Goal: Task Accomplishment & Management: Use online tool/utility

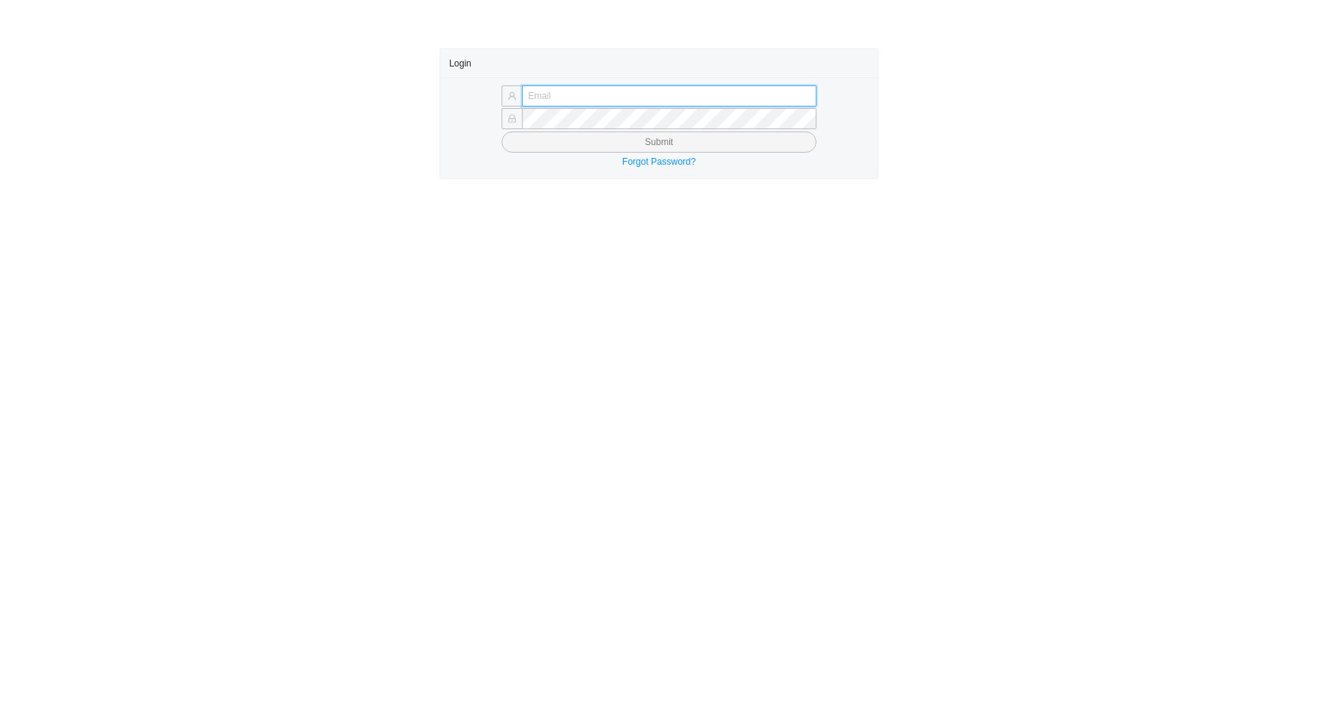
type input "[EMAIL_ADDRESS][DOMAIN_NAME]"
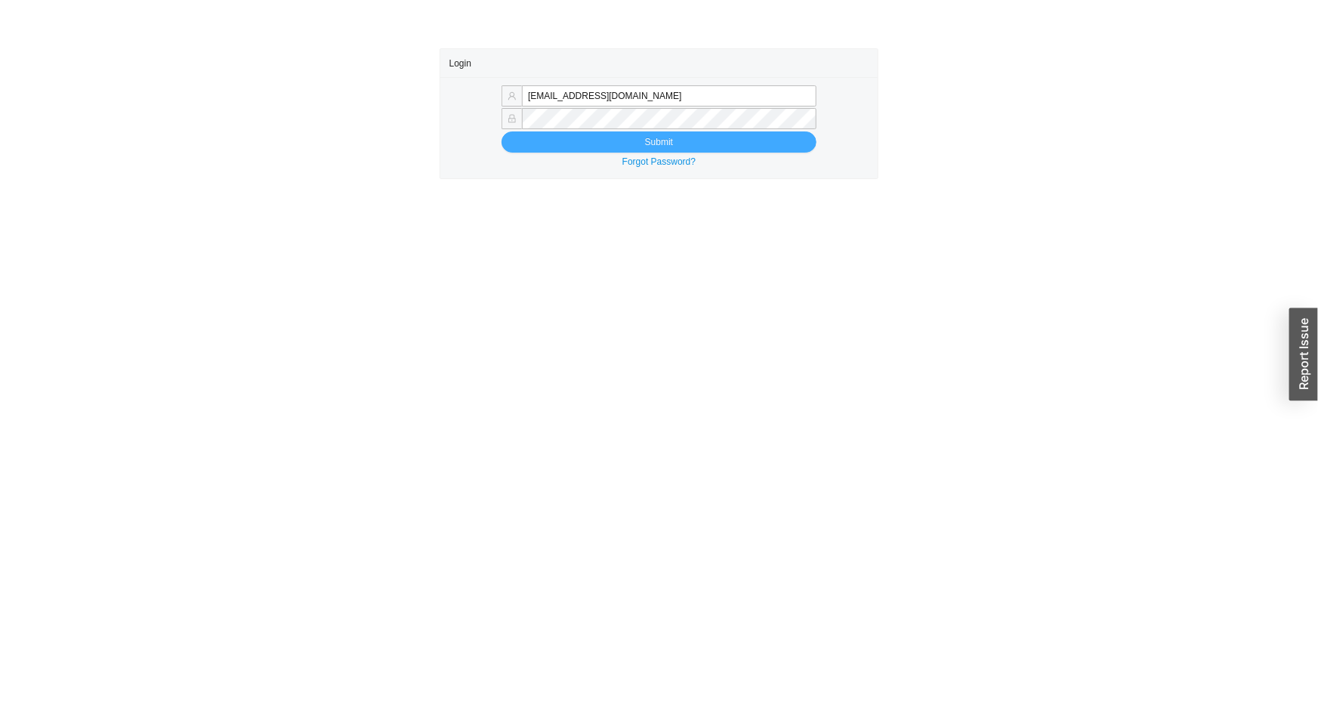
click at [627, 144] on button "Submit" at bounding box center [658, 141] width 315 height 21
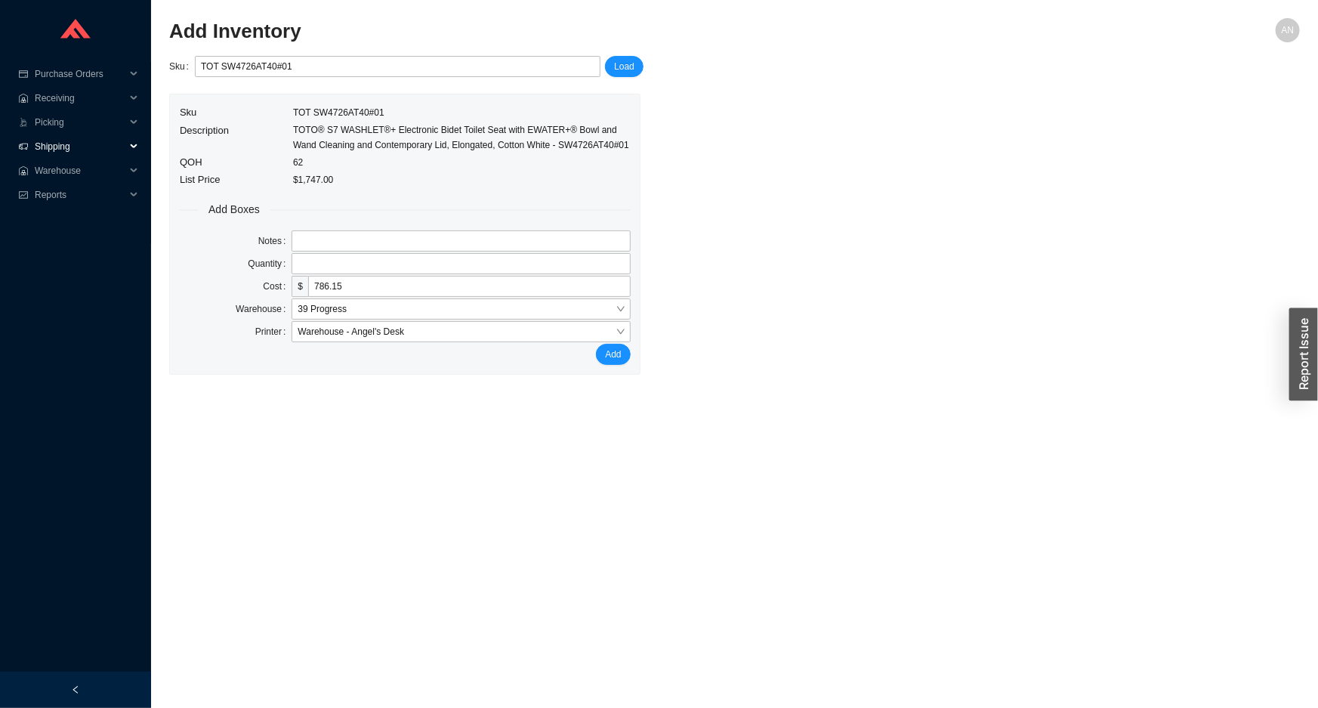
click at [47, 147] on span "Shipping" at bounding box center [80, 146] width 91 height 24
click at [53, 219] on span "Warehouse" at bounding box center [80, 219] width 91 height 24
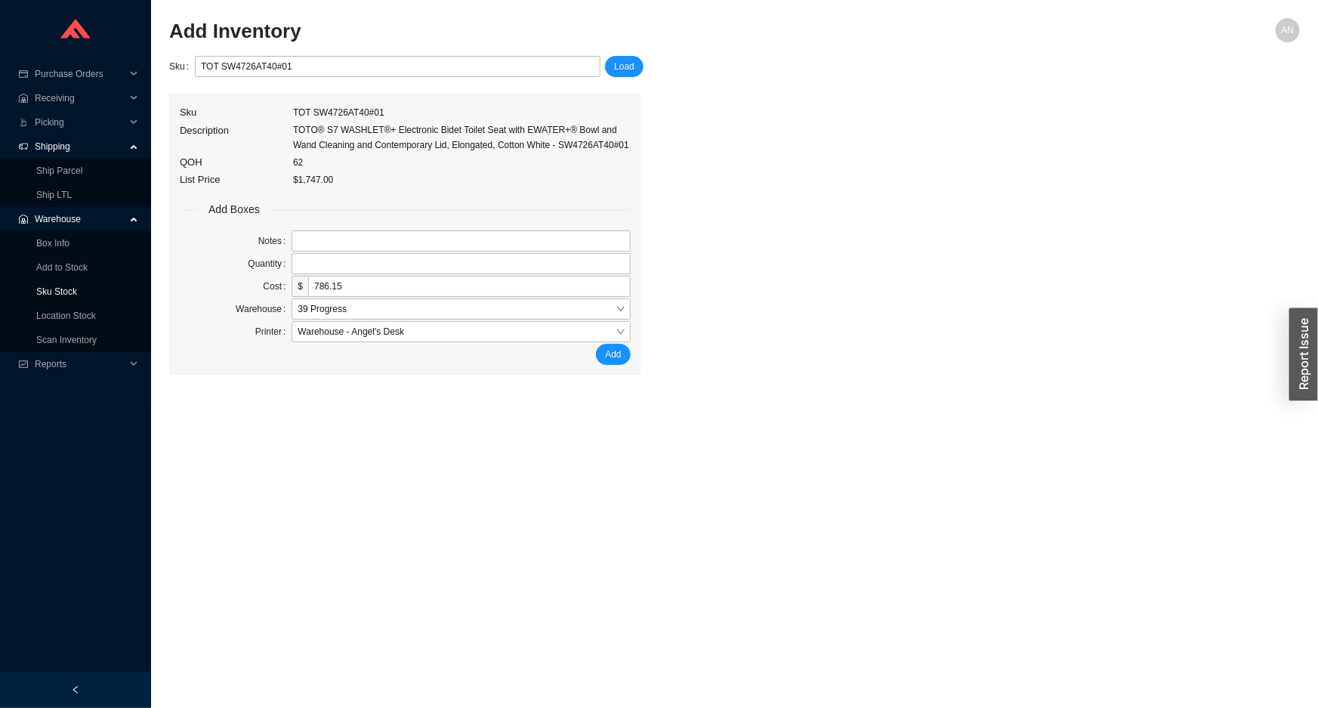
click at [74, 296] on link "Sku Stock" at bounding box center [56, 291] width 41 height 11
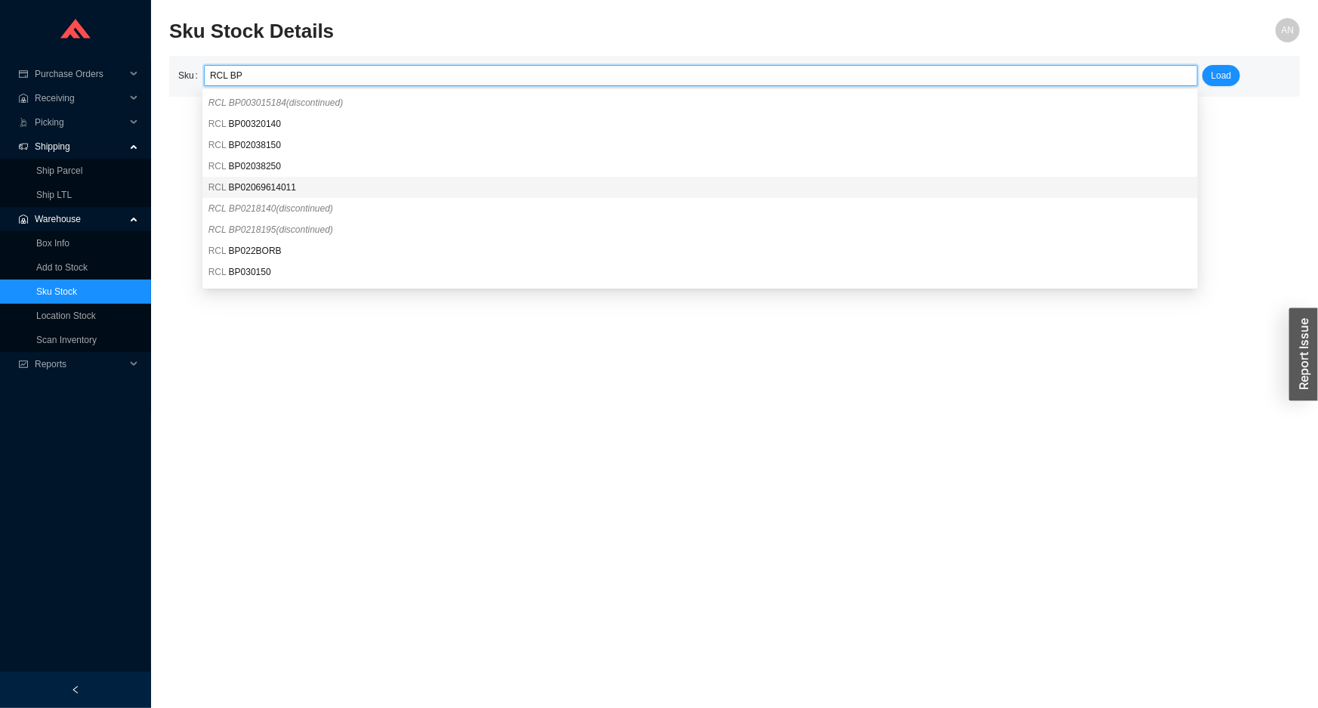
click at [249, 191] on span "BP02069614011" at bounding box center [262, 187] width 67 height 11
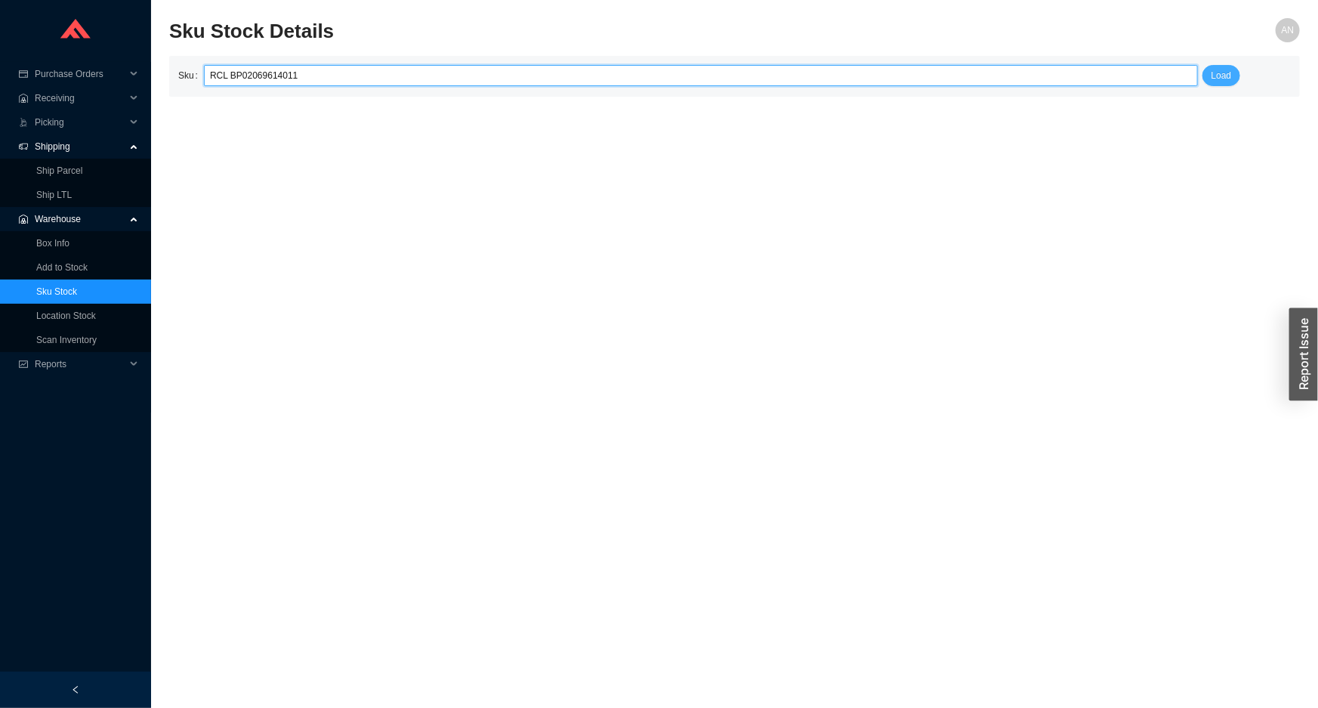
type input "RCL BP02069614011"
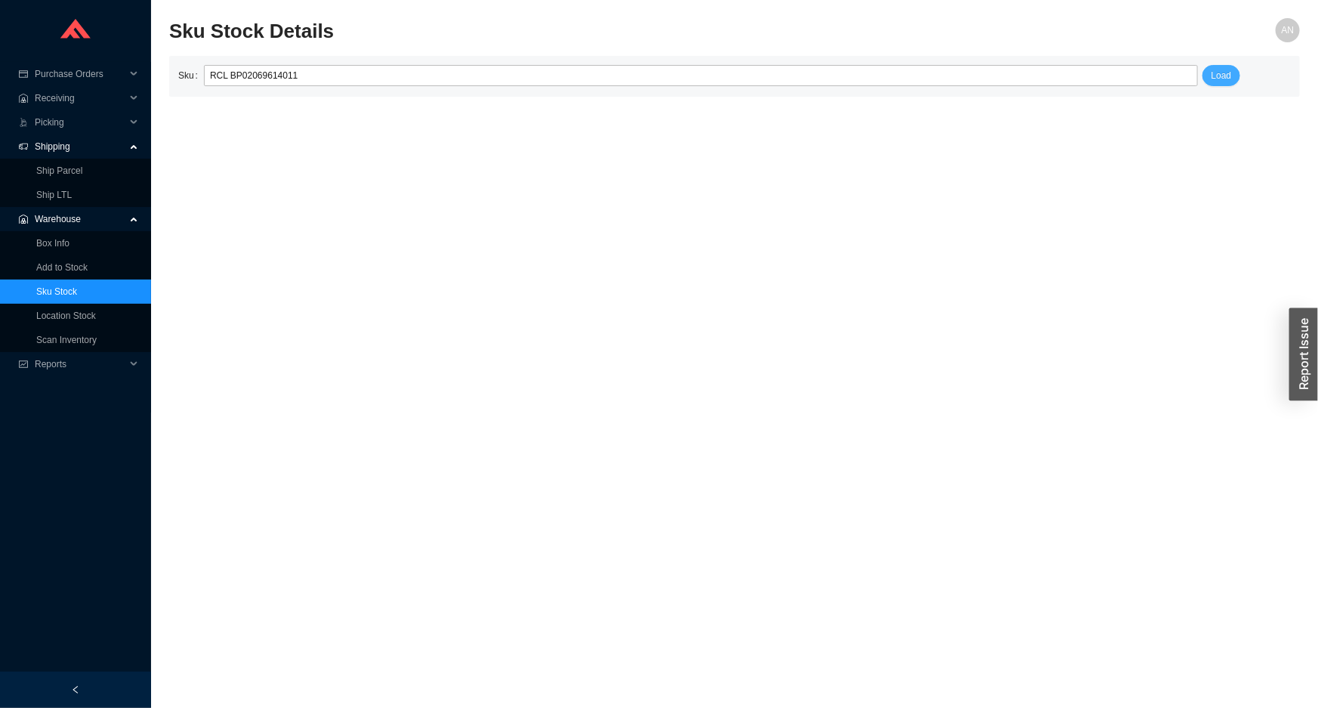
click at [1222, 76] on span "Load" at bounding box center [1221, 75] width 20 height 15
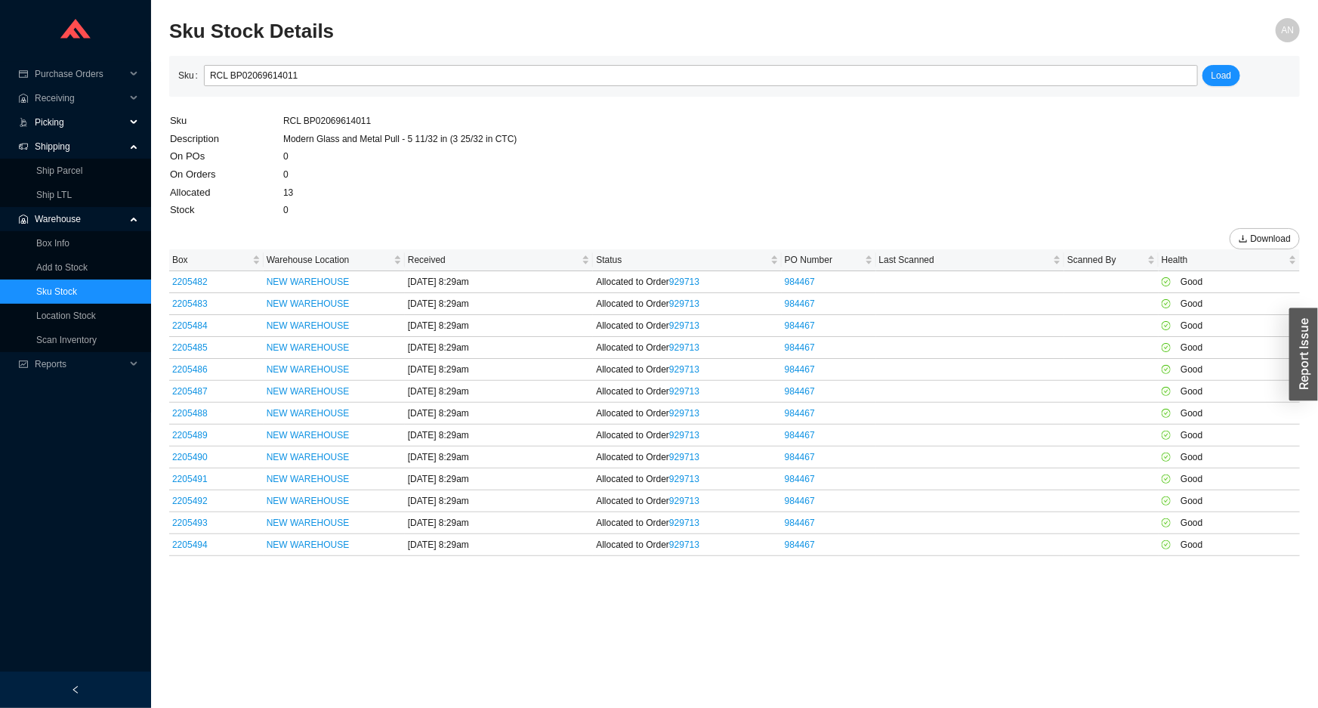
click at [60, 125] on span "Picking" at bounding box center [80, 122] width 91 height 24
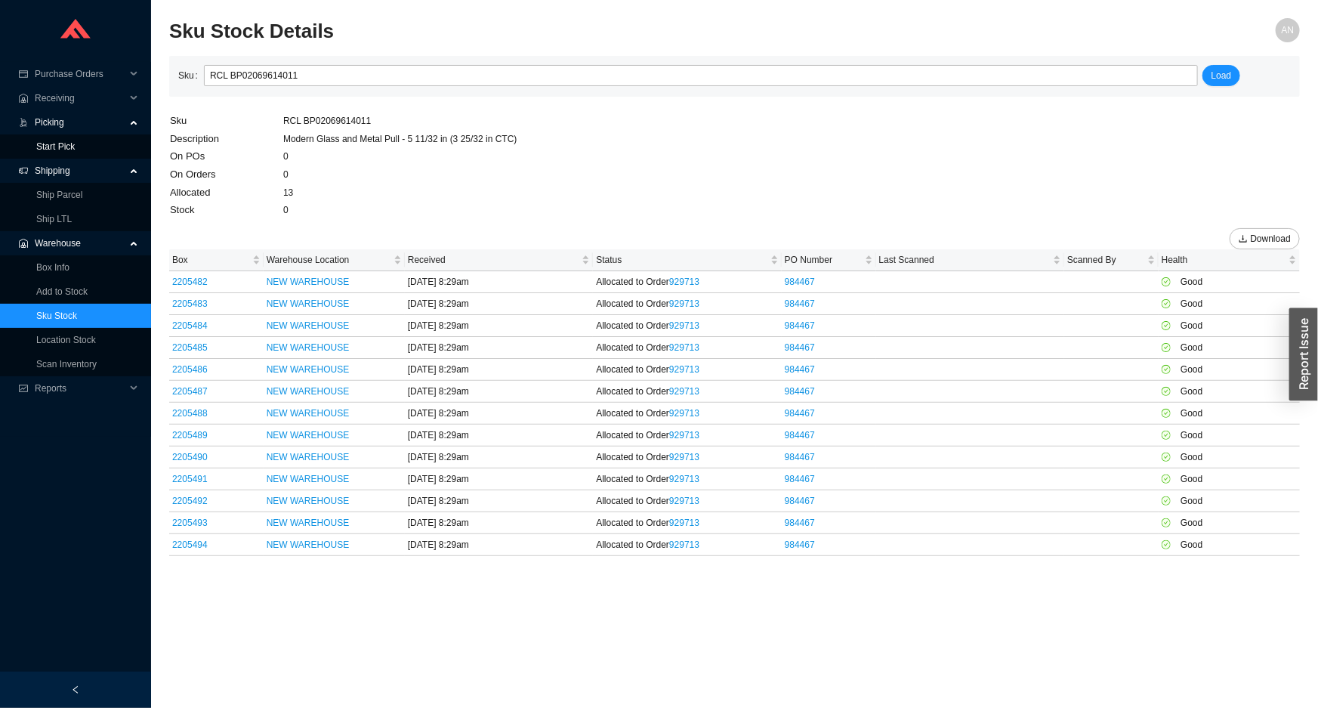
click at [68, 146] on link "Start Pick" at bounding box center [55, 146] width 39 height 11
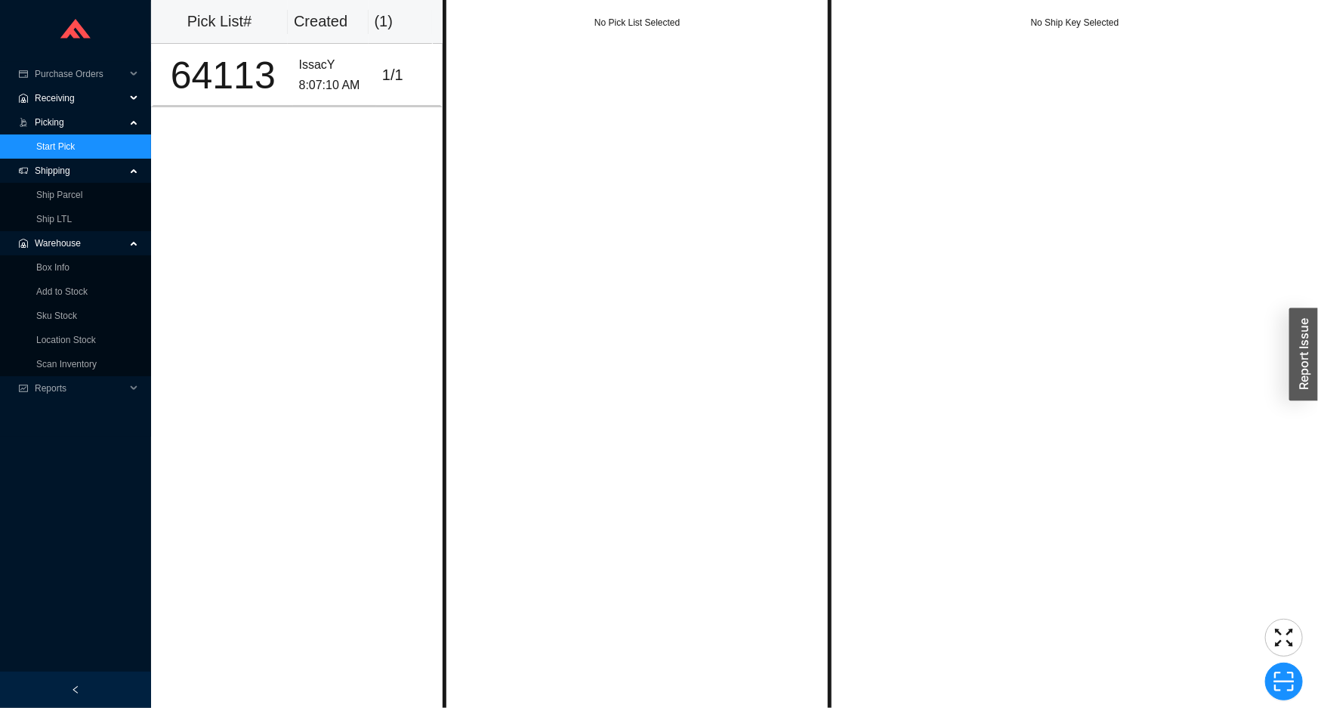
click at [91, 92] on span "Receiving" at bounding box center [80, 98] width 91 height 24
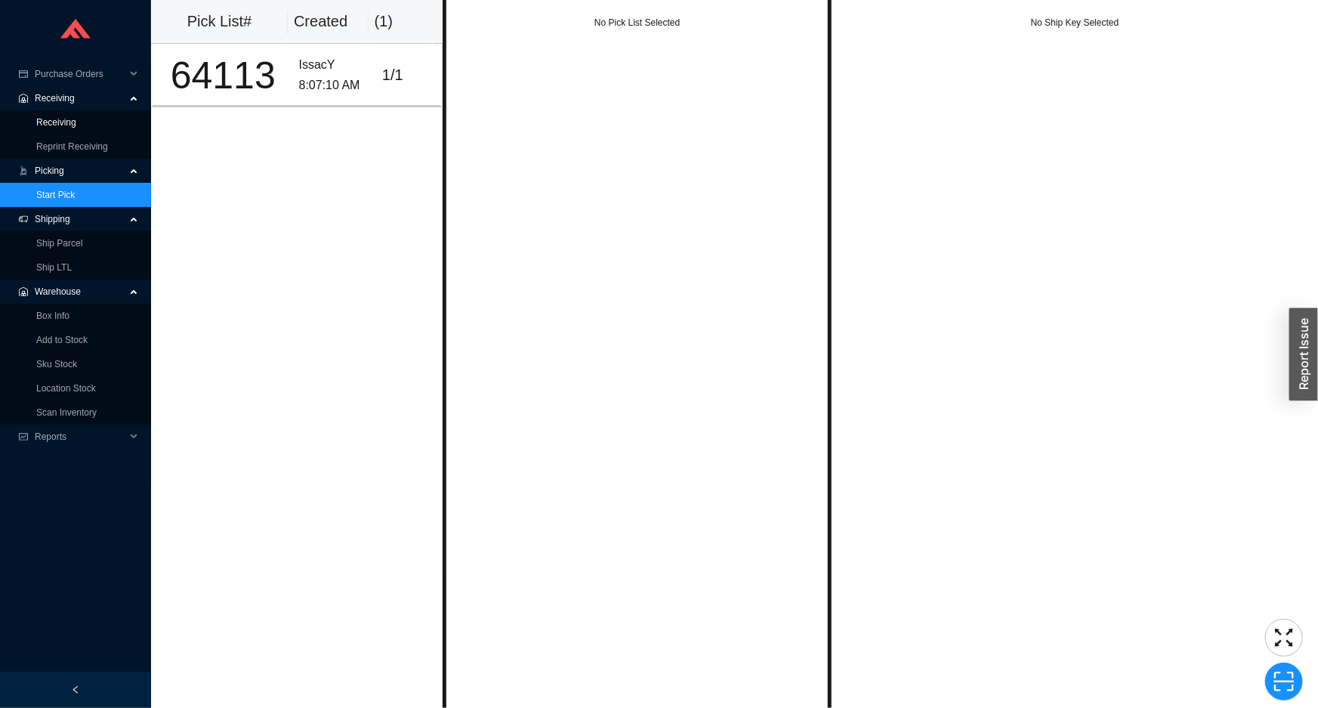
click at [76, 124] on link "Receiving" at bounding box center [56, 122] width 40 height 11
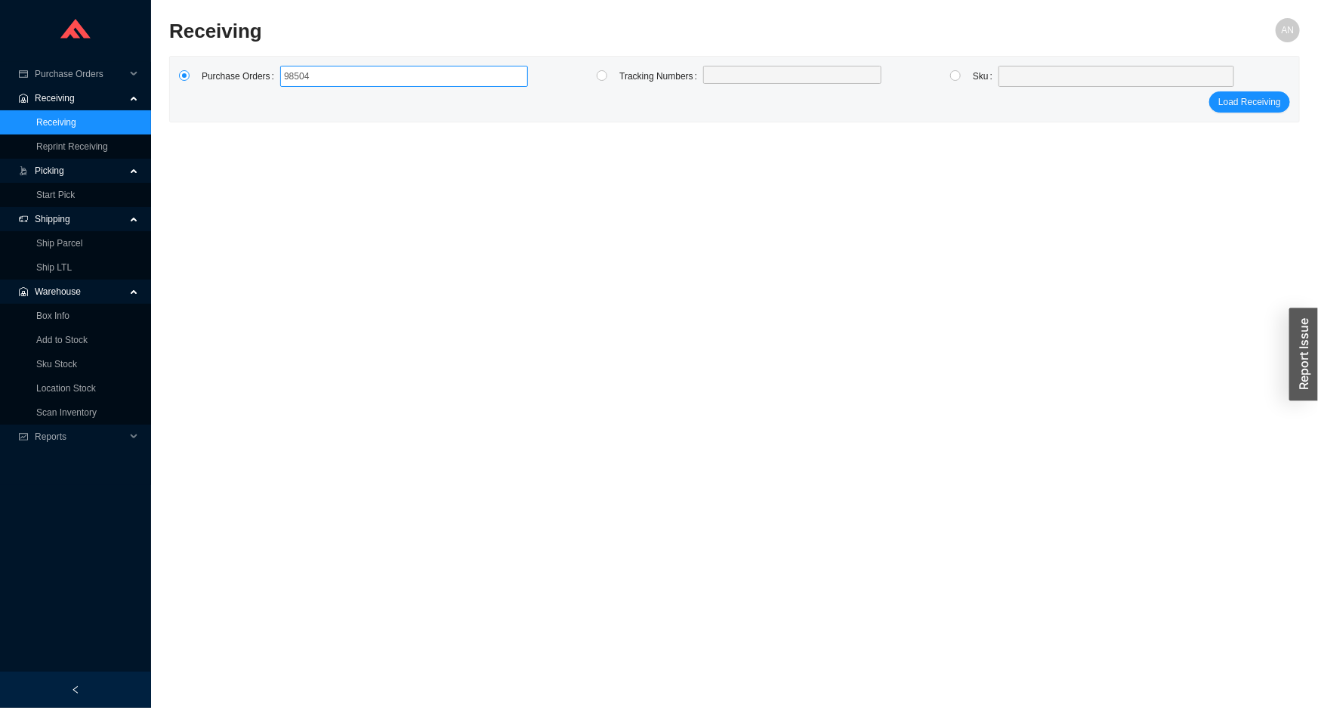
type input "985043"
type input "986090"
type input "986091"
click button "Load Receiving" at bounding box center [1249, 101] width 81 height 21
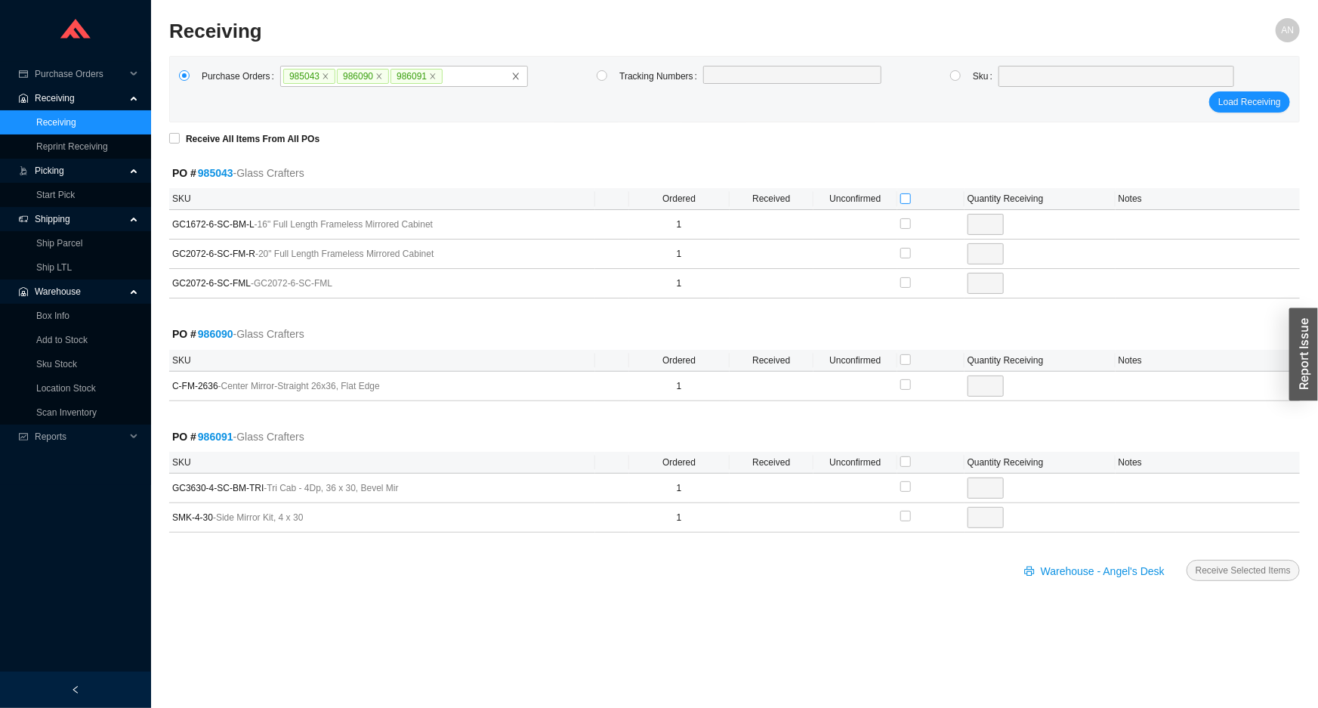
click at [905, 198] on input "checkbox" at bounding box center [905, 198] width 11 height 11
checkbox input "true"
type input "1"
checkbox input "true"
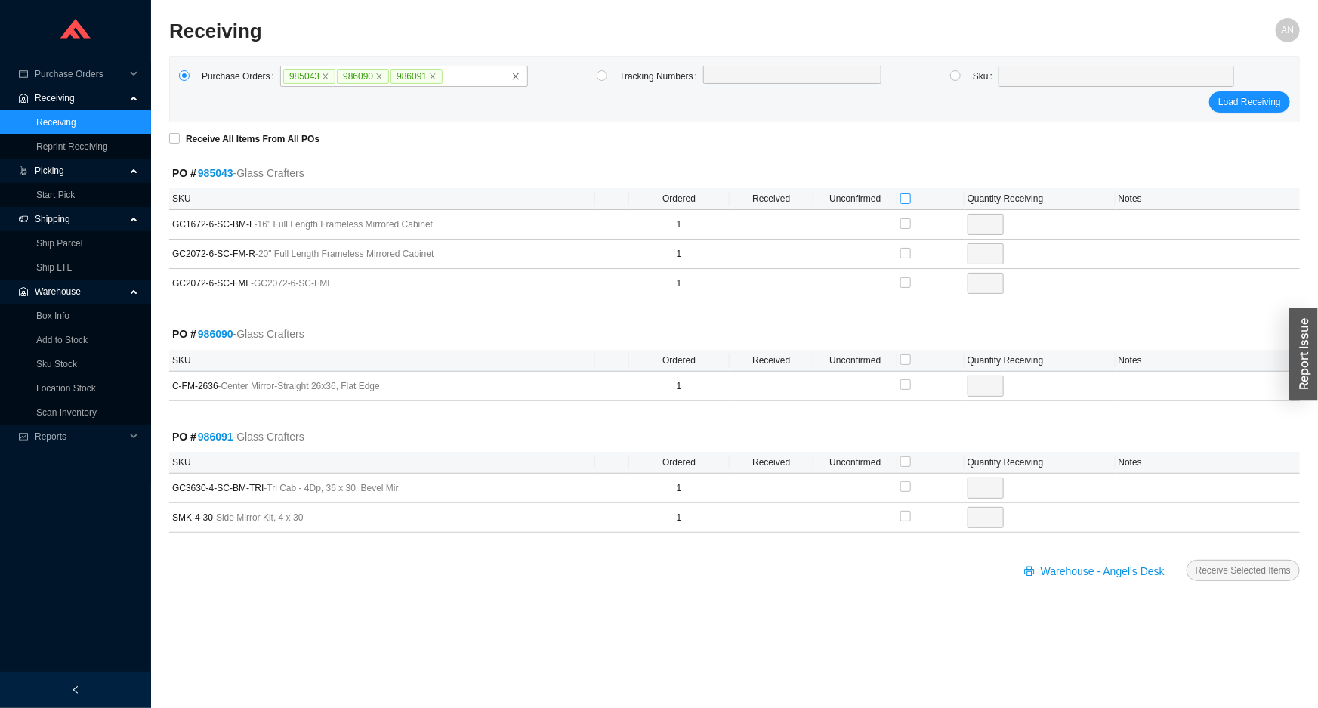
type input "1"
checkbox input "true"
type input "1"
click at [904, 359] on input "checkbox" at bounding box center [905, 359] width 11 height 11
checkbox input "true"
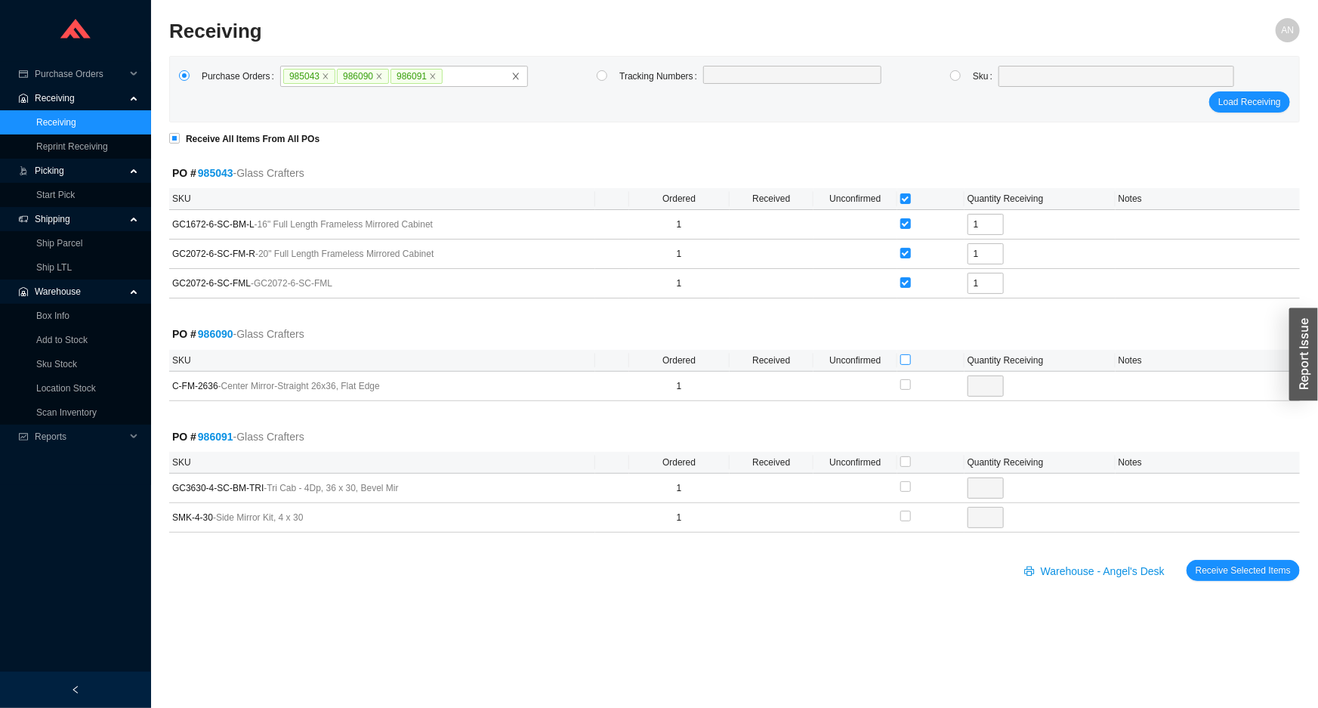
checkbox input "true"
type input "1"
click at [902, 464] on input "checkbox" at bounding box center [905, 461] width 11 height 11
checkbox input "true"
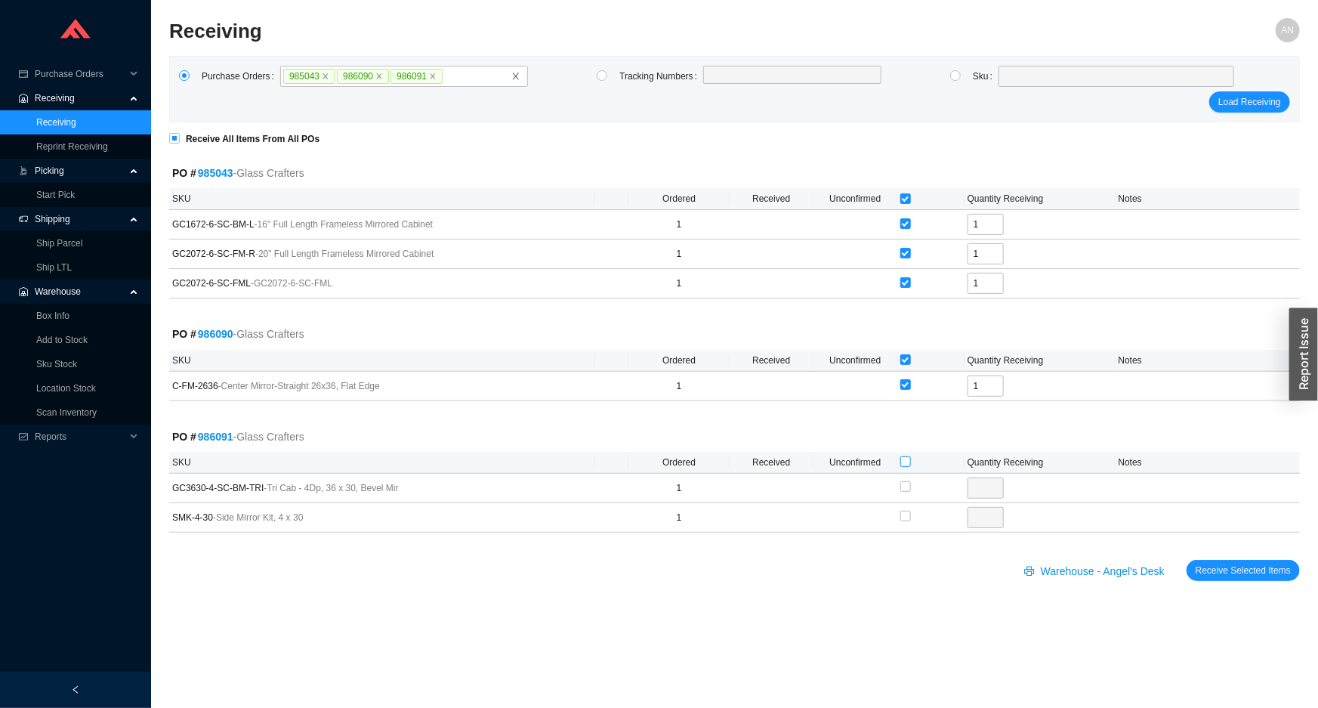
checkbox input "true"
type input "1"
checkbox input "true"
type input "1"
click at [1241, 572] on span "Receive Selected Items" at bounding box center [1242, 570] width 95 height 15
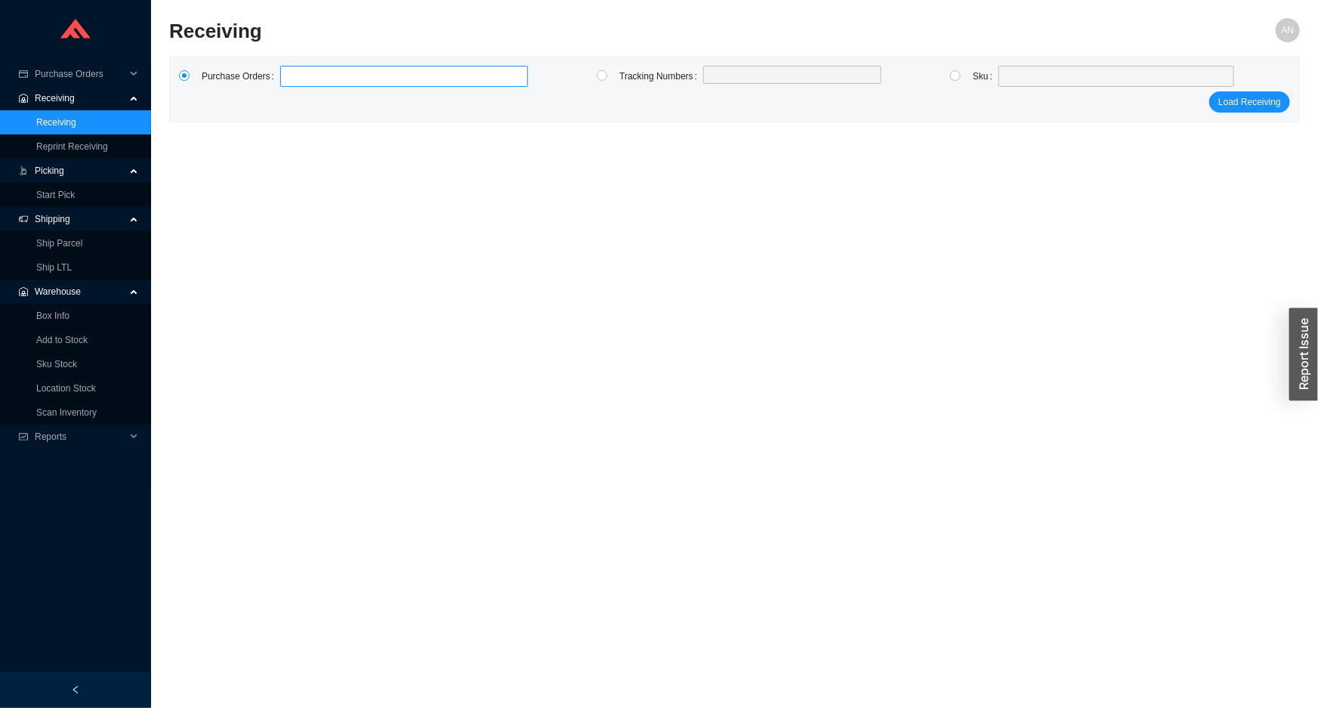
click at [289, 81] on label at bounding box center [404, 76] width 248 height 21
click at [289, 81] on input at bounding box center [287, 76] width 11 height 17
type input "985060"
click button "Load Receiving" at bounding box center [1249, 101] width 81 height 21
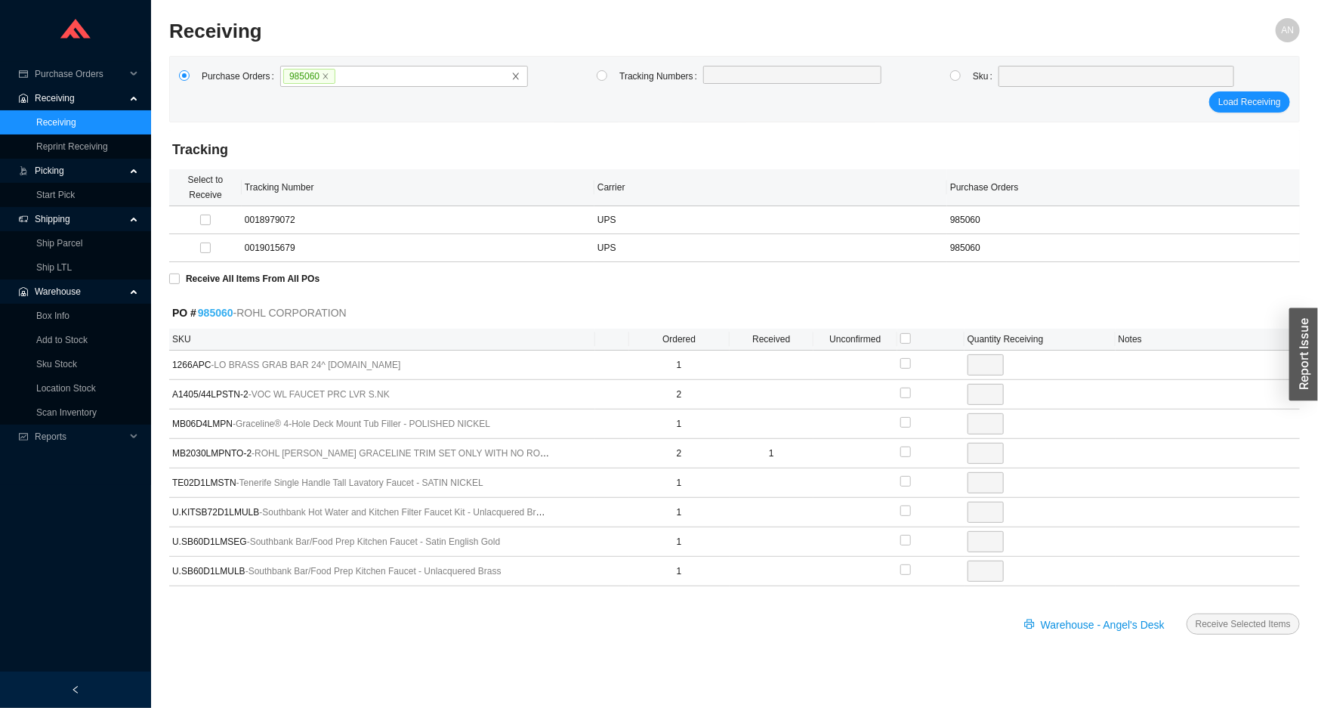
click at [223, 313] on link "985060" at bounding box center [215, 313] width 35 height 12
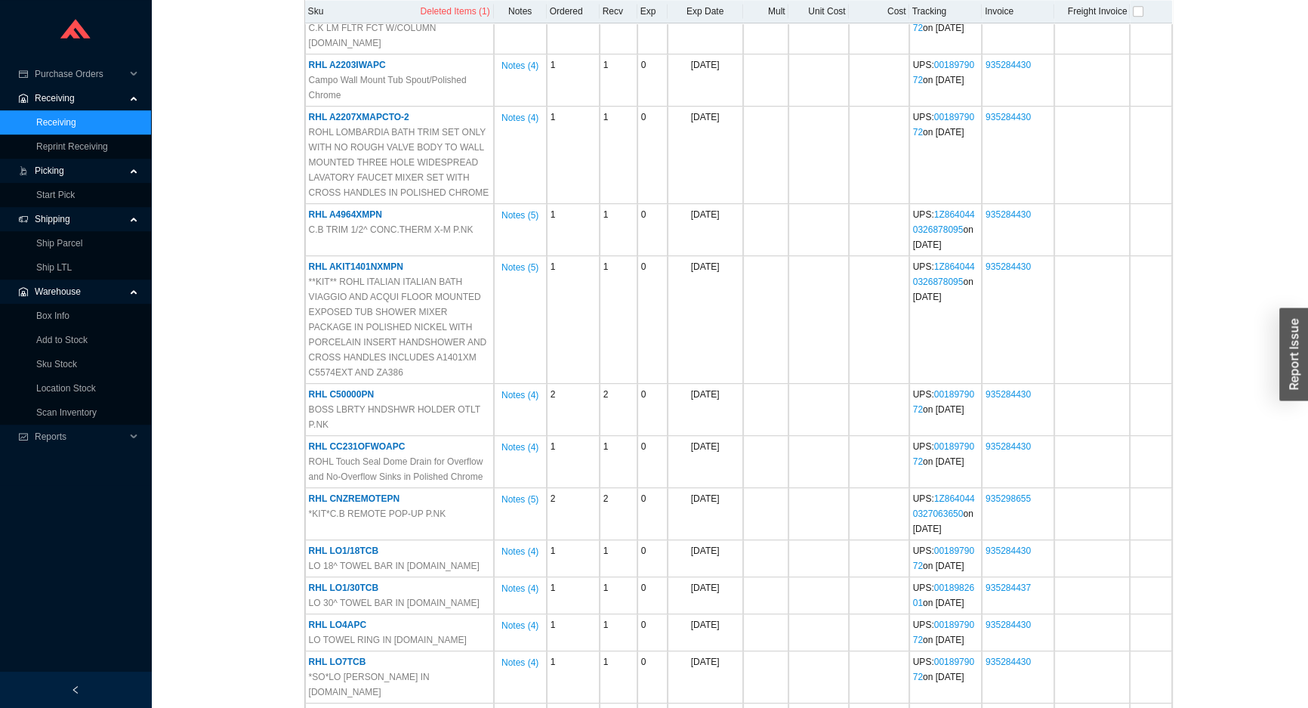
scroll to position [1167, 0]
click at [47, 428] on span "Reports" at bounding box center [80, 436] width 91 height 24
click at [50, 455] on link "Scan Report" at bounding box center [61, 460] width 51 height 11
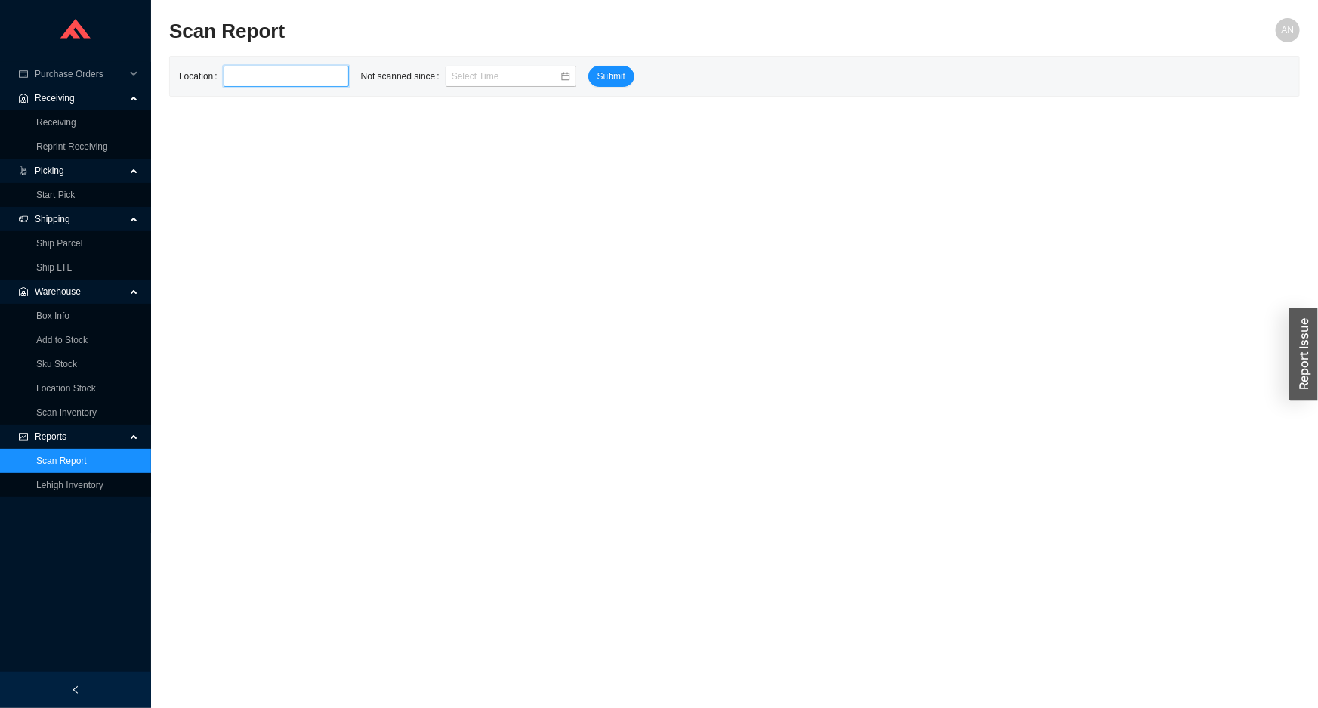
click at [245, 81] on input "text" at bounding box center [286, 76] width 125 height 21
type input "3-R"
click at [597, 76] on span "Submit" at bounding box center [611, 76] width 28 height 15
click at [452, 76] on input at bounding box center [506, 76] width 108 height 15
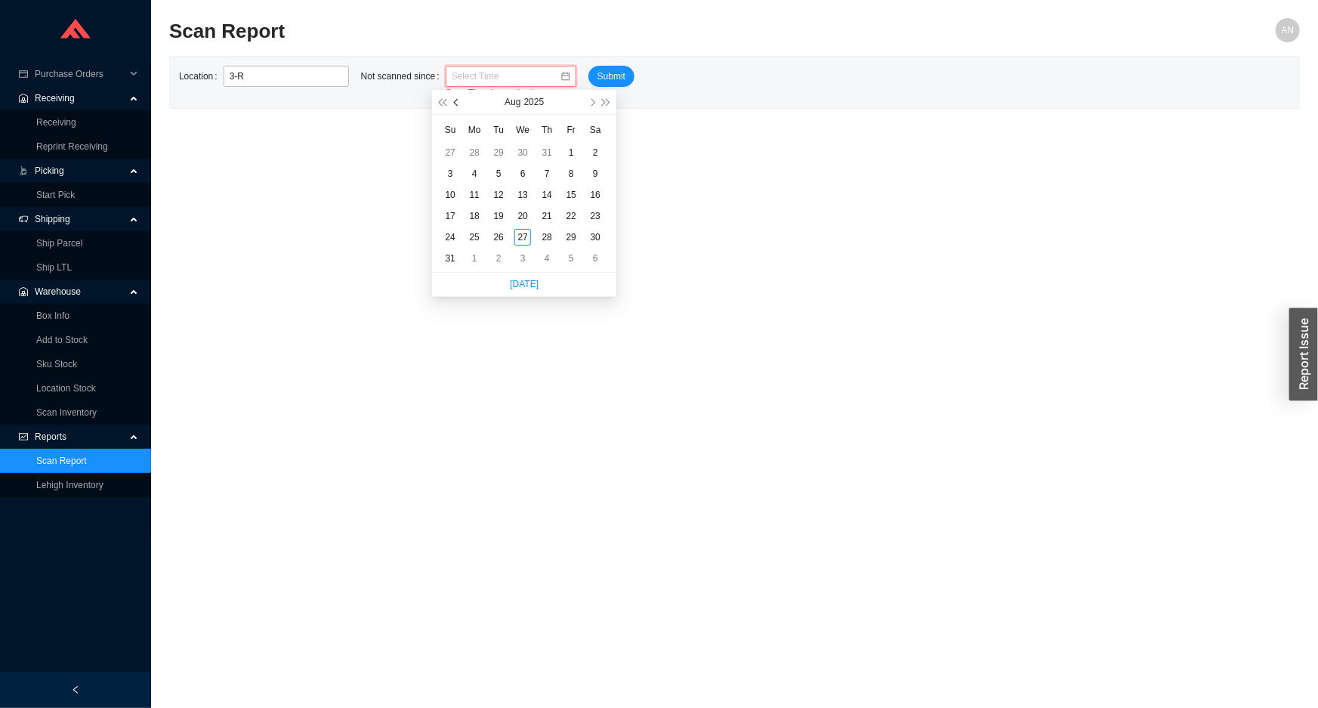
click at [457, 100] on span "button" at bounding box center [457, 102] width 8 height 8
type input "07/01/2025 8:58 am"
click at [495, 150] on div "1" at bounding box center [498, 152] width 17 height 17
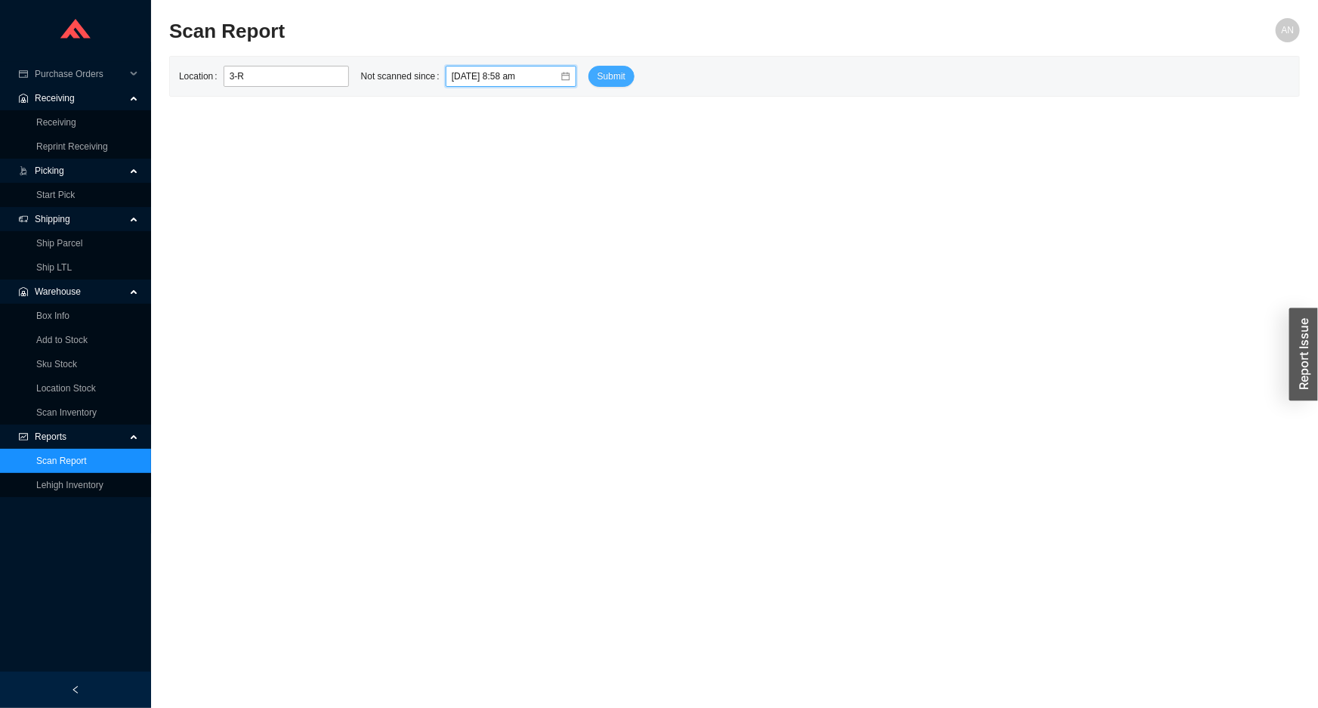
click at [597, 74] on span "Submit" at bounding box center [611, 76] width 28 height 15
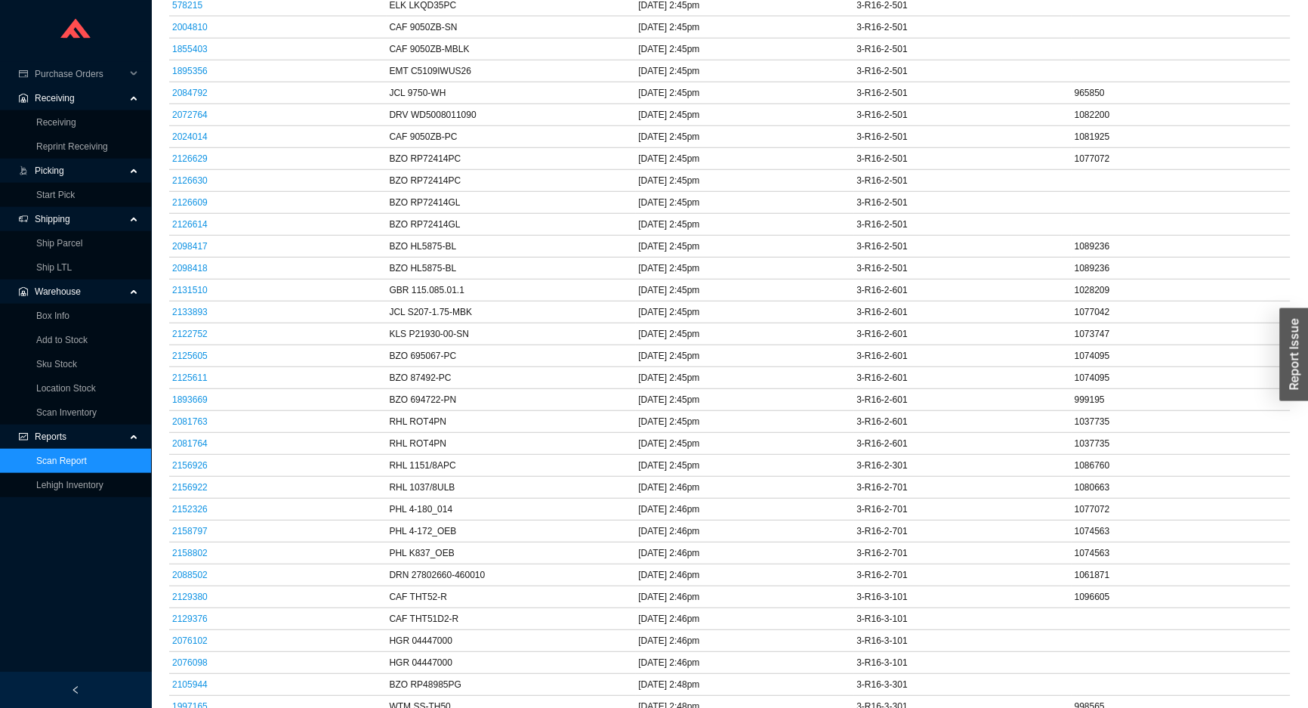
scroll to position [20, 0]
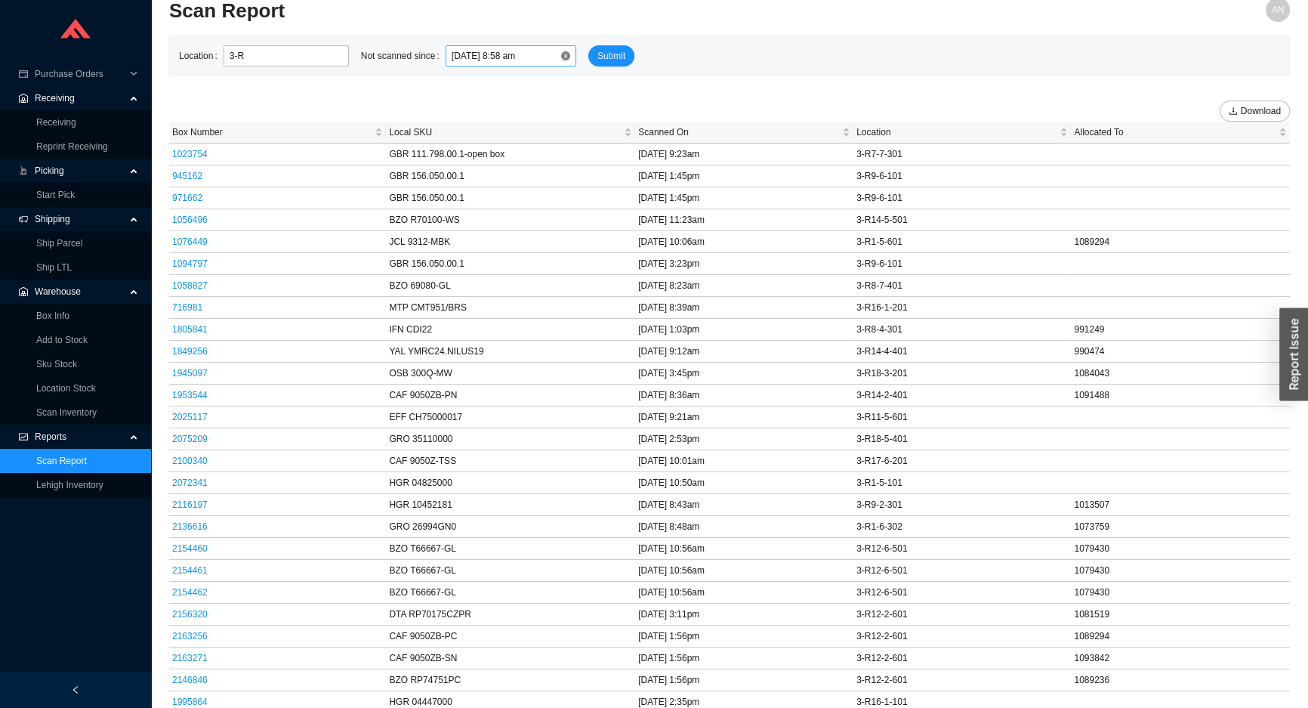
click at [484, 63] on input "07/01/2025 8:58 am" at bounding box center [506, 55] width 108 height 15
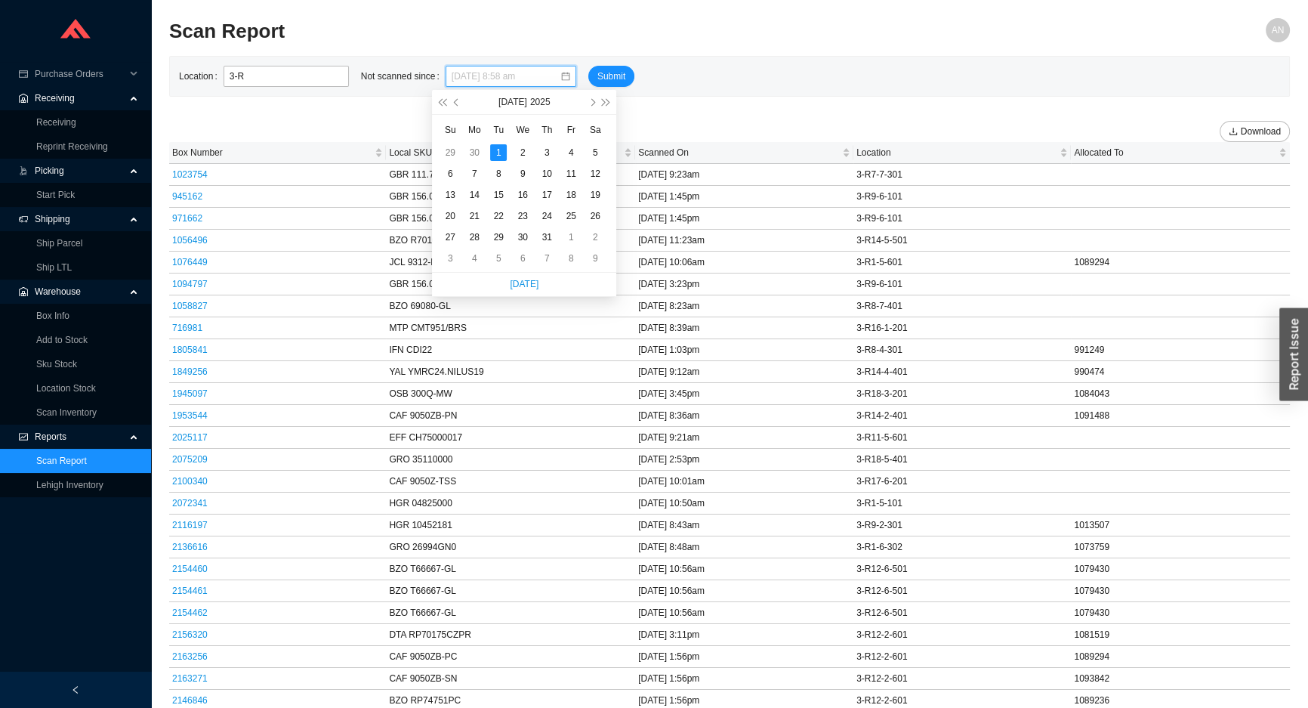
type input "07/01/2025 8:58 am"
click at [455, 104] on span "button" at bounding box center [457, 102] width 8 height 8
click at [452, 152] on div "1" at bounding box center [450, 152] width 17 height 17
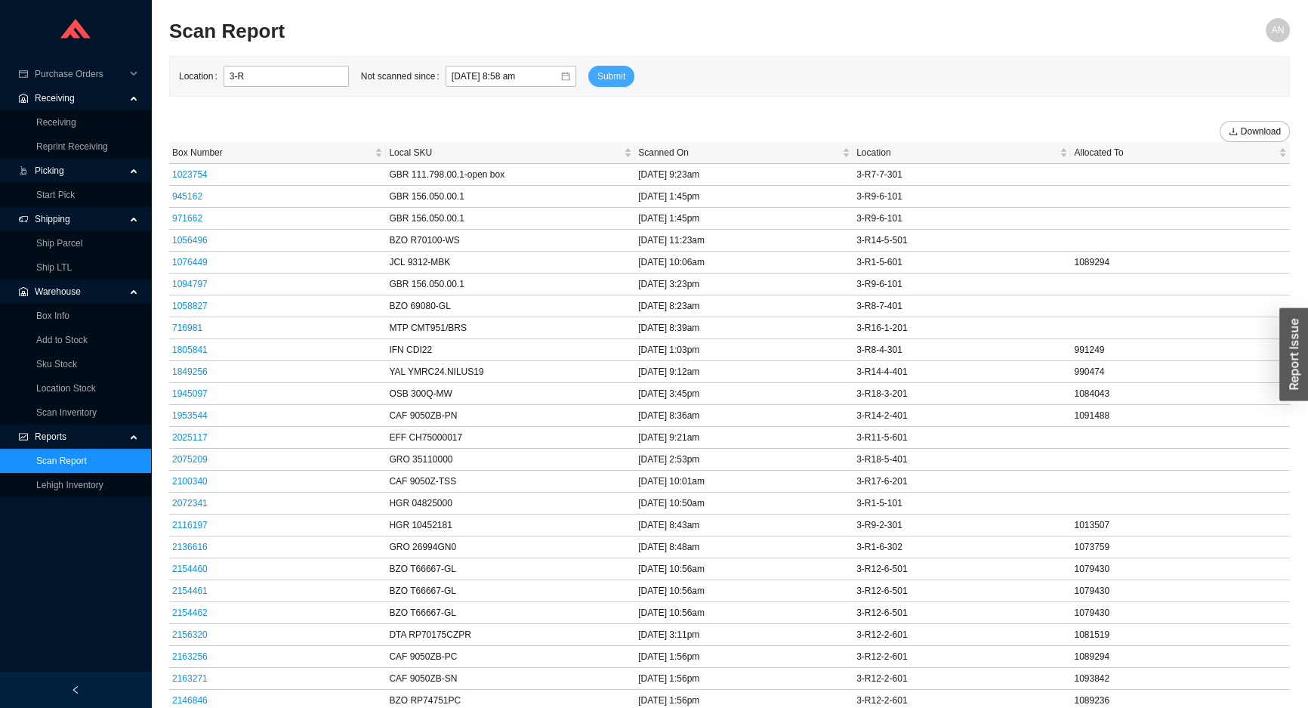
click at [597, 77] on span "Submit" at bounding box center [611, 76] width 28 height 15
click at [452, 78] on input "06/01/2025 8:58 am" at bounding box center [506, 76] width 108 height 15
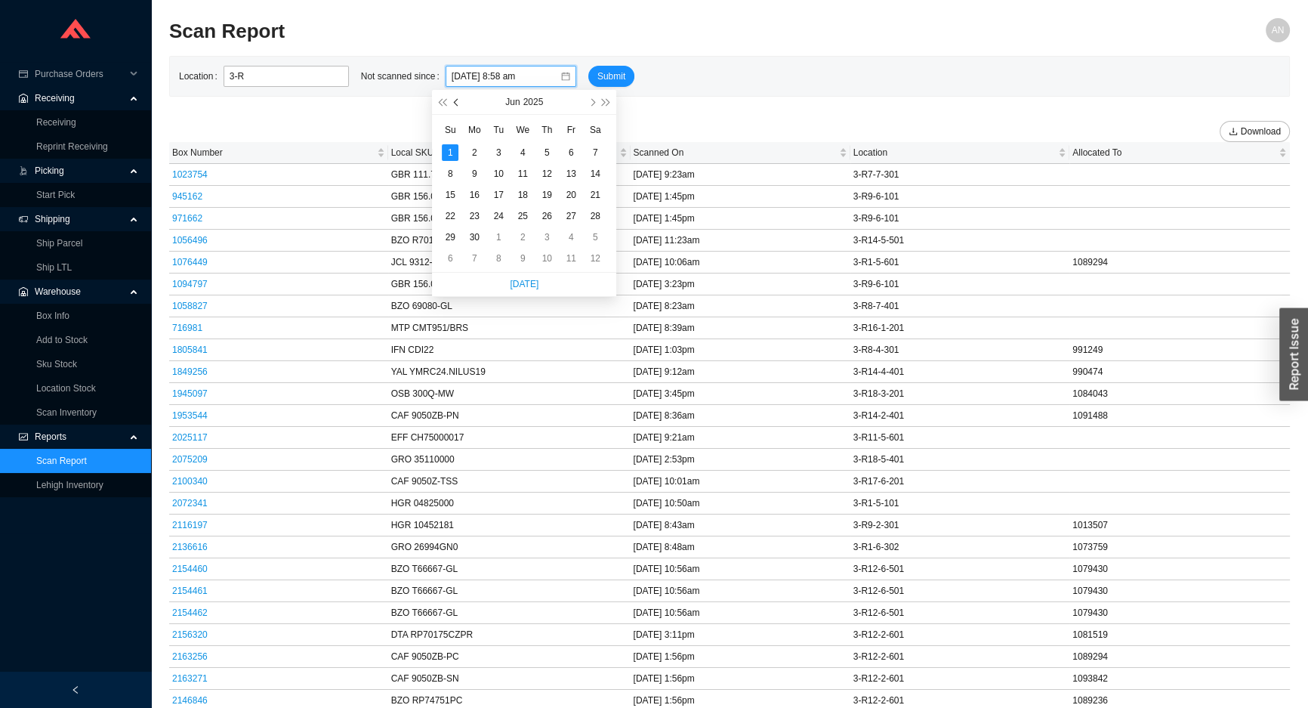
click at [459, 105] on button "button" at bounding box center [456, 102] width 14 height 24
type input "[DATE] 8:58 am"
click at [545, 147] on div "1" at bounding box center [546, 152] width 17 height 17
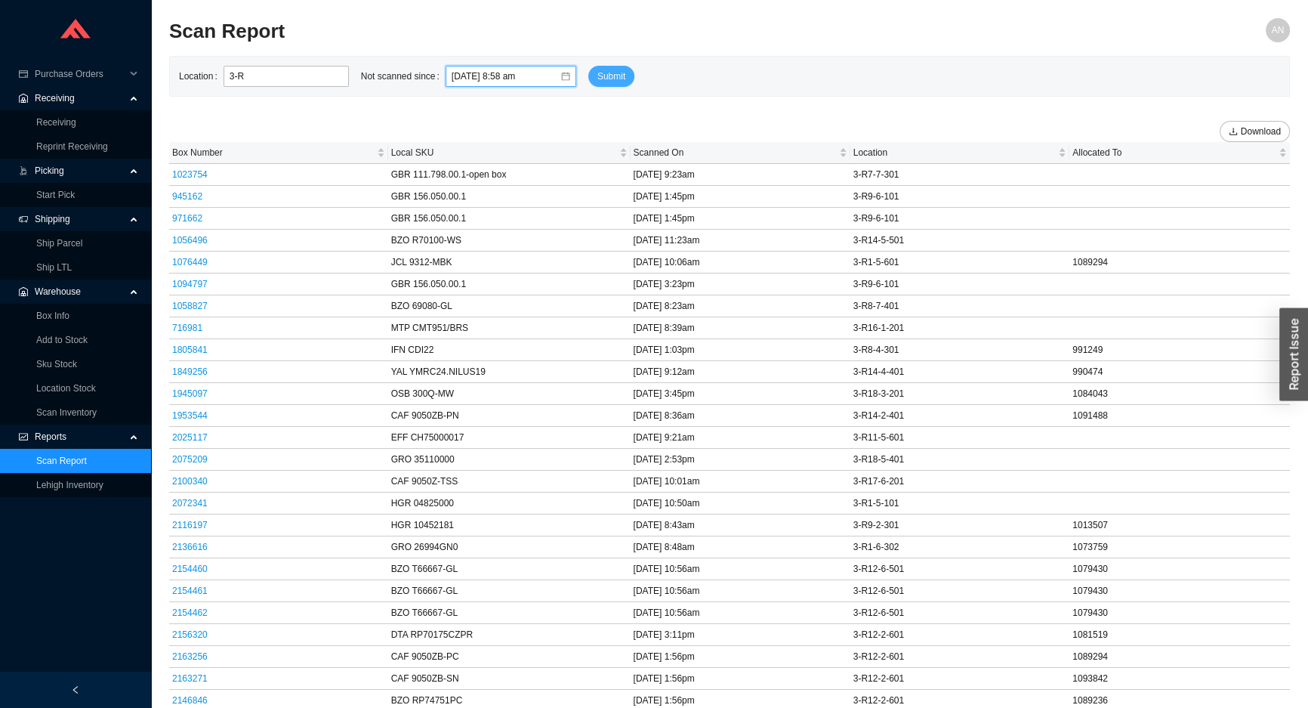
click at [597, 74] on span "Submit" at bounding box center [611, 76] width 28 height 15
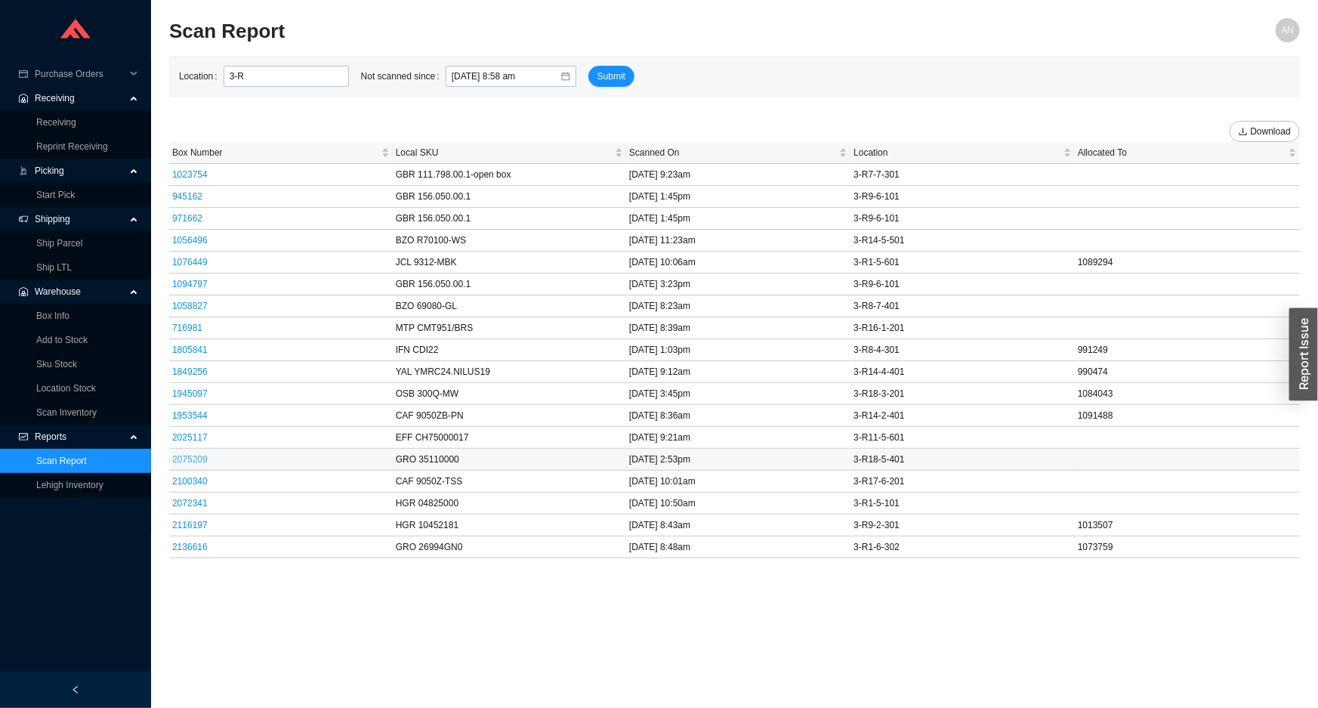
click at [194, 458] on link "2075209" at bounding box center [189, 459] width 35 height 11
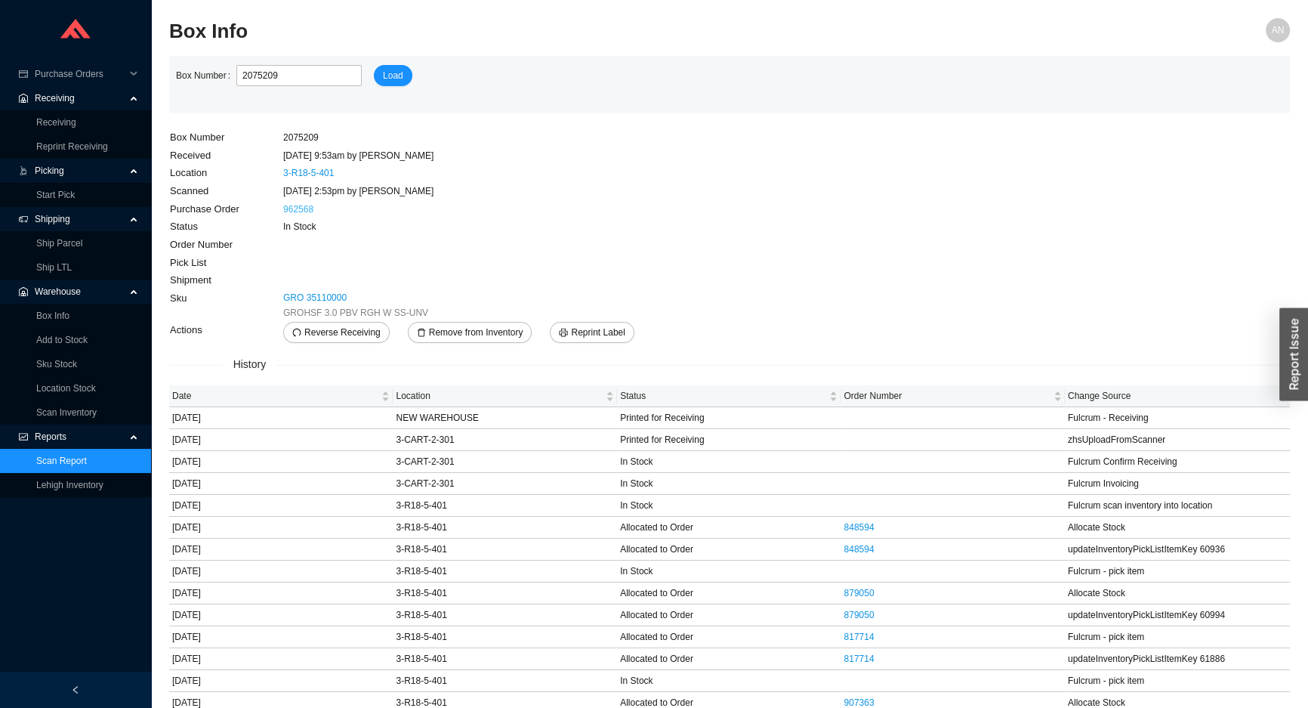
click at [298, 207] on link "962568" at bounding box center [298, 209] width 30 height 11
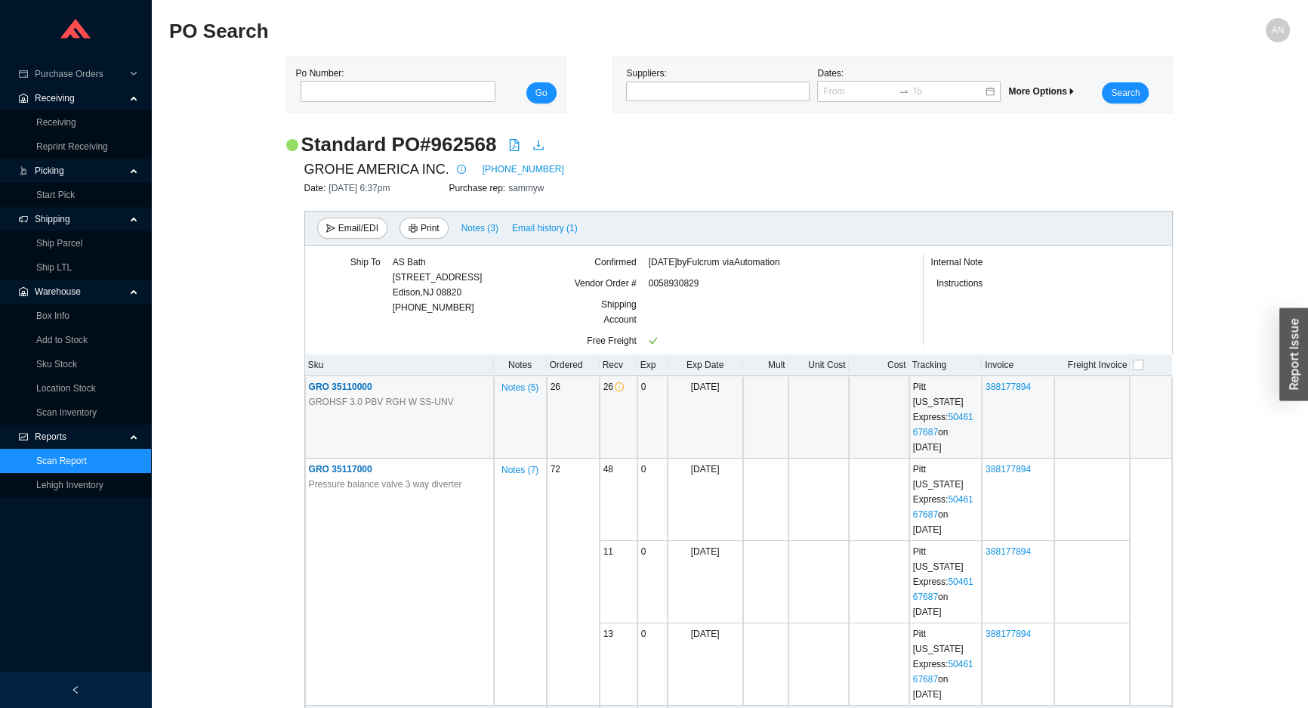
click at [350, 387] on span "GRO 35110000" at bounding box center [340, 386] width 63 height 11
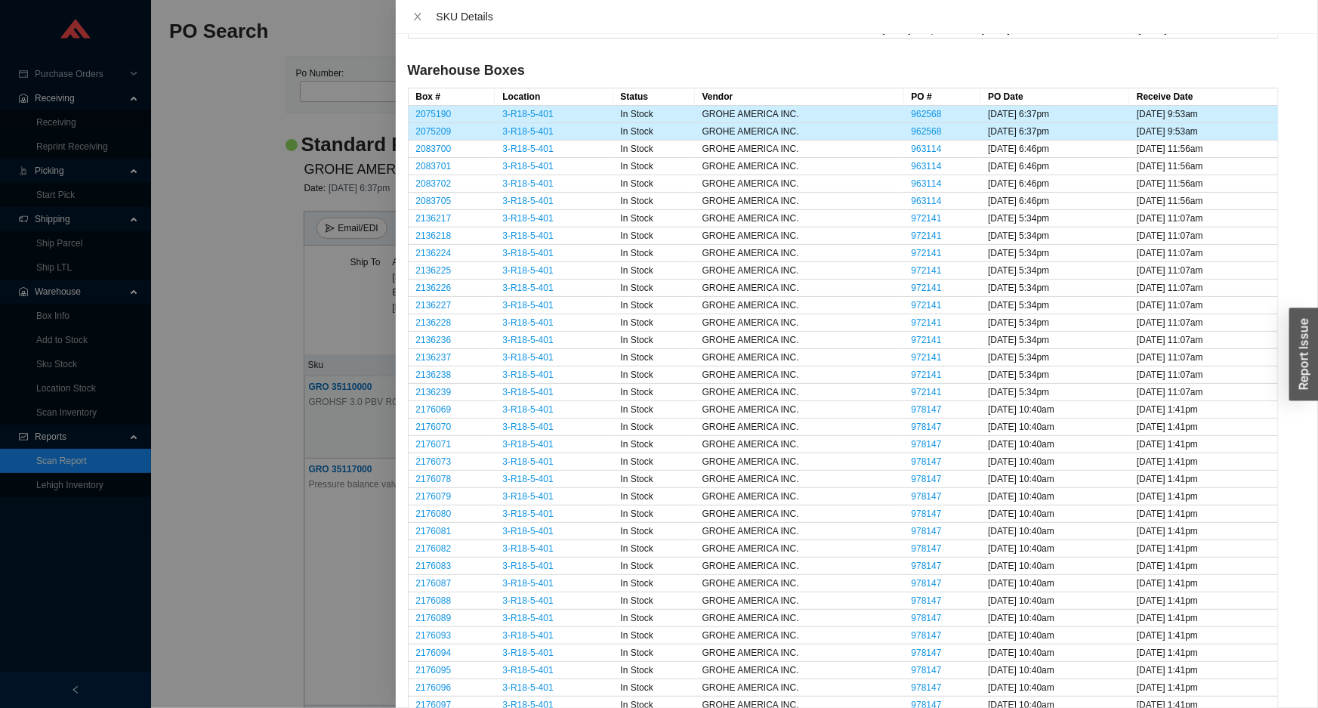
scroll to position [755, 0]
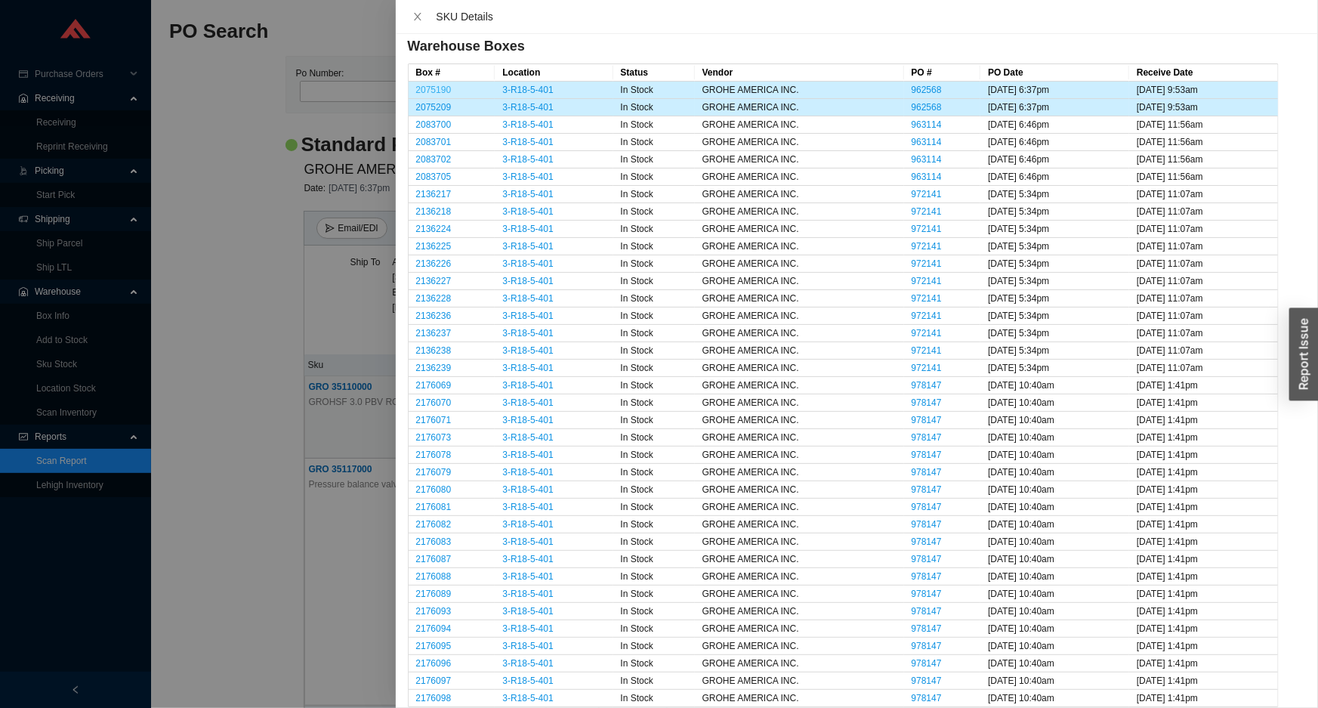
click at [436, 85] on link "2075190" at bounding box center [433, 90] width 35 height 11
click at [442, 103] on link "2075209" at bounding box center [433, 107] width 35 height 11
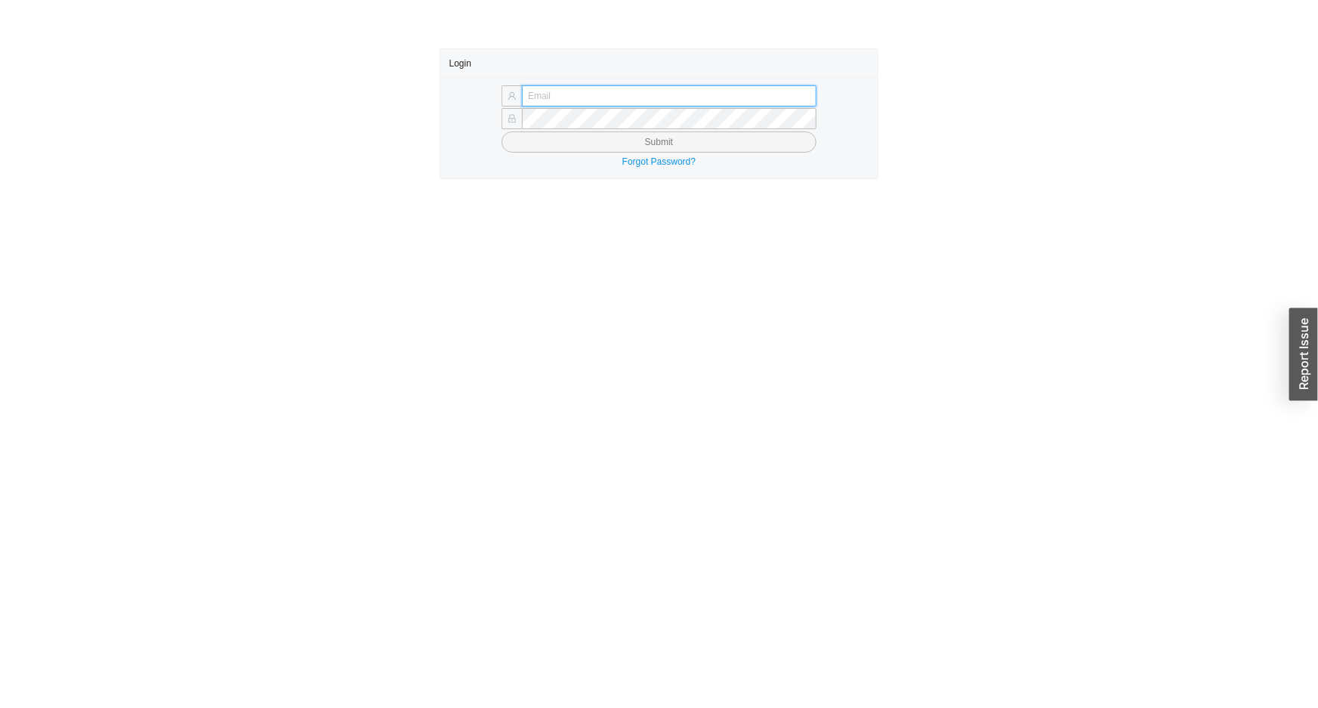
type input "angel@asbathnj.com"
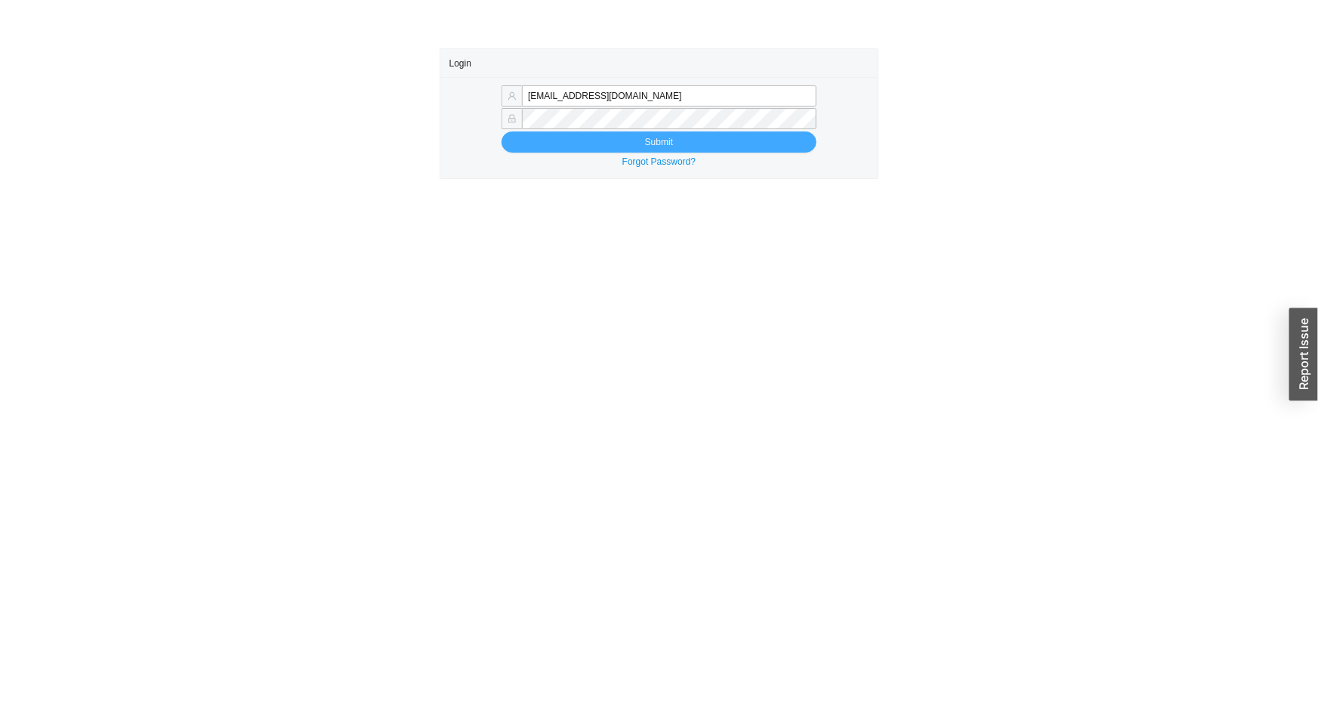
click at [619, 143] on button "Submit" at bounding box center [658, 141] width 315 height 21
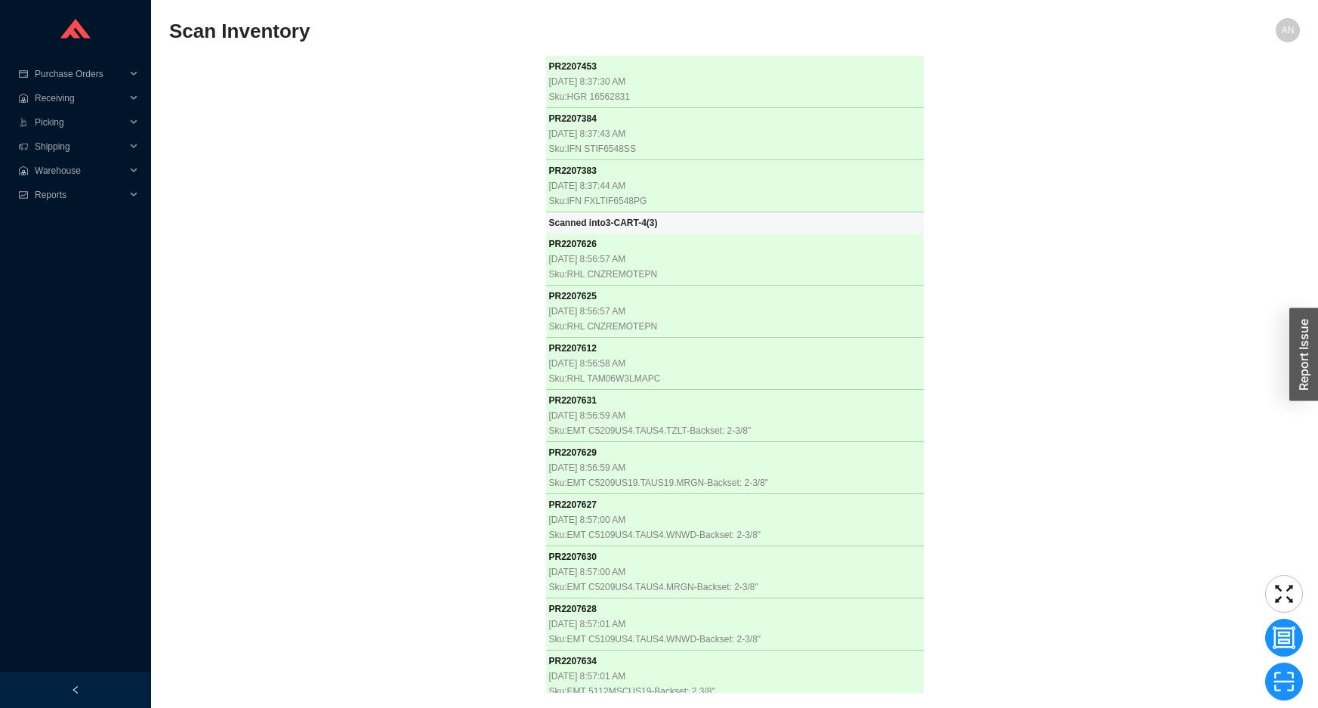
click at [393, 222] on div "PR 2207453 8/25/2025, 8:37:30 AM Sku: HGR 16562831 PR 2207384 8/25/2025, 8:37:4…" at bounding box center [734, 374] width 1131 height 637
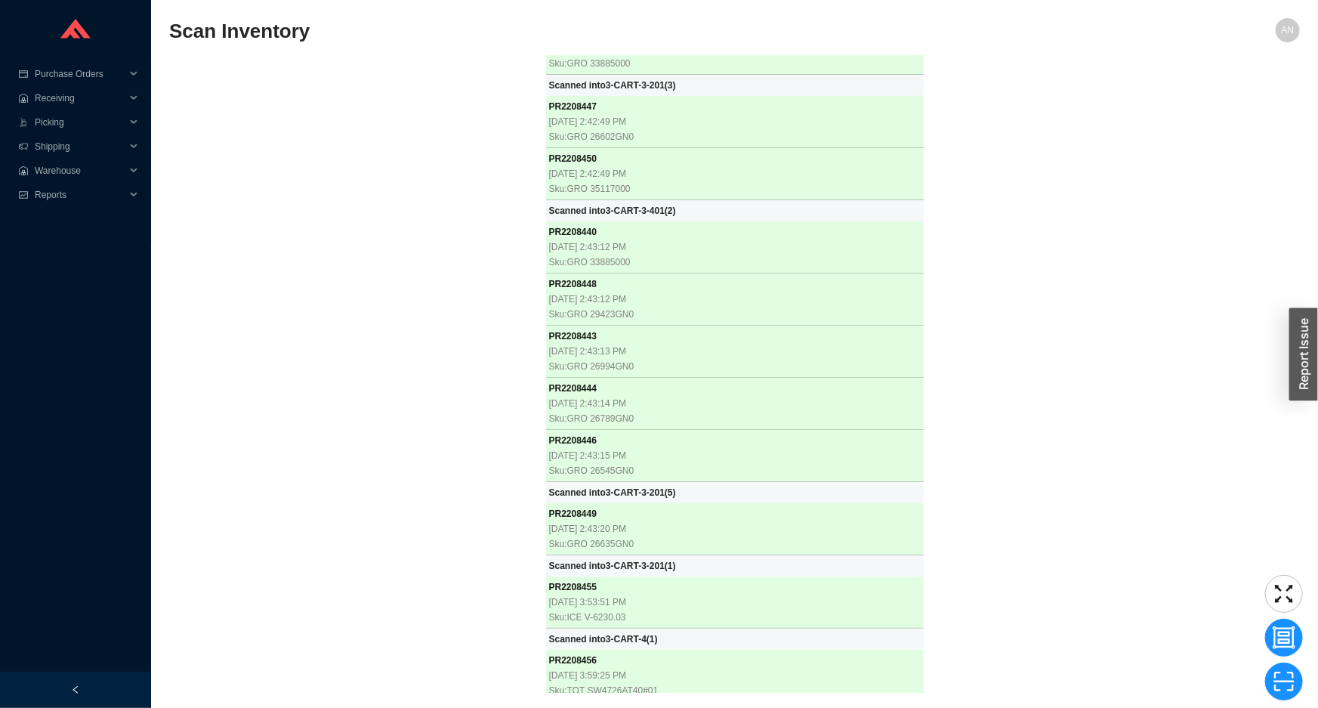
click at [352, 188] on div "PR 2207453 8/25/2025, 8:37:30 AM Sku: HGR 16562831 PR 2207384 8/25/2025, 8:37:4…" at bounding box center [734, 374] width 1131 height 637
click at [278, 211] on div "PR 2207453 8/25/2025, 8:37:30 AM Sku: HGR 16562831 PR 2207384 8/25/2025, 8:37:4…" at bounding box center [734, 374] width 1131 height 637
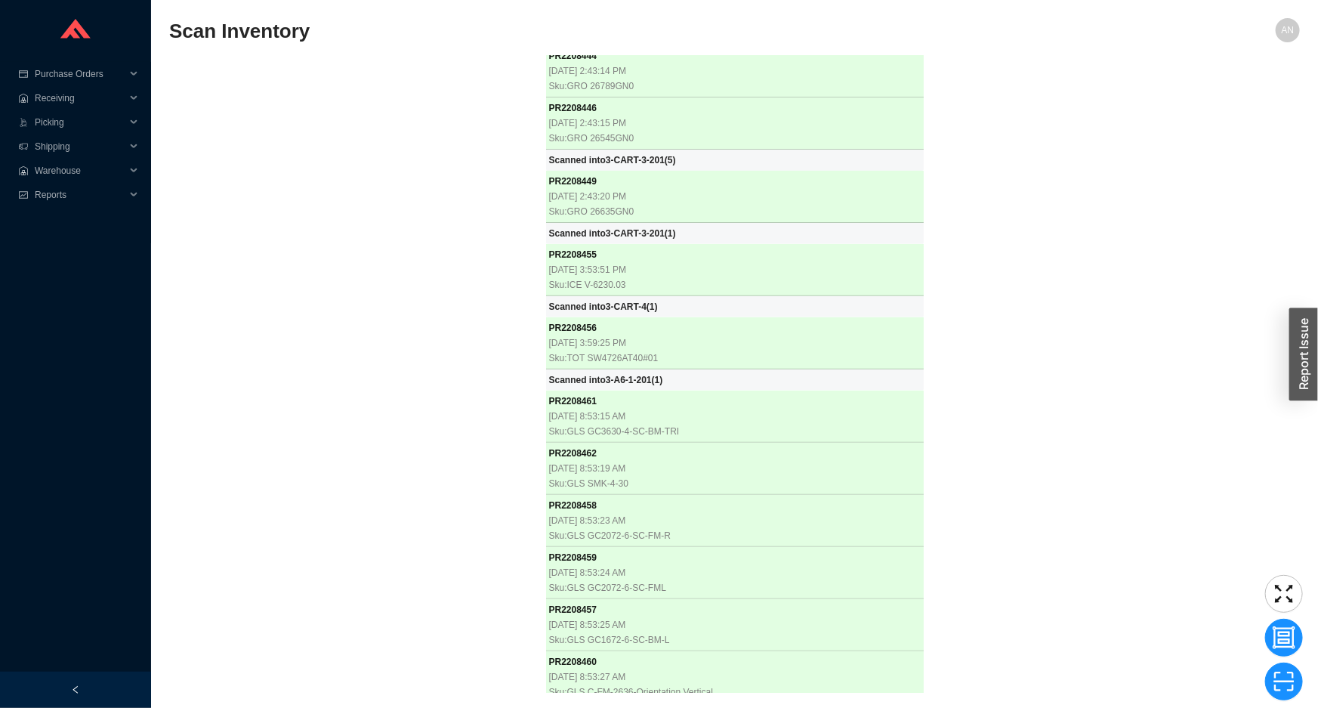
scroll to position [26296, 0]
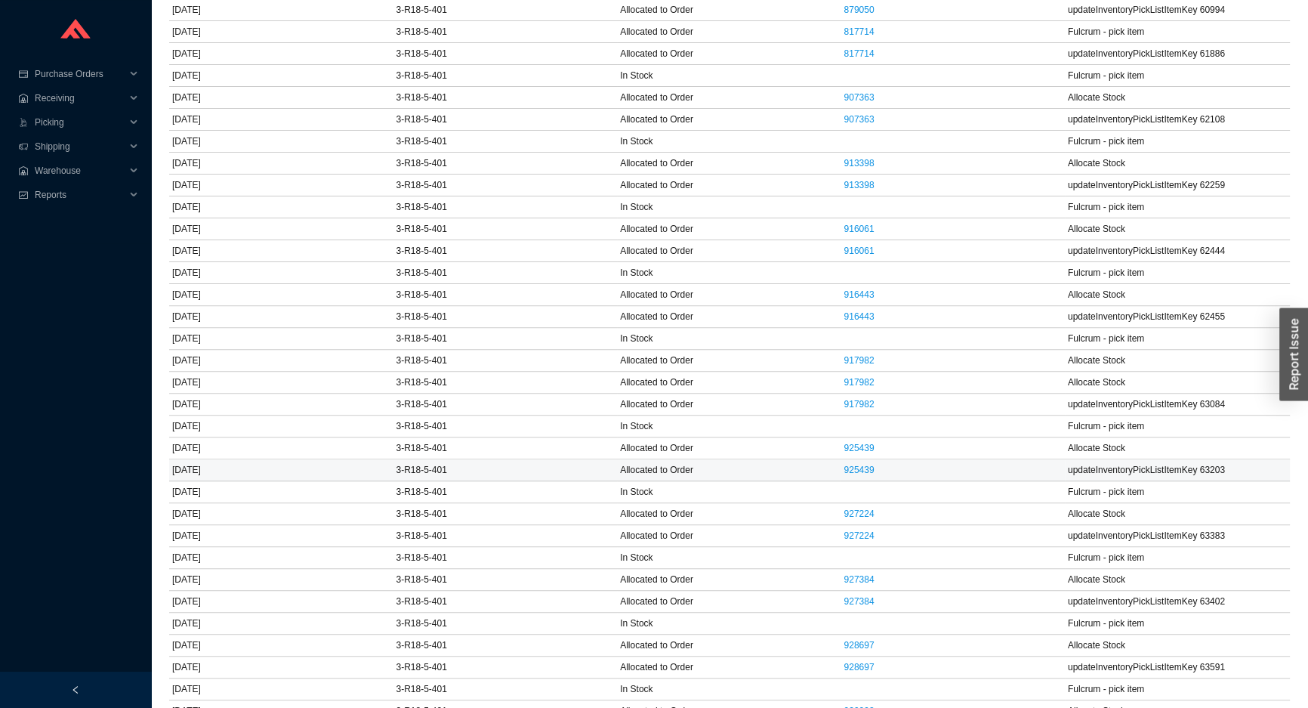
scroll to position [790, 0]
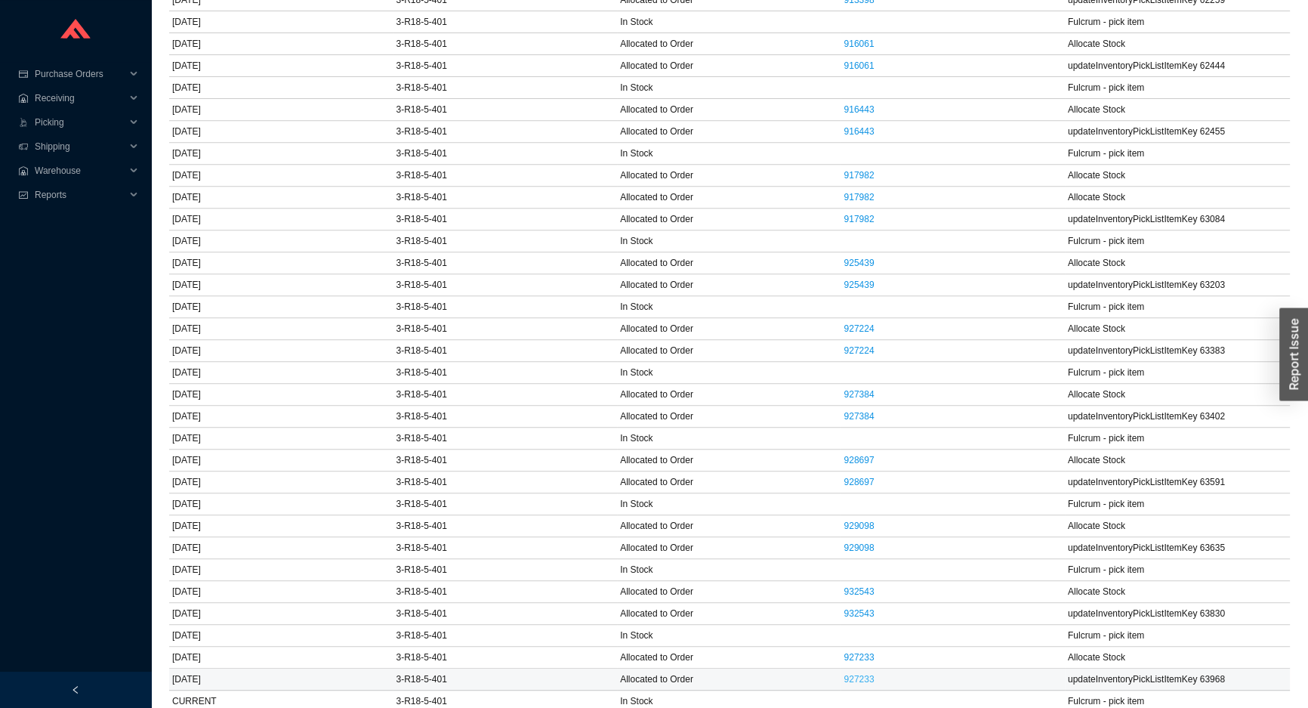
click at [851, 679] on link "927233" at bounding box center [859, 679] width 30 height 11
drag, startPoint x: 47, startPoint y: 95, endPoint x: 51, endPoint y: 106, distance: 11.5
click at [48, 95] on span "Receiving" at bounding box center [80, 98] width 91 height 24
click at [64, 126] on link "Receiving" at bounding box center [56, 122] width 40 height 11
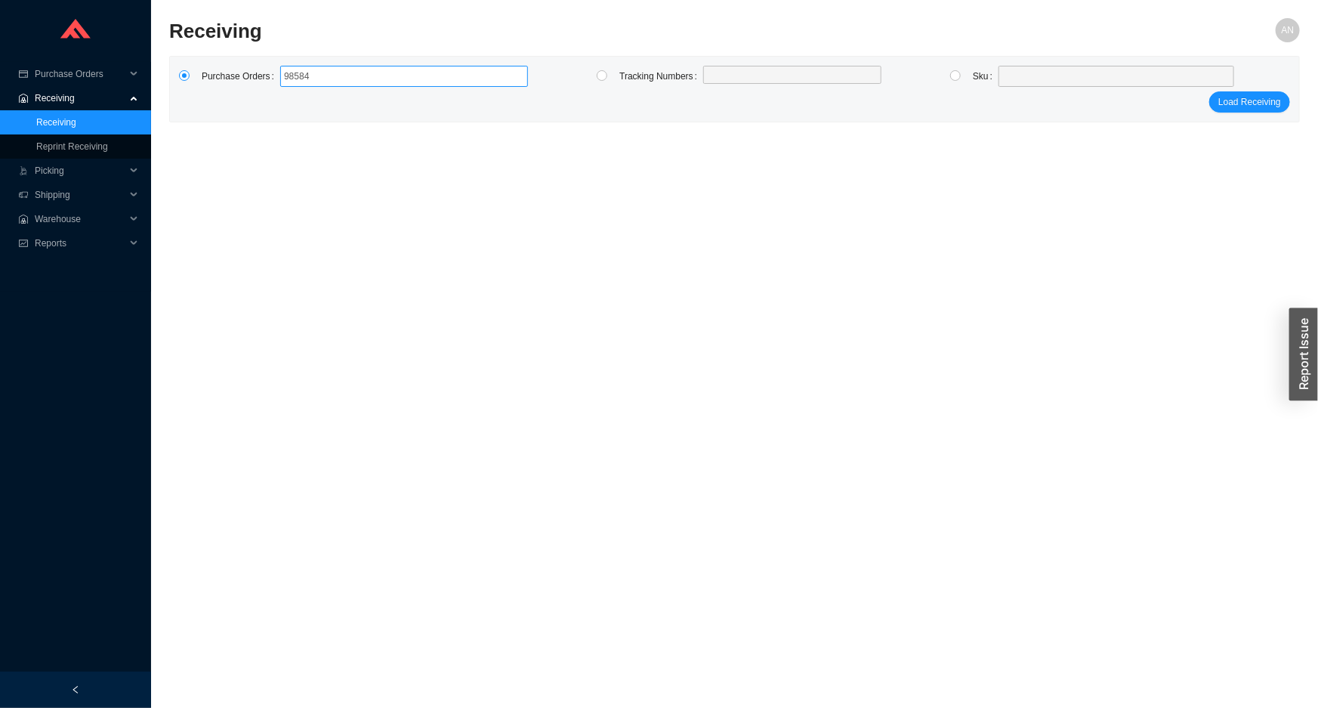
type input "985845"
click at [1209, 91] on button "Load Receiving" at bounding box center [1249, 101] width 81 height 21
type input "985845"
click at [957, 79] on input "radio" at bounding box center [955, 75] width 11 height 11
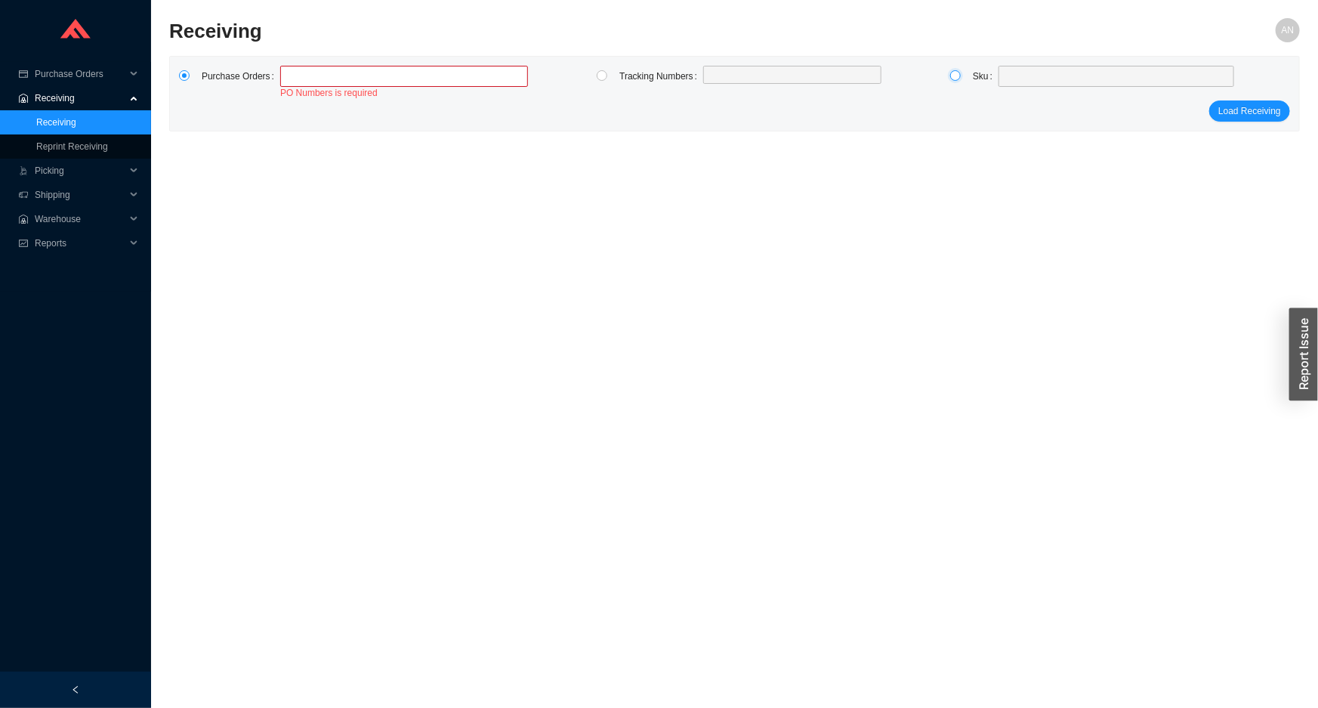
radio input "true"
click at [1012, 76] on span at bounding box center [1116, 76] width 224 height 20
type input "D2C2050D4MP83SP"
click at [1255, 112] on span "Load Receiving" at bounding box center [1249, 110] width 63 height 15
click at [1013, 76] on span at bounding box center [1116, 76] width 224 height 20
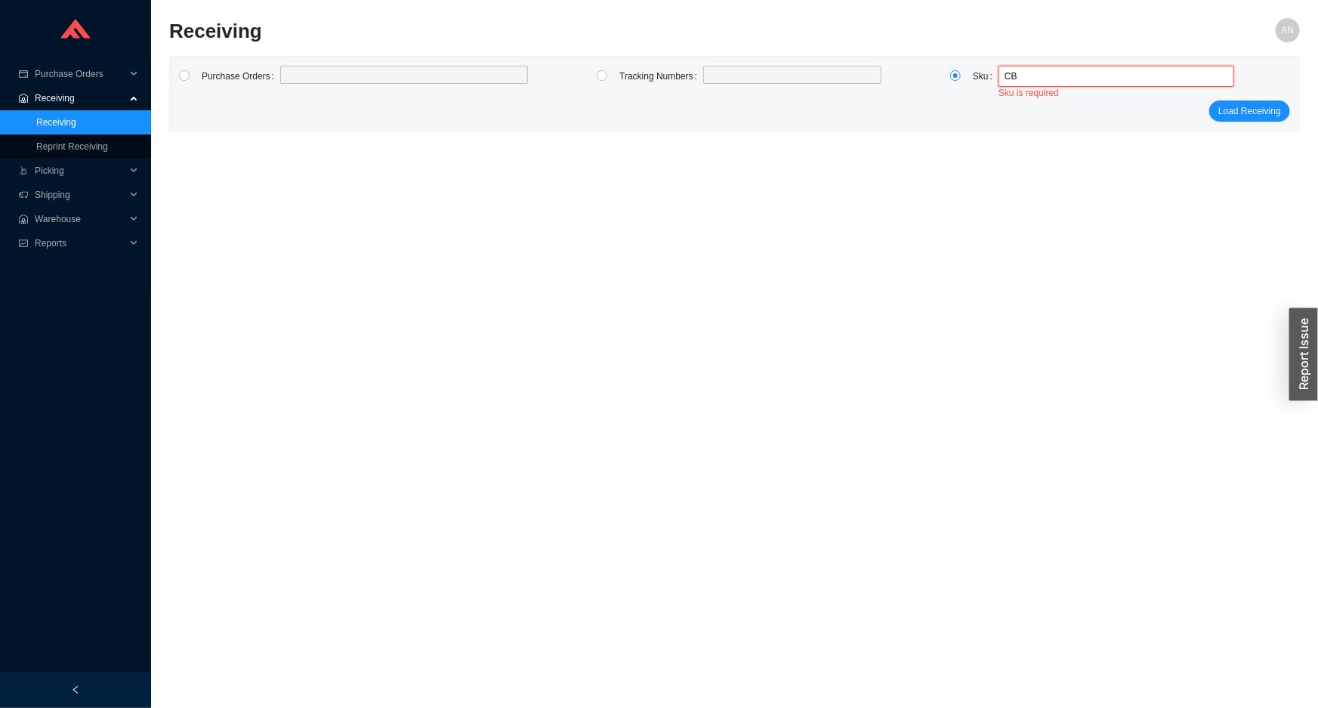
type input "C"
click at [1012, 76] on input "CBYC2430D4" at bounding box center [1116, 76] width 224 height 20
type input "YC2430D4"
click at [1057, 77] on input "YC2430D4" at bounding box center [1116, 76] width 224 height 20
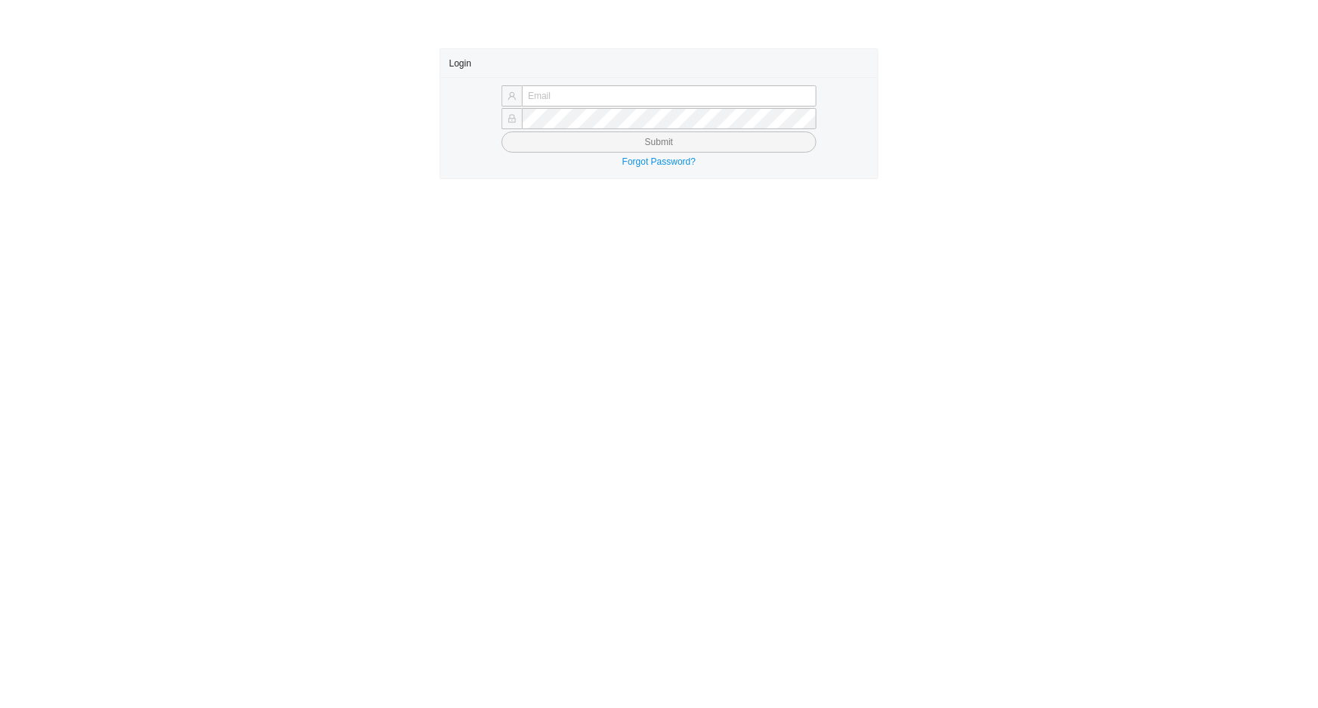
type input "[EMAIL_ADDRESS][DOMAIN_NAME]"
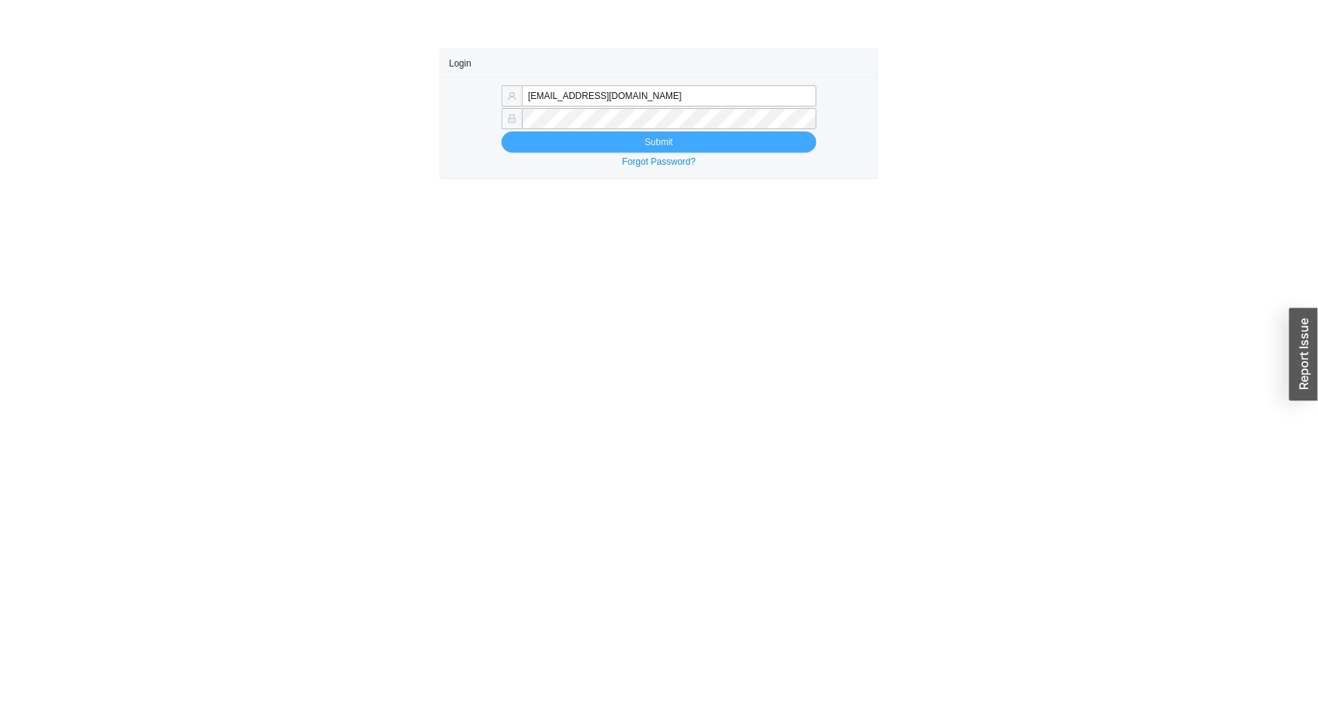
click at [594, 147] on button "Submit" at bounding box center [658, 141] width 315 height 21
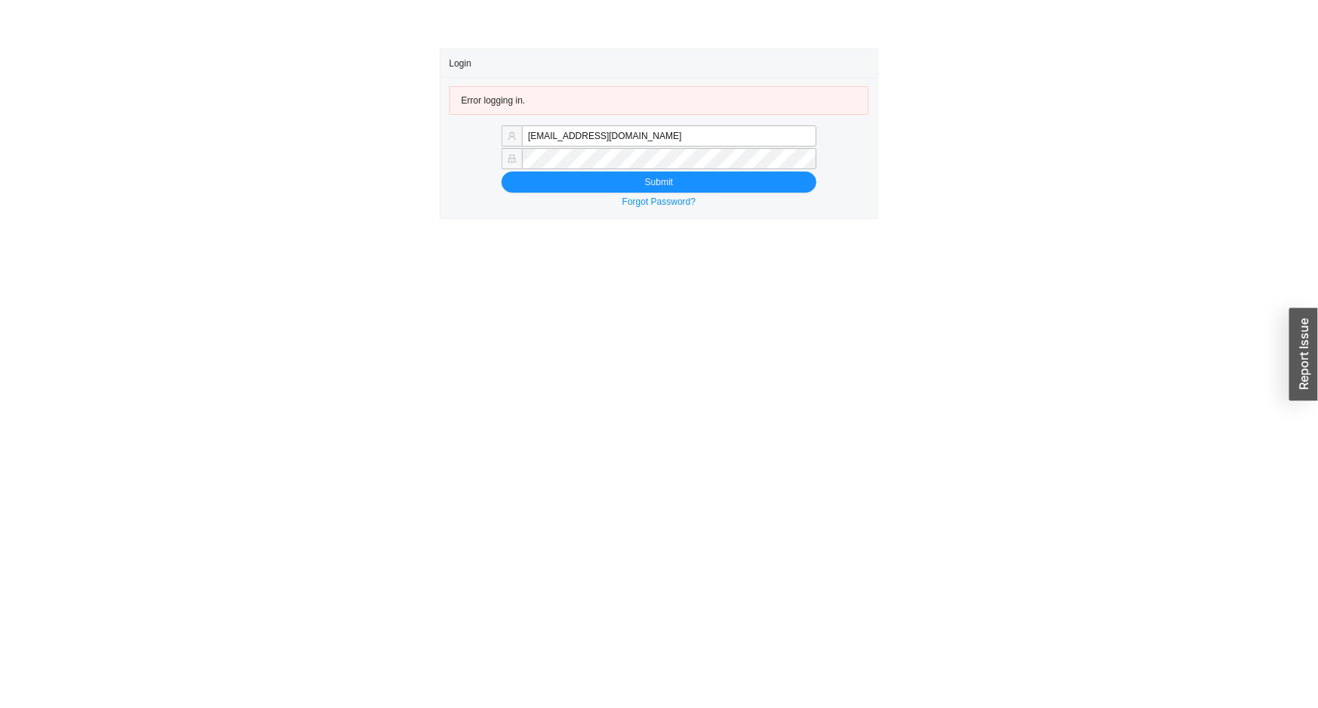
click at [551, 249] on main "Login Error logging in. angel@asbathnj.com Submit Forgot Password?" at bounding box center [659, 377] width 1318 height 659
click at [603, 187] on button "Submit" at bounding box center [658, 181] width 315 height 21
click at [599, 181] on button "Submit" at bounding box center [658, 181] width 315 height 21
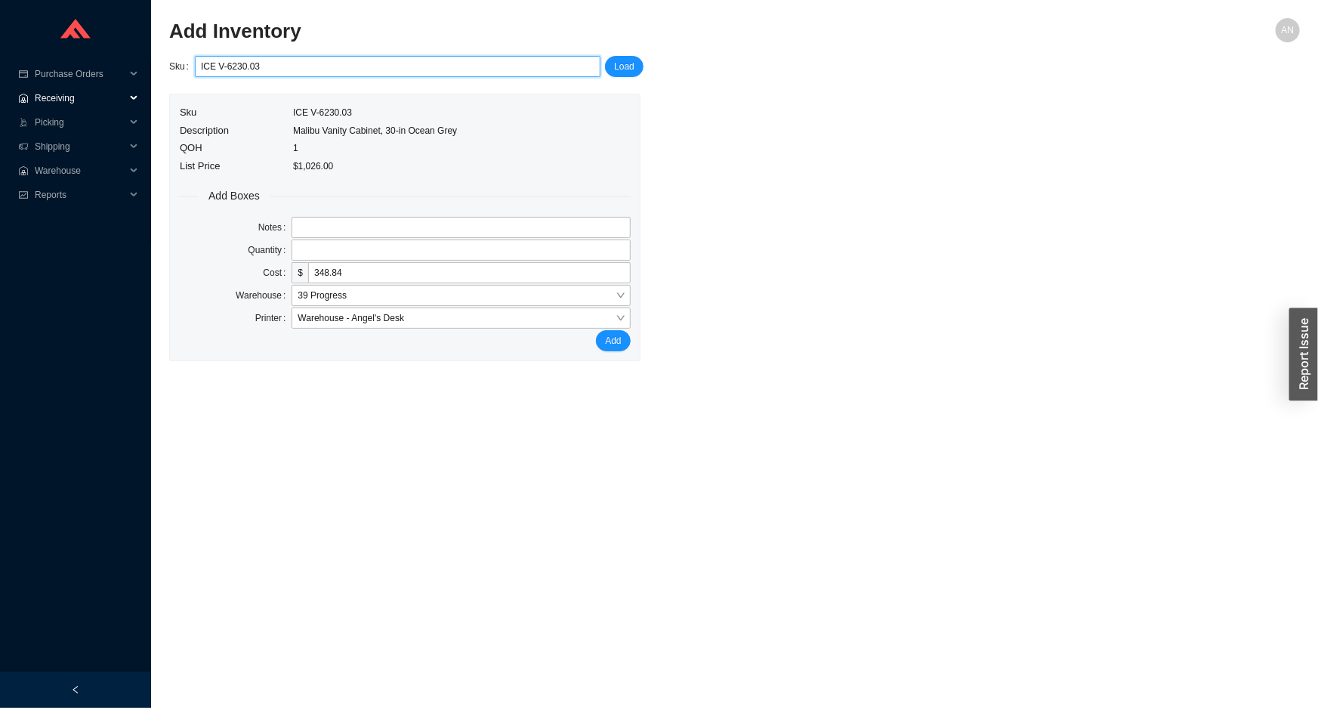
click at [74, 97] on span "Receiving" at bounding box center [80, 98] width 91 height 24
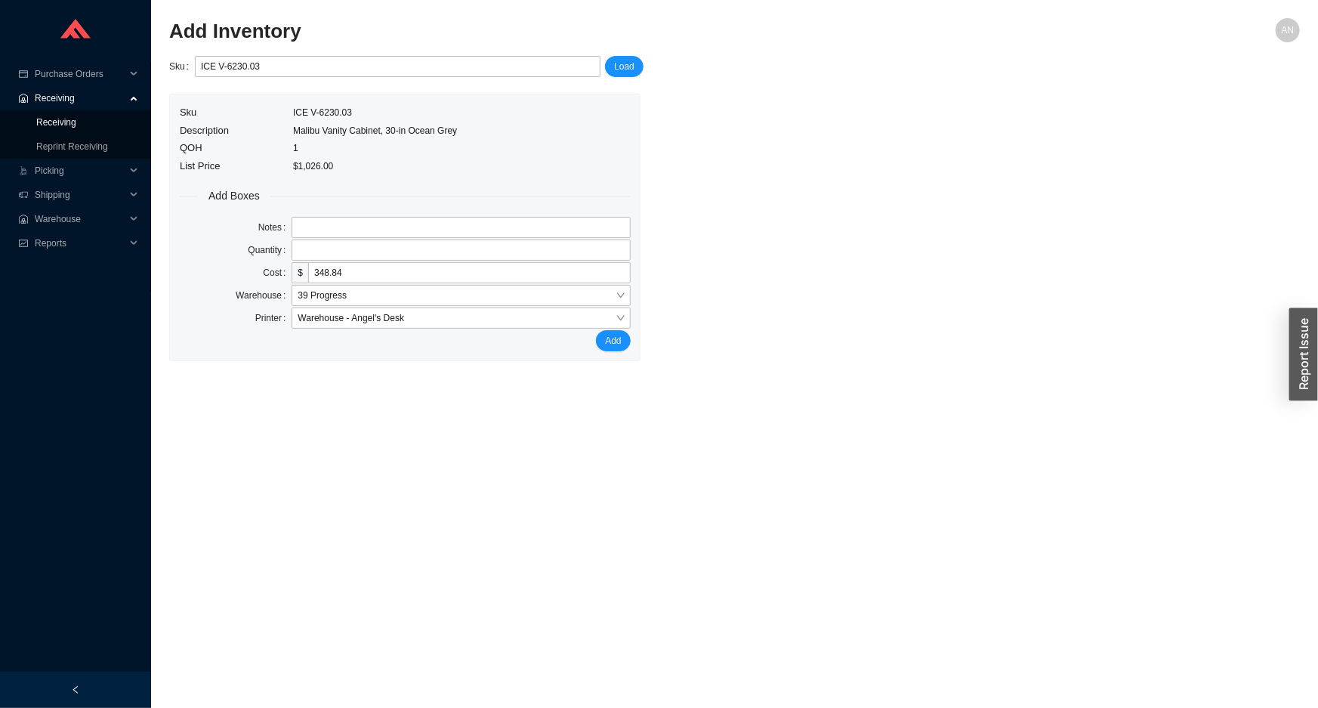
click at [70, 123] on link "Receiving" at bounding box center [56, 122] width 40 height 11
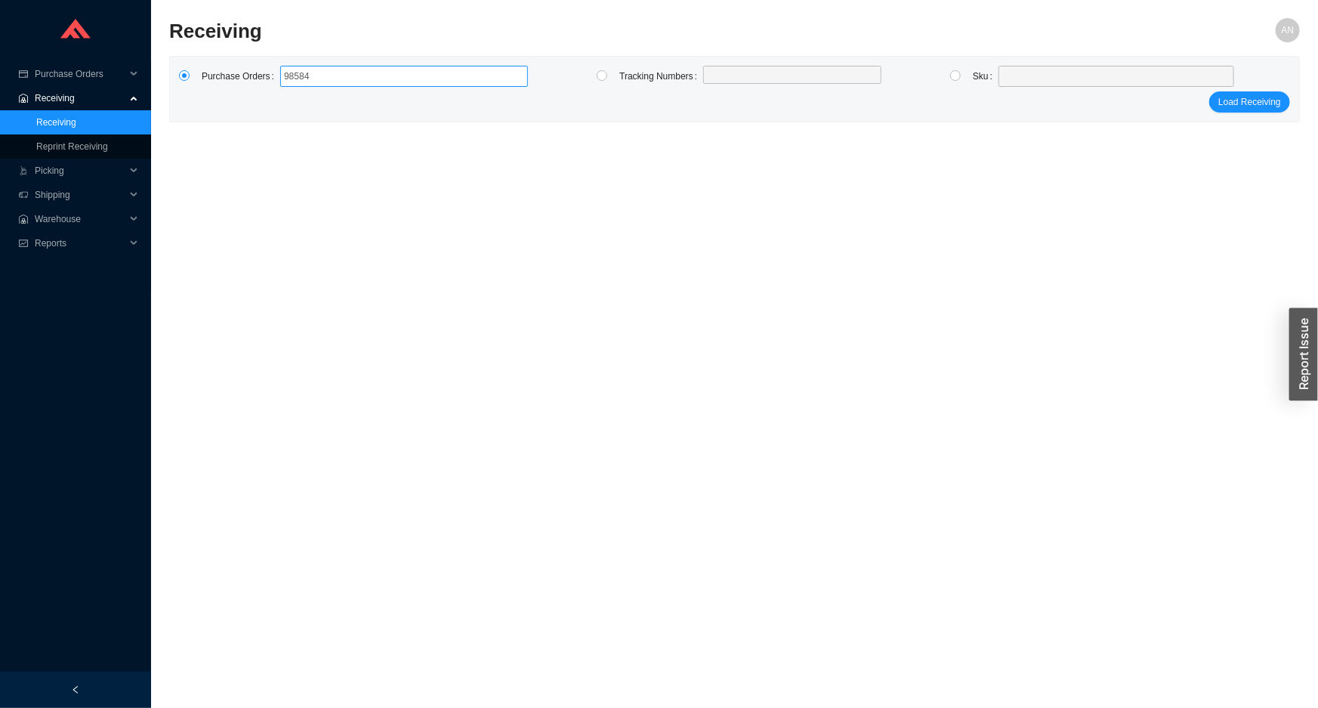
type input "985845"
click button "Load Receiving" at bounding box center [1249, 101] width 81 height 21
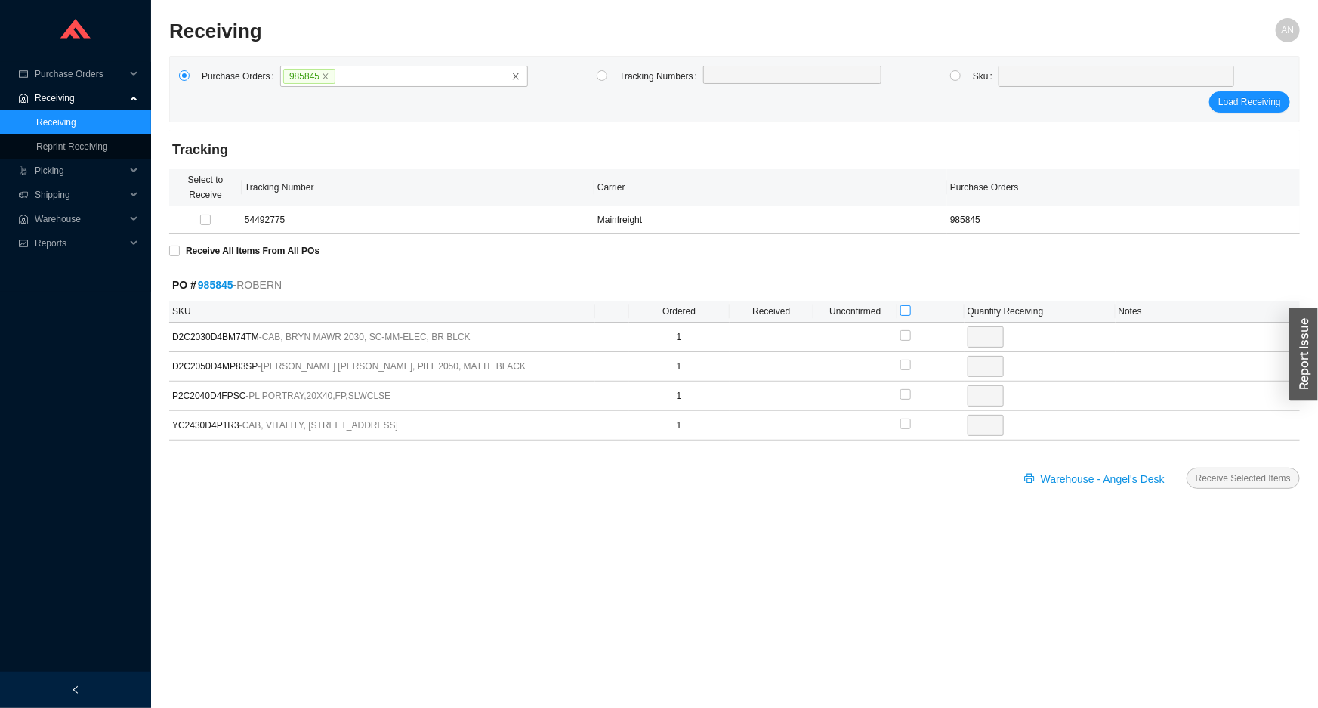
click at [903, 310] on input "checkbox" at bounding box center [905, 310] width 11 height 11
checkbox input "true"
type input "1"
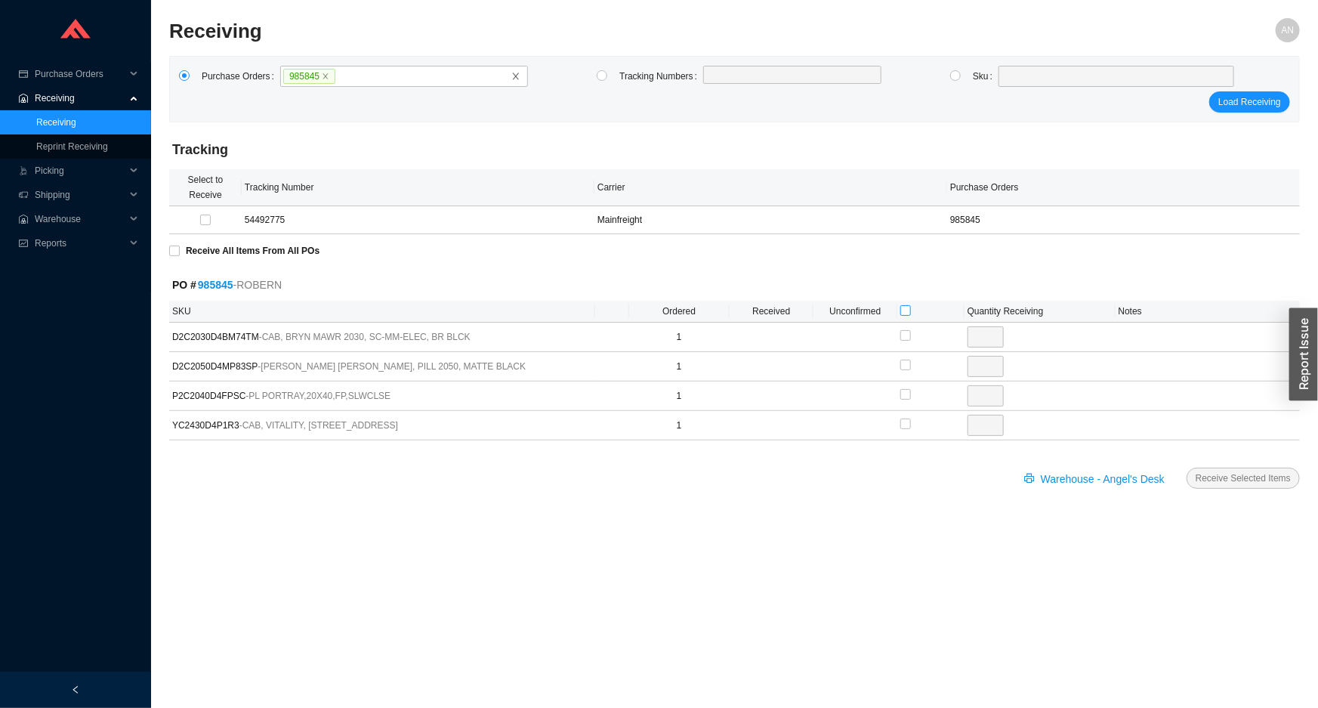
checkbox input "true"
type input "1"
checkbox input "true"
type input "1"
checkbox input "true"
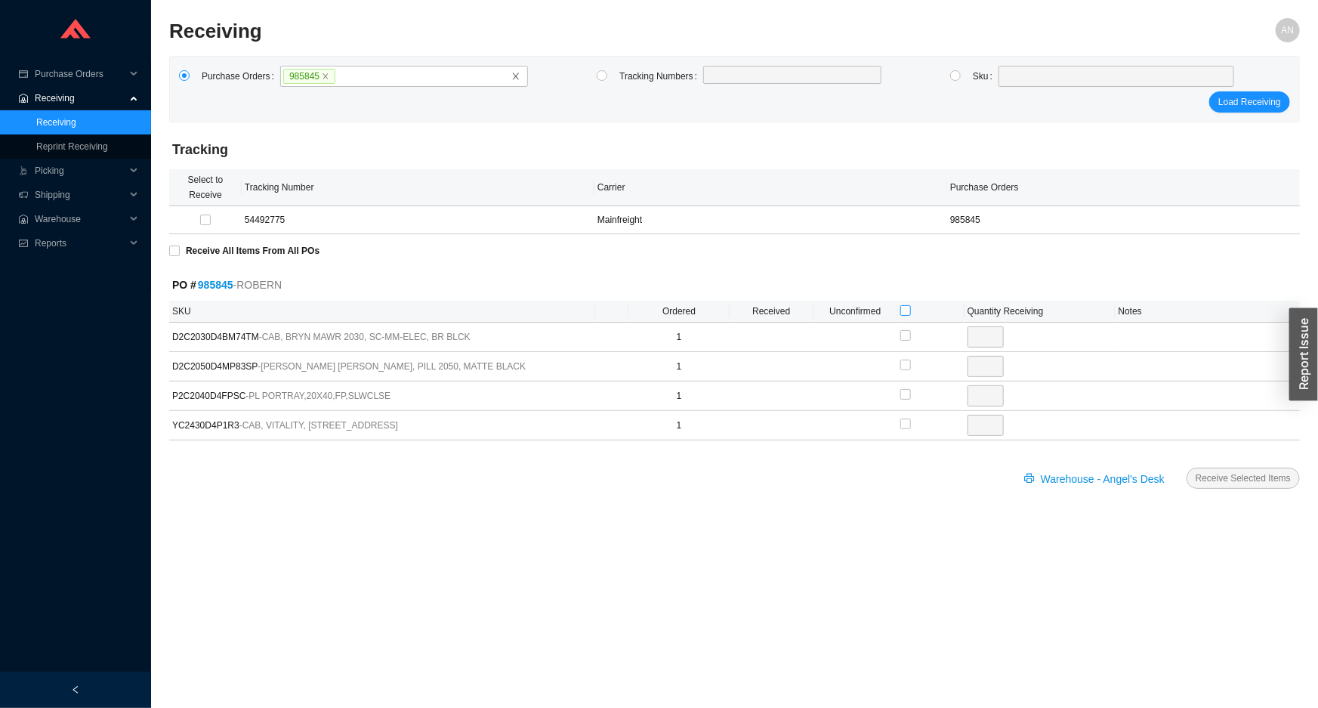
type input "1"
click at [1214, 474] on span "Receive Selected Items" at bounding box center [1242, 477] width 95 height 15
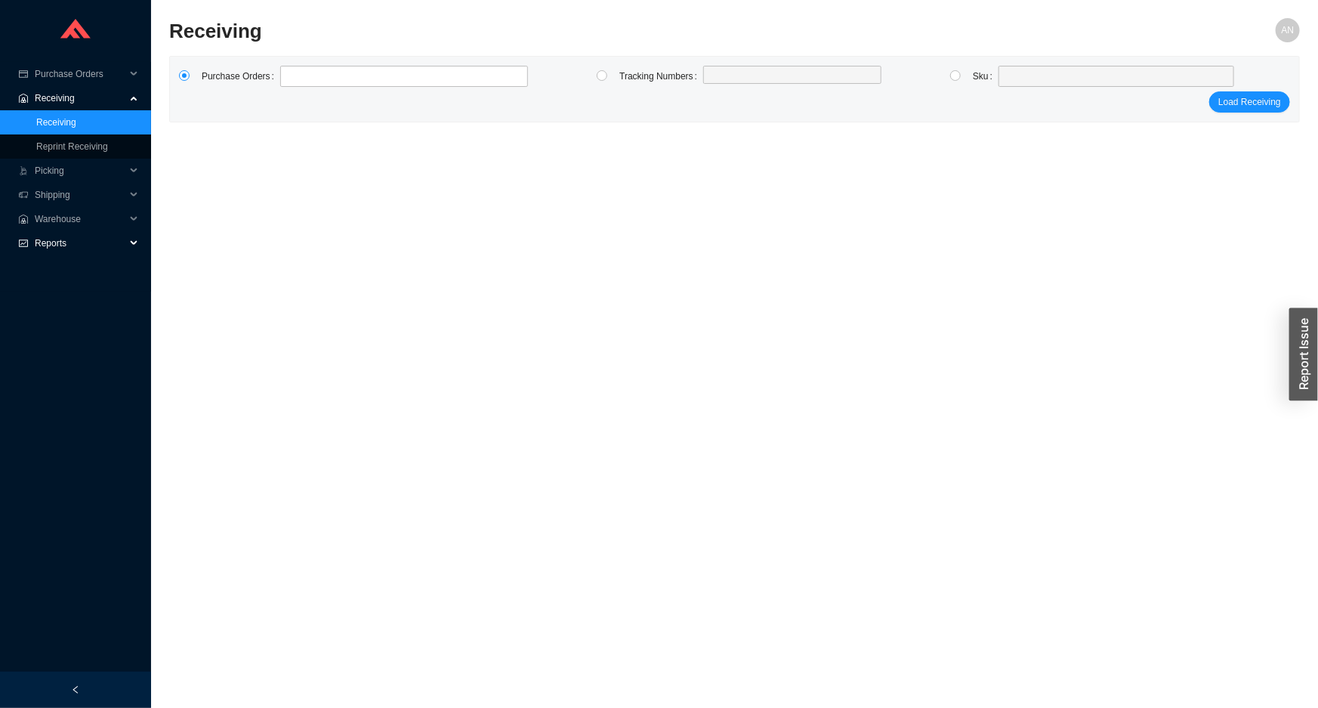
click at [39, 239] on span "Reports" at bounding box center [80, 243] width 91 height 24
click at [53, 264] on link "Scan Report" at bounding box center [61, 267] width 51 height 11
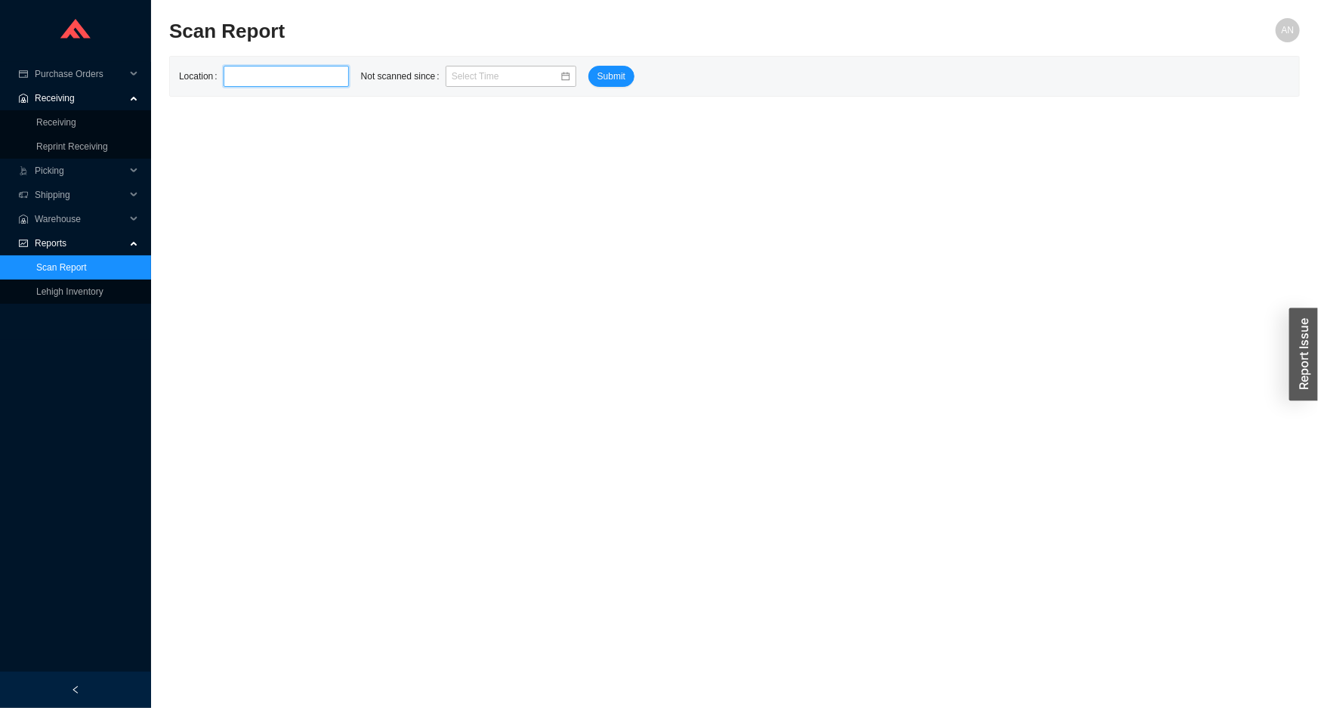
click at [258, 79] on input "text" at bounding box center [286, 76] width 125 height 21
type input "3-R"
click at [467, 82] on input at bounding box center [506, 76] width 108 height 15
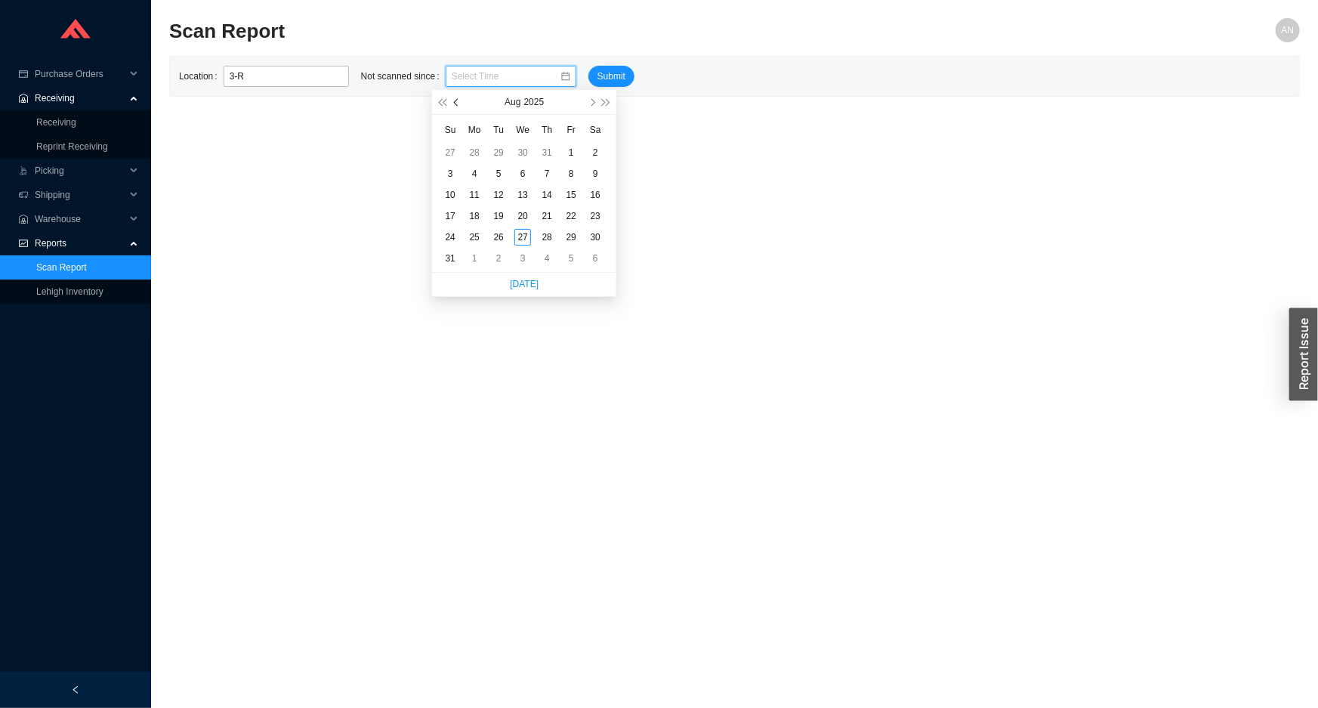
click at [453, 105] on button "button" at bounding box center [456, 102] width 14 height 24
type input "05/02/2025 9:37 am"
click at [597, 76] on span "Submit" at bounding box center [611, 76] width 28 height 15
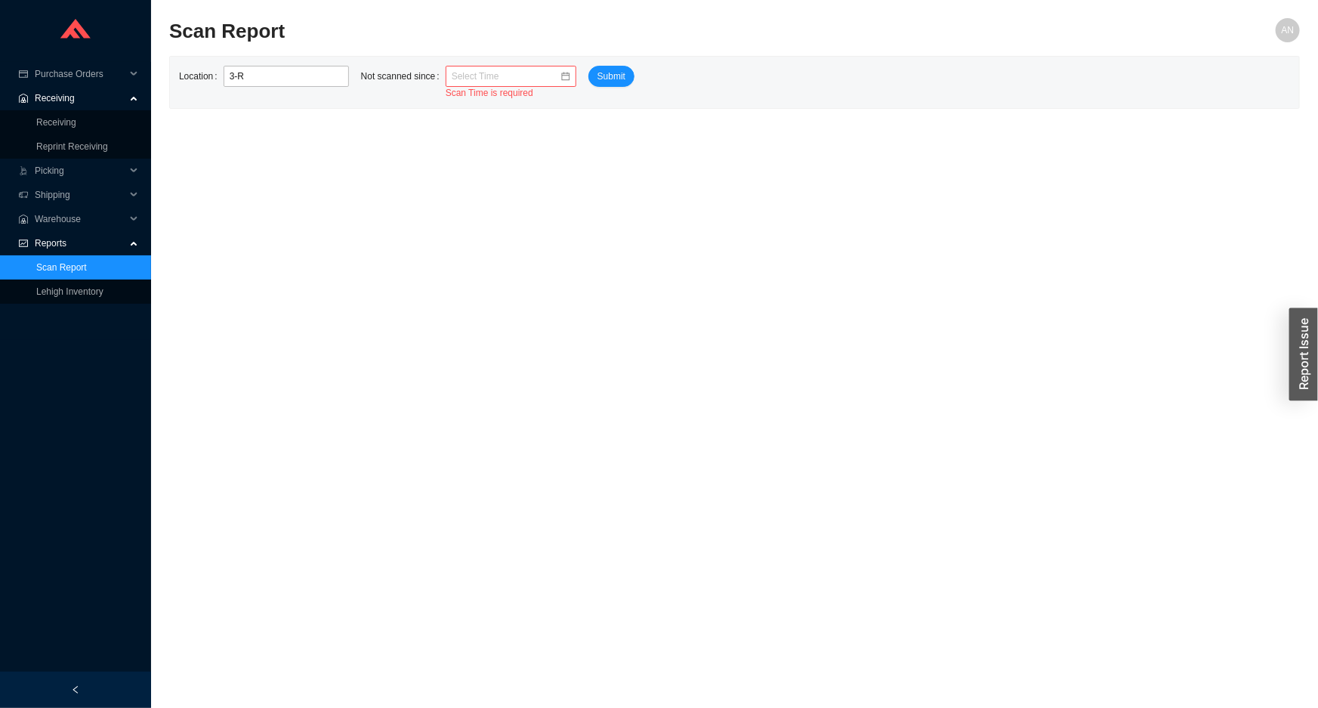
click at [473, 70] on input at bounding box center [506, 76] width 108 height 15
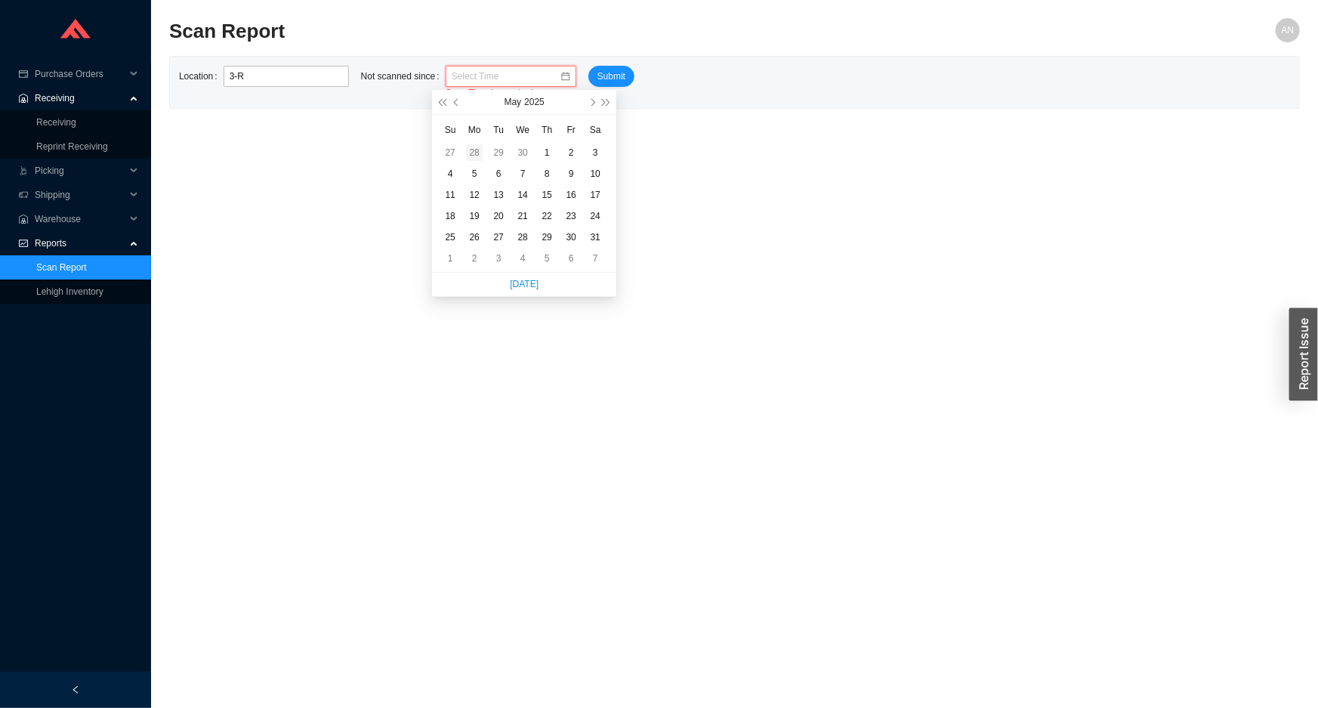
type input "04/28/2025 9:37 am"
type input "05/01/2025 9:37 am"
click at [548, 148] on div "1" at bounding box center [546, 152] width 17 height 17
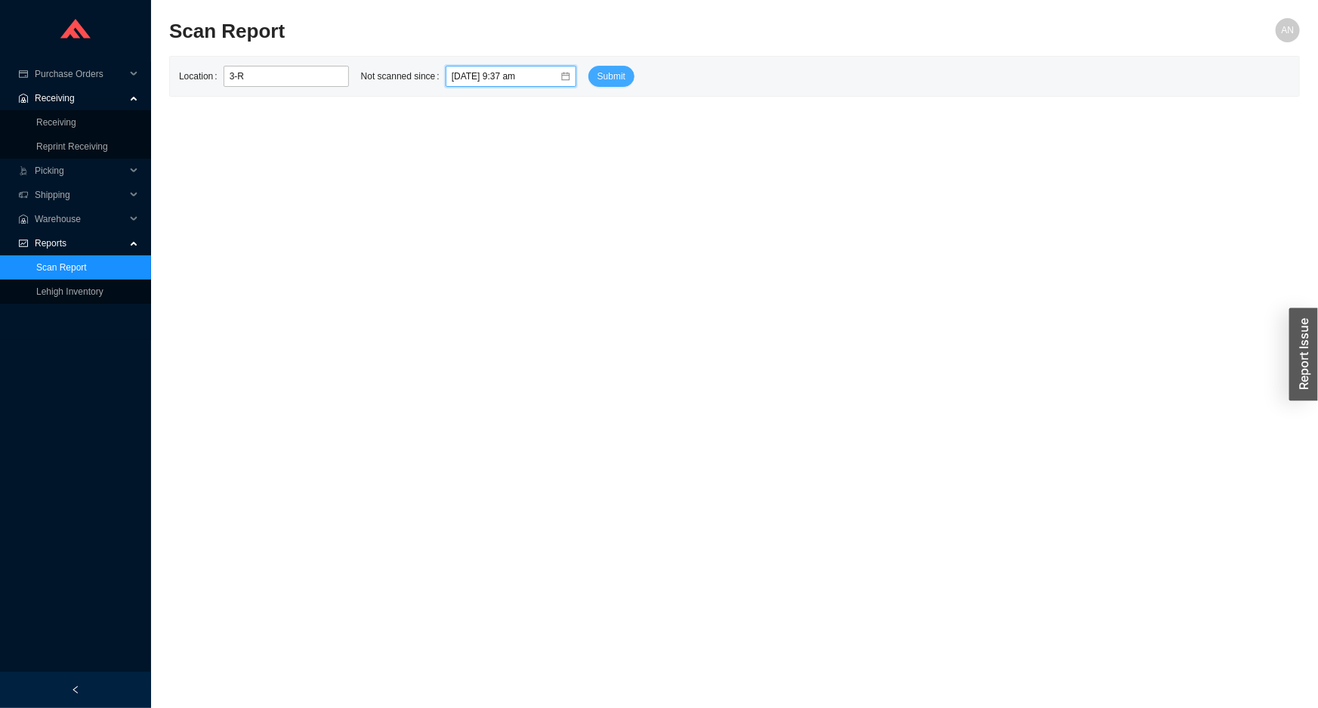
click at [597, 73] on span "Submit" at bounding box center [611, 76] width 28 height 15
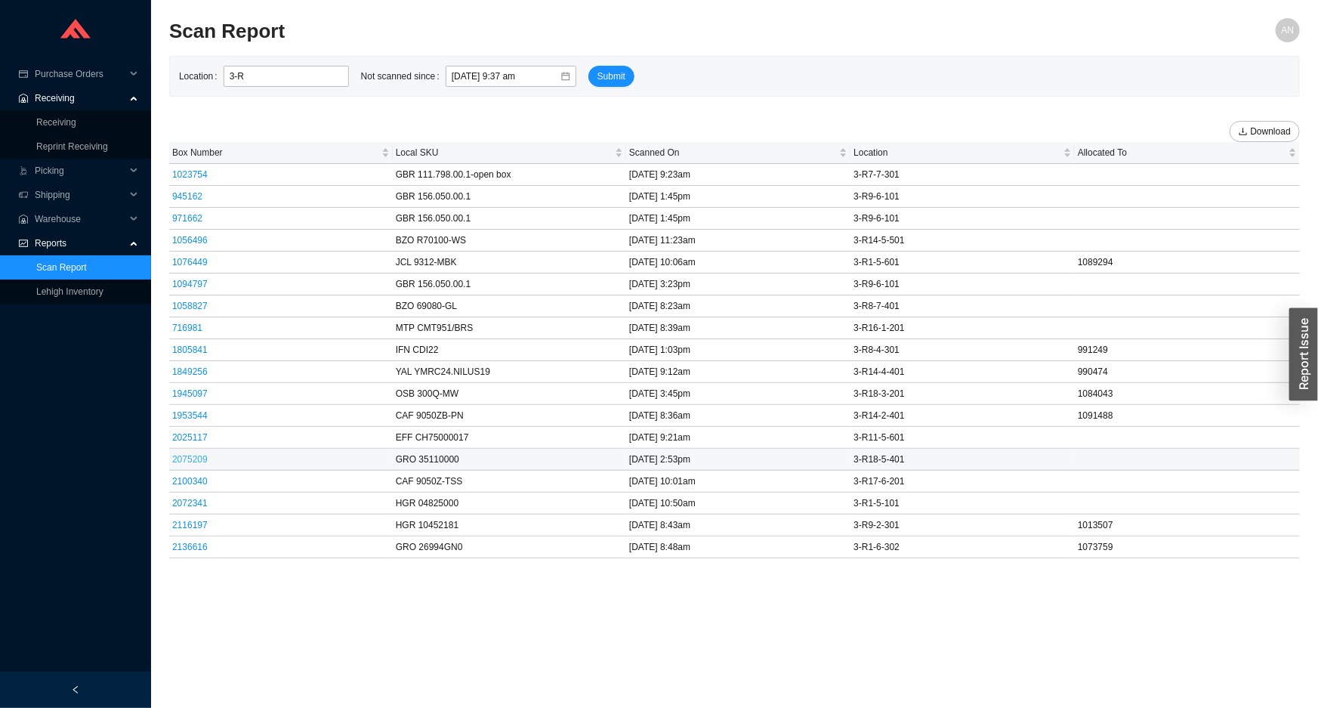
click at [196, 455] on link "2075209" at bounding box center [189, 459] width 35 height 11
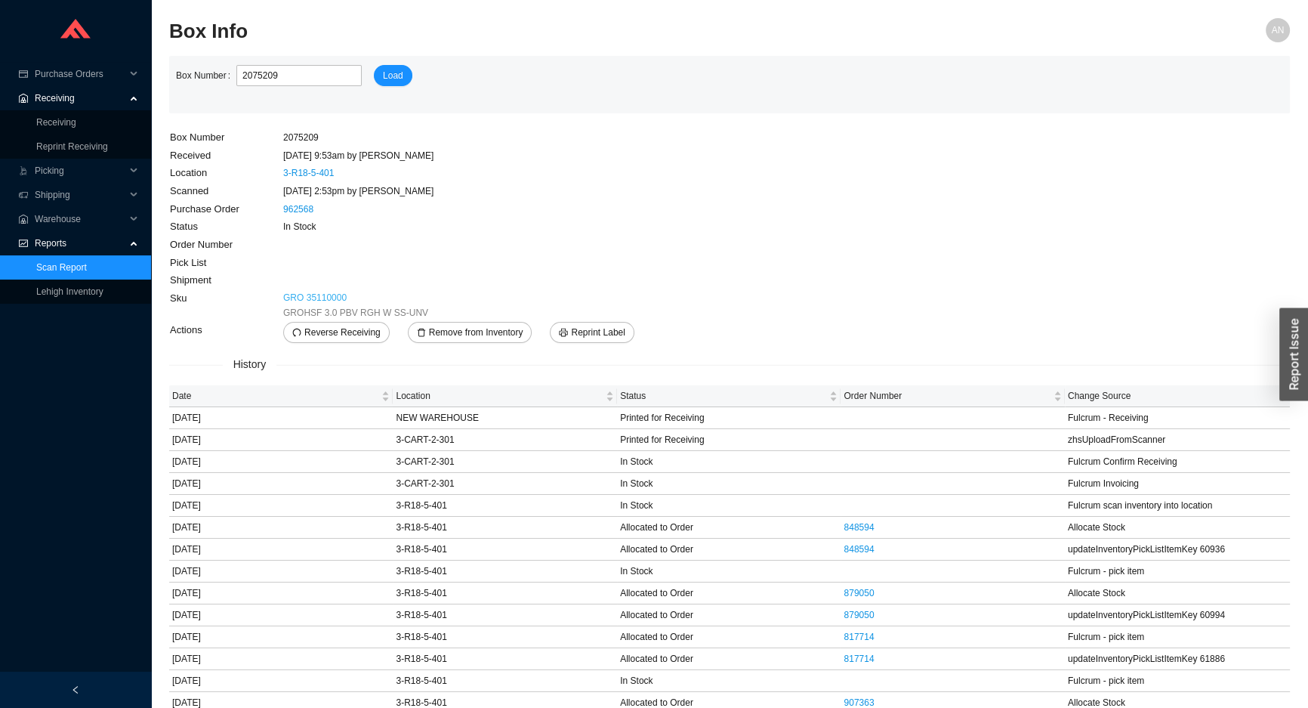
click at [318, 295] on link "GRO 35110000" at bounding box center [314, 297] width 63 height 15
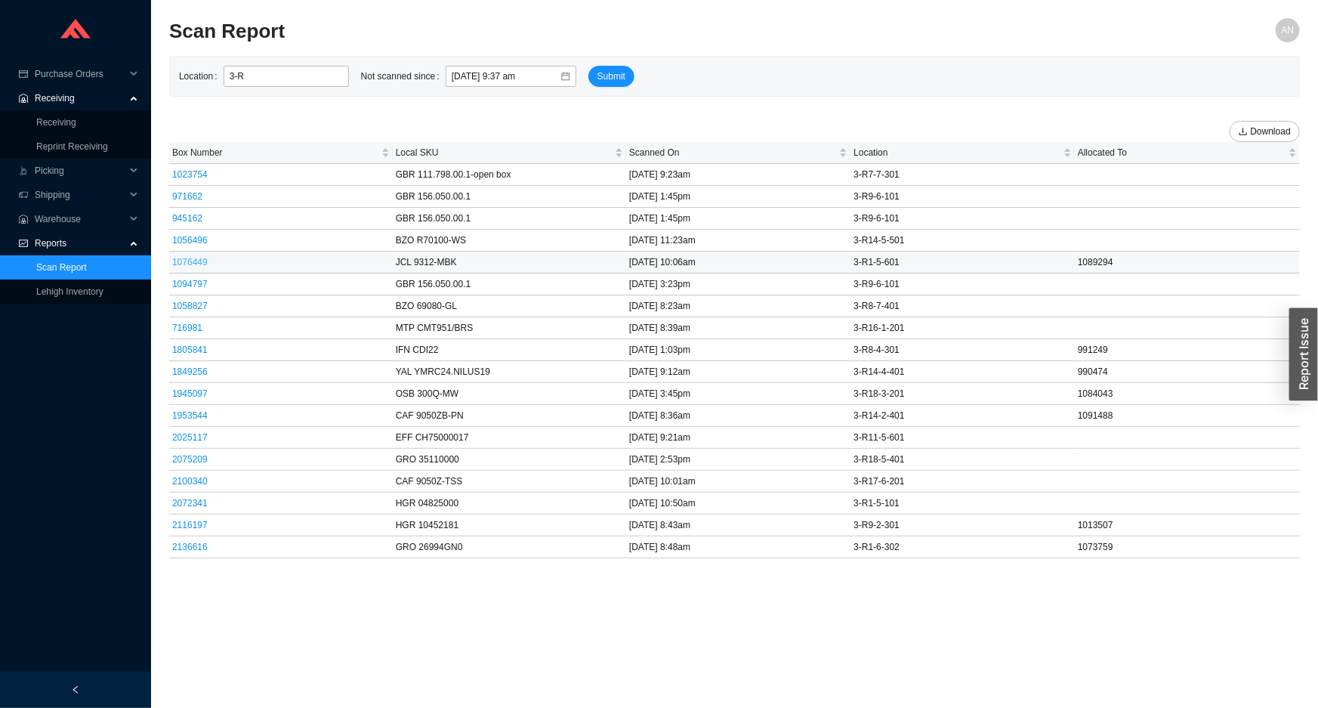
click at [193, 258] on link "1076449" at bounding box center [189, 262] width 35 height 11
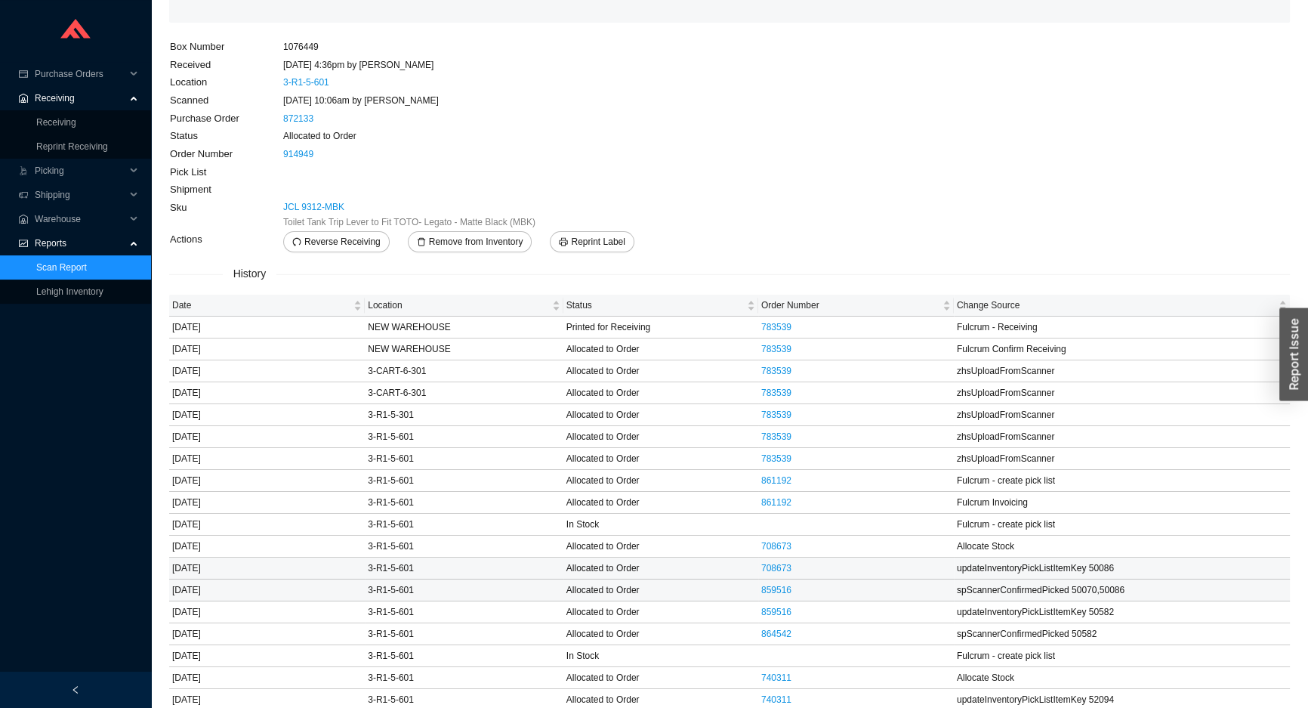
scroll to position [84, 0]
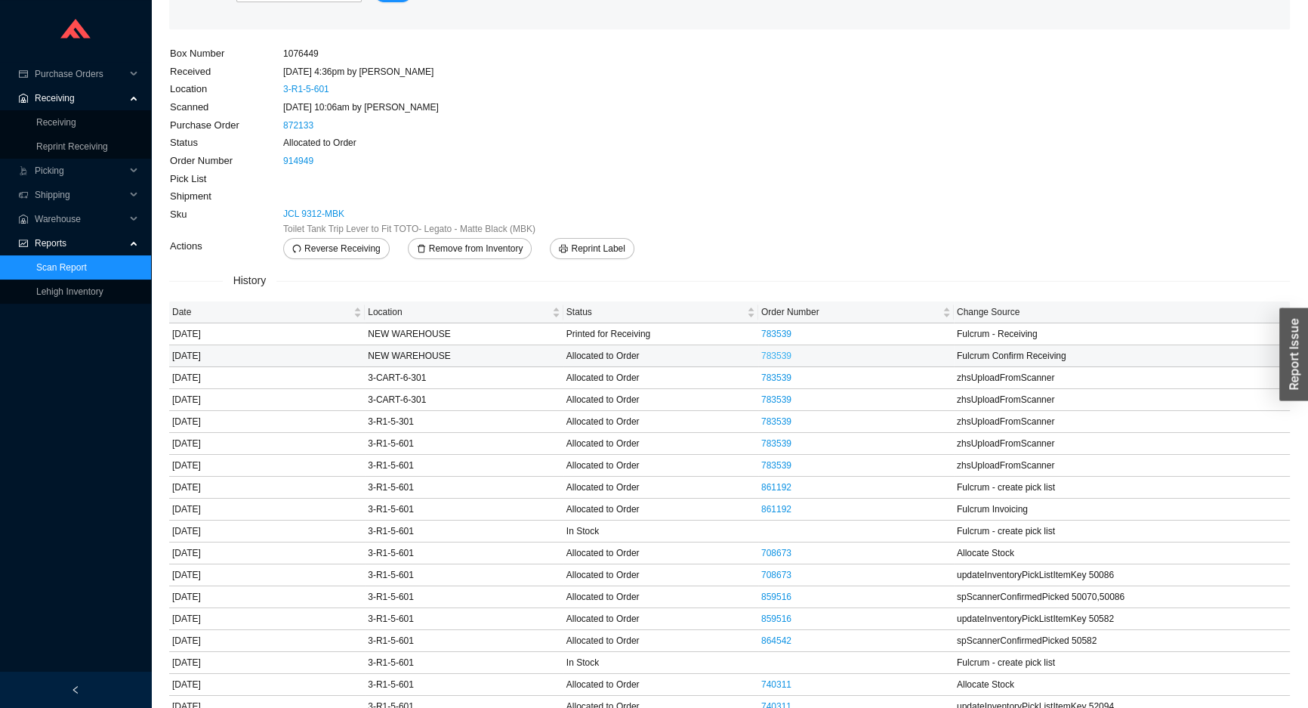
click at [791, 354] on link "783539" at bounding box center [776, 355] width 30 height 11
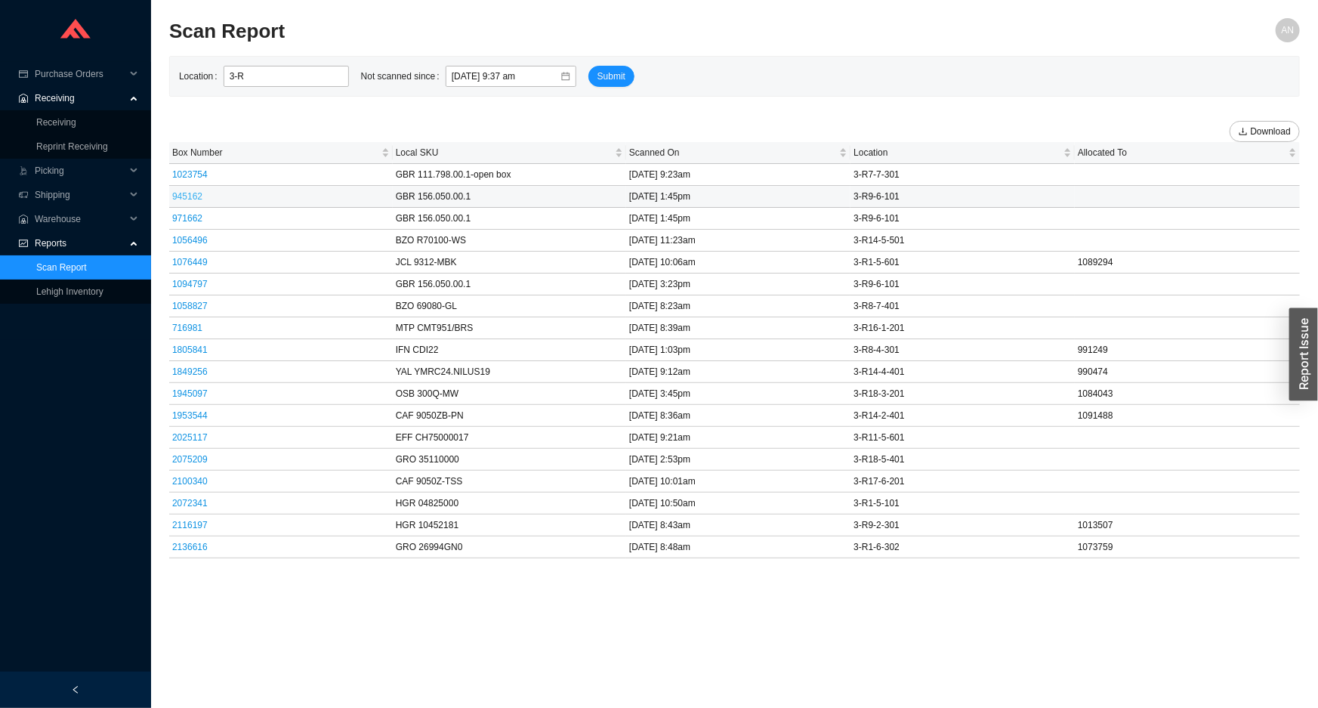
click at [189, 195] on link "945162" at bounding box center [187, 196] width 30 height 11
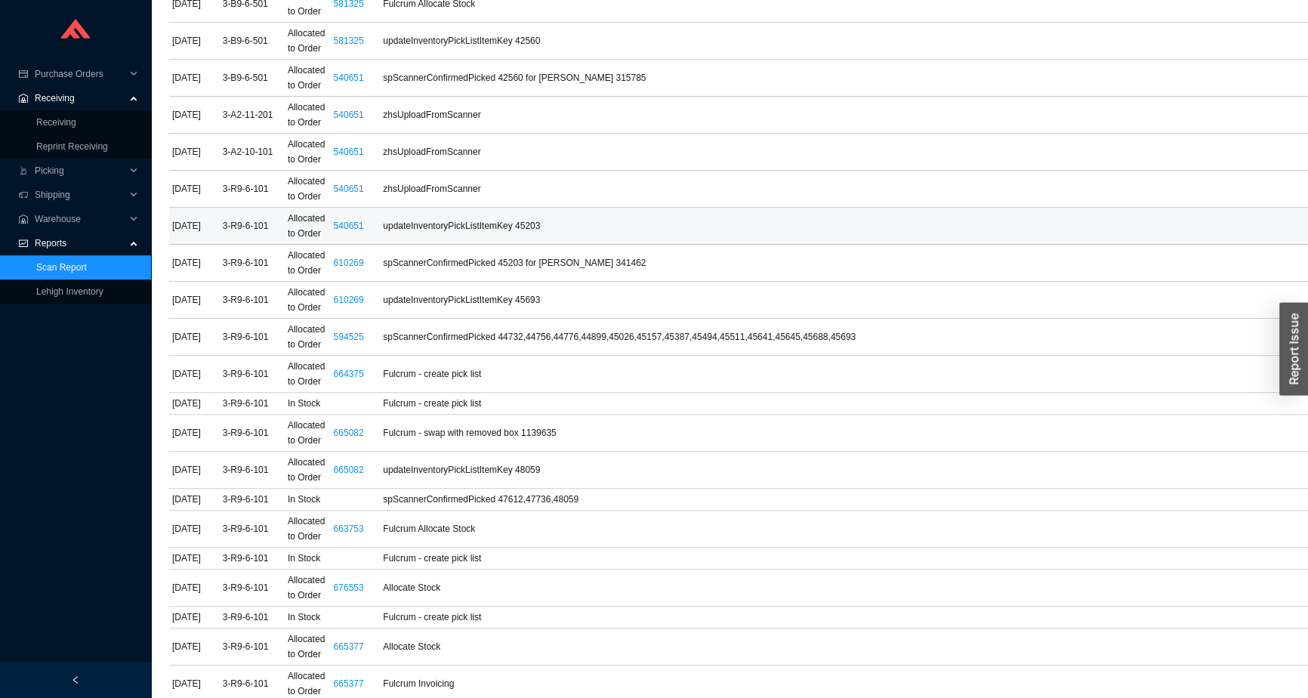
scroll to position [618, 0]
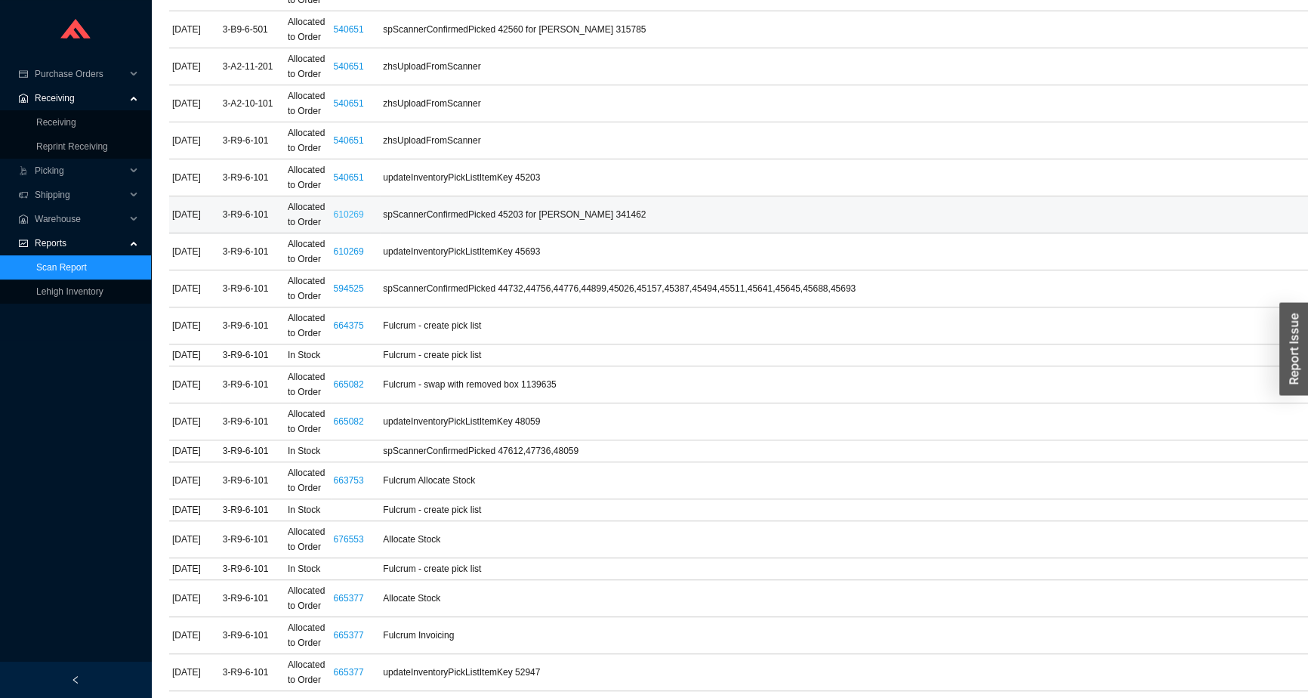
click at [347, 220] on link "610269" at bounding box center [349, 214] width 30 height 11
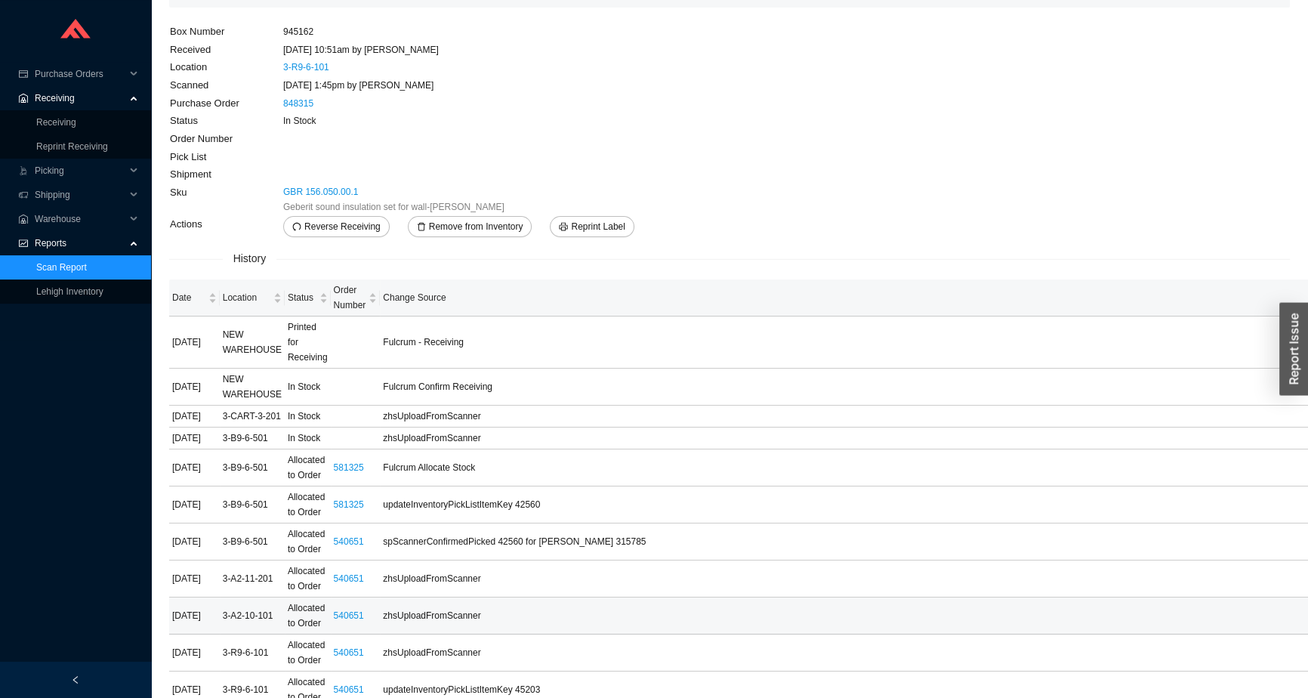
scroll to position [0, 0]
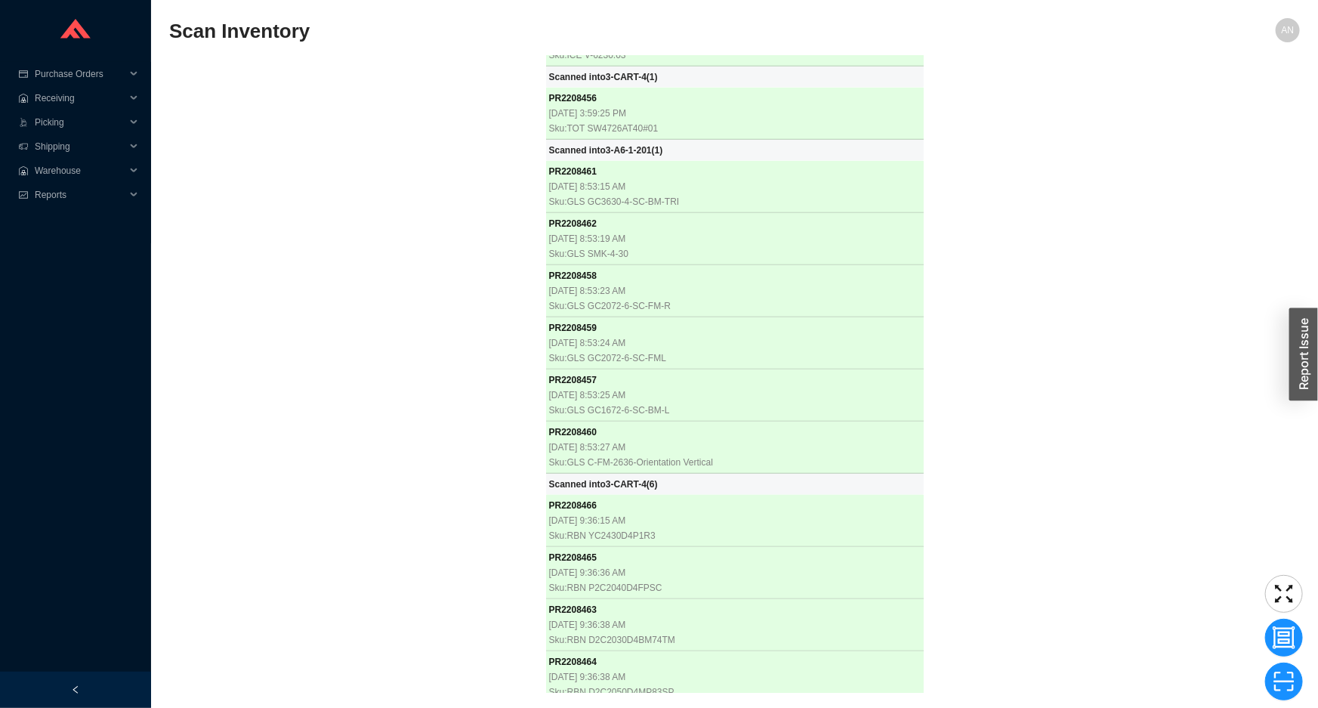
scroll to position [26526, 0]
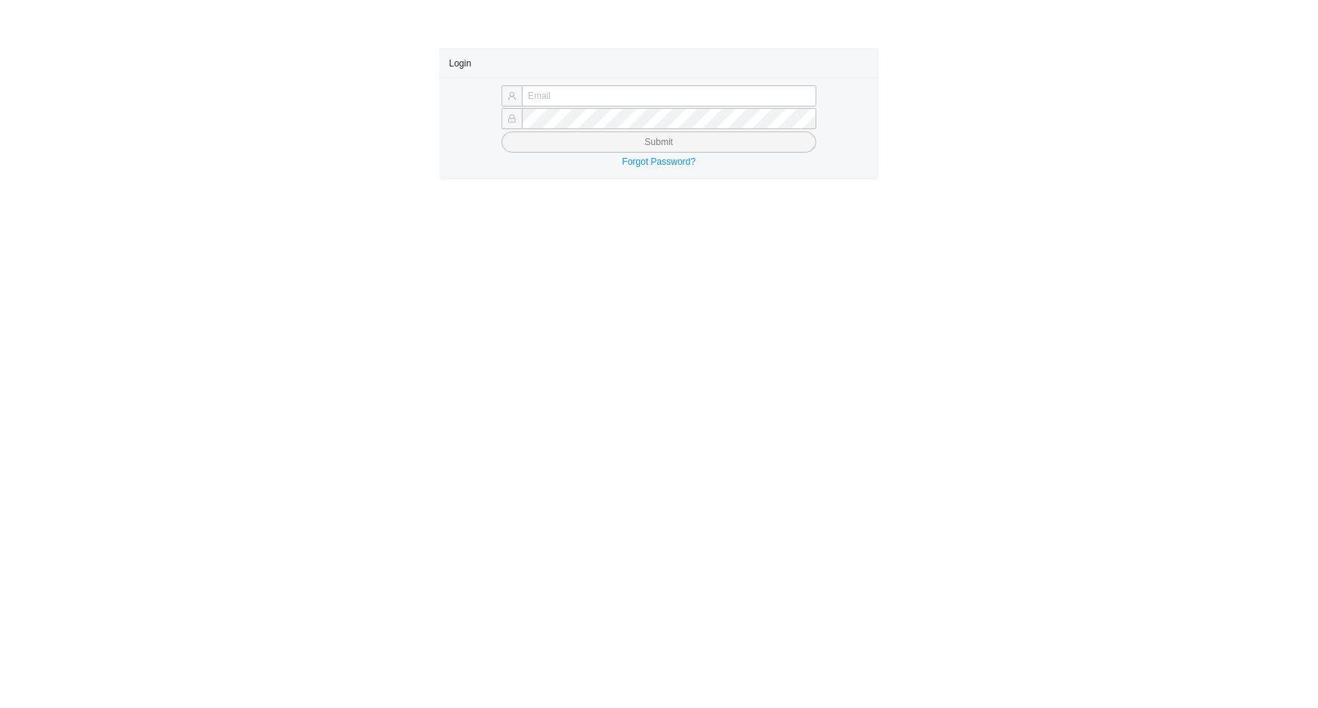
type input "[EMAIL_ADDRESS][DOMAIN_NAME]"
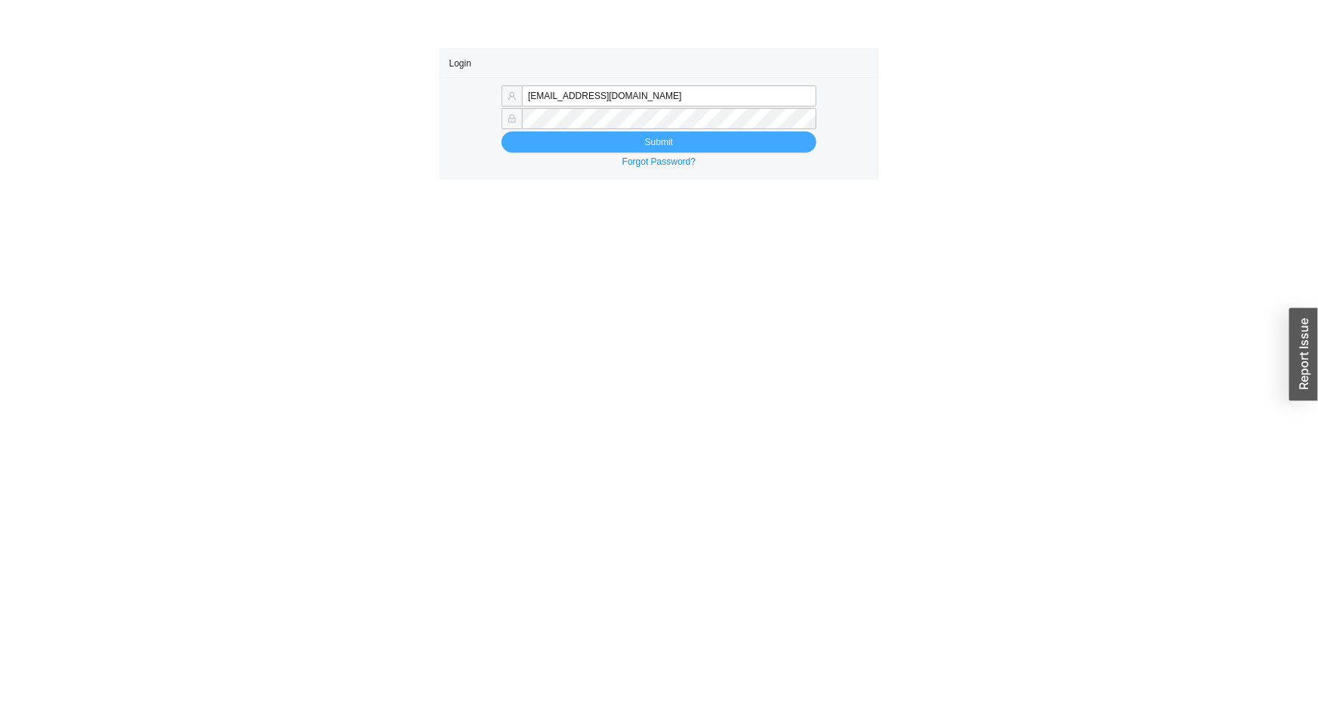
click at [627, 140] on button "Submit" at bounding box center [658, 141] width 315 height 21
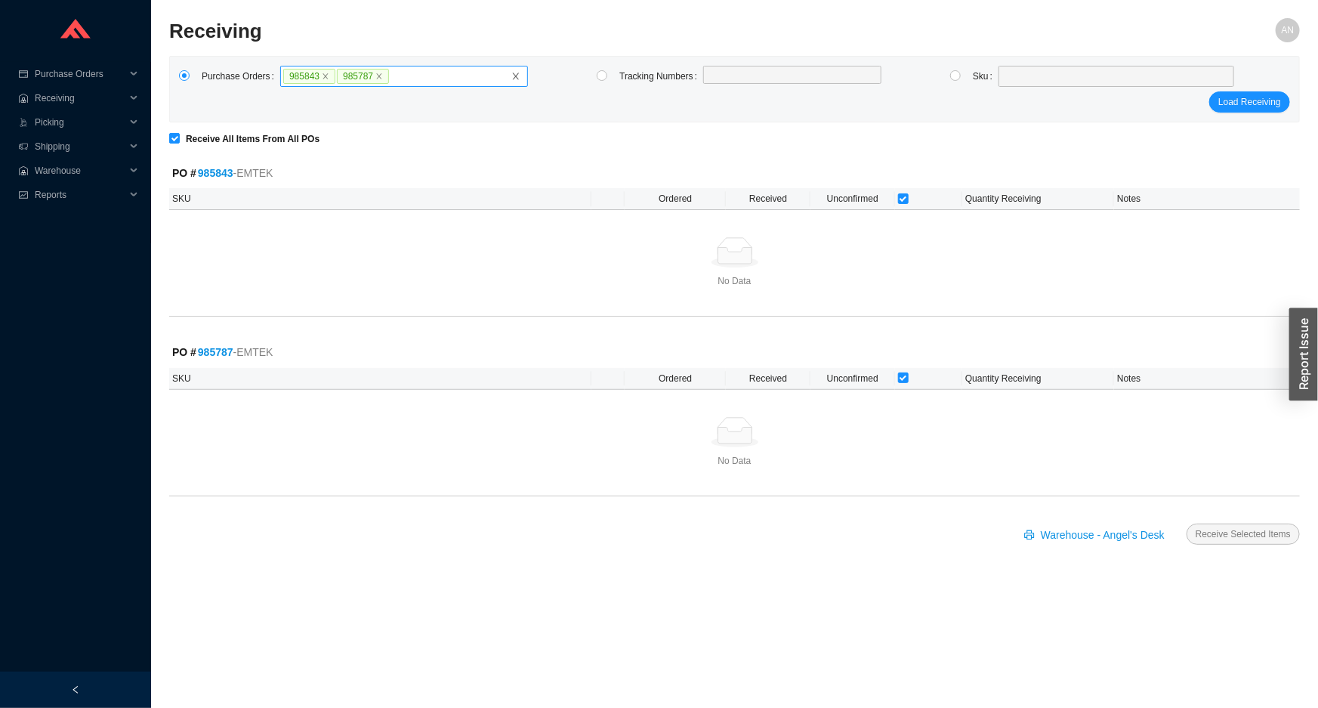
click at [508, 72] on label "985843 985787" at bounding box center [404, 76] width 248 height 21
click at [400, 72] on input "985843 985787" at bounding box center [395, 76] width 11 height 17
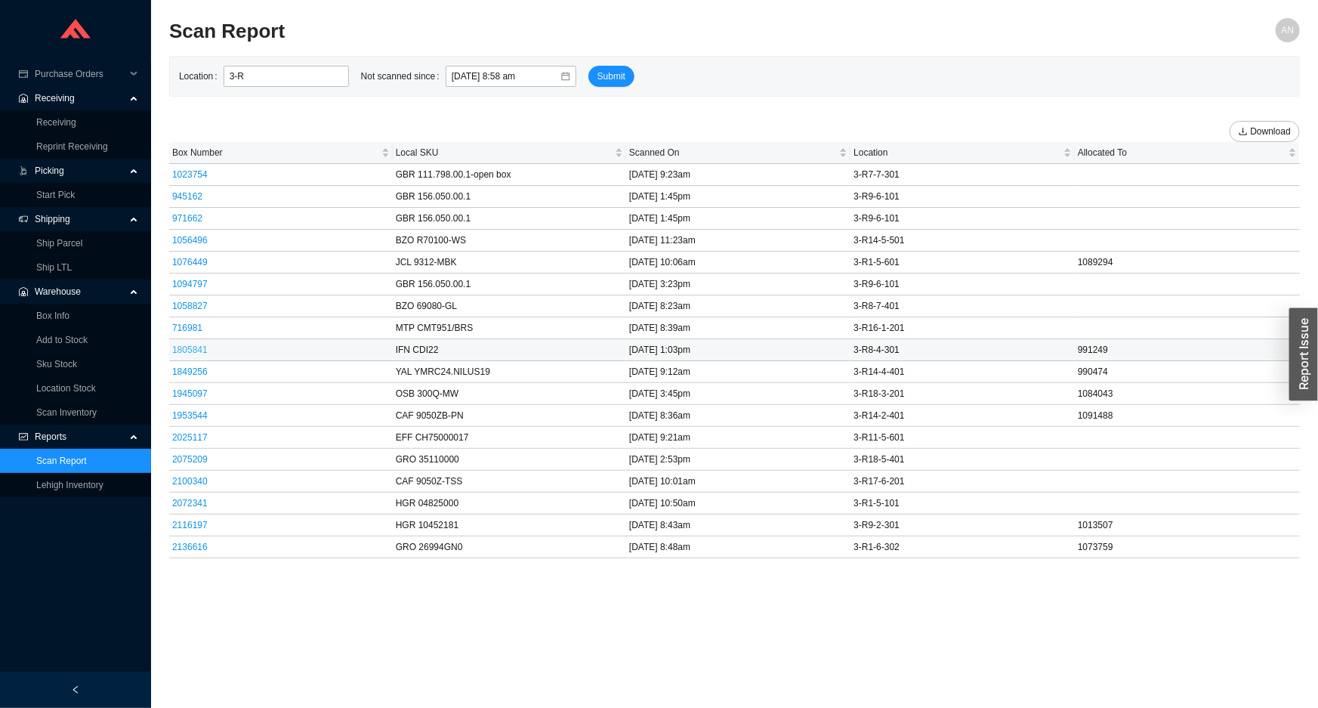
click at [196, 347] on link "1805841" at bounding box center [189, 349] width 35 height 11
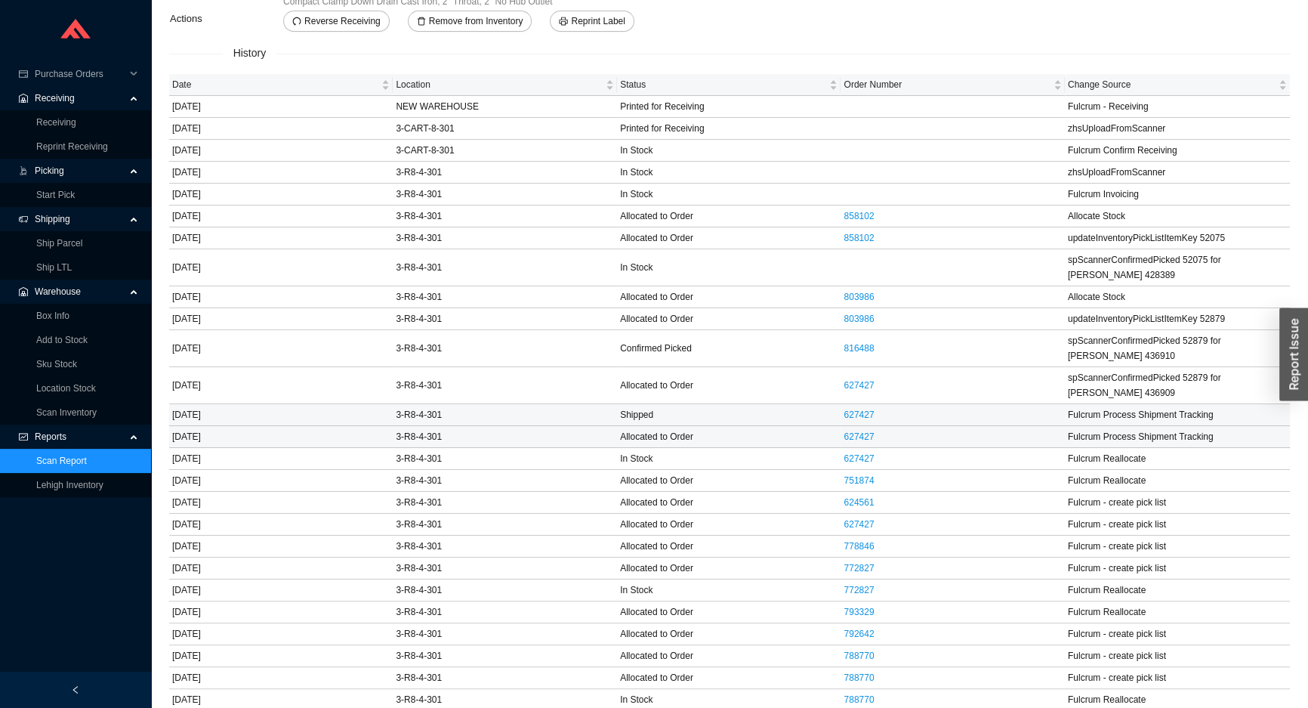
scroll to position [332, 0]
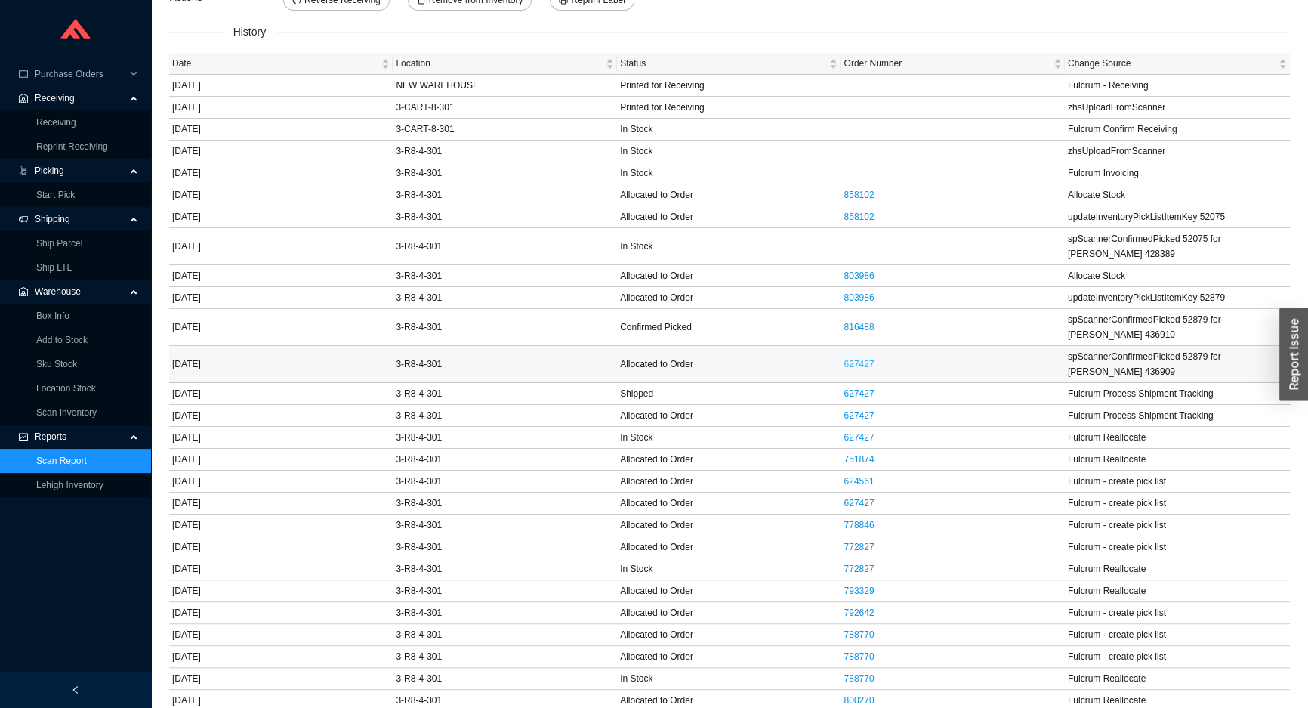
click at [856, 359] on link "627427" at bounding box center [859, 364] width 30 height 11
